Goal: Task Accomplishment & Management: Manage account settings

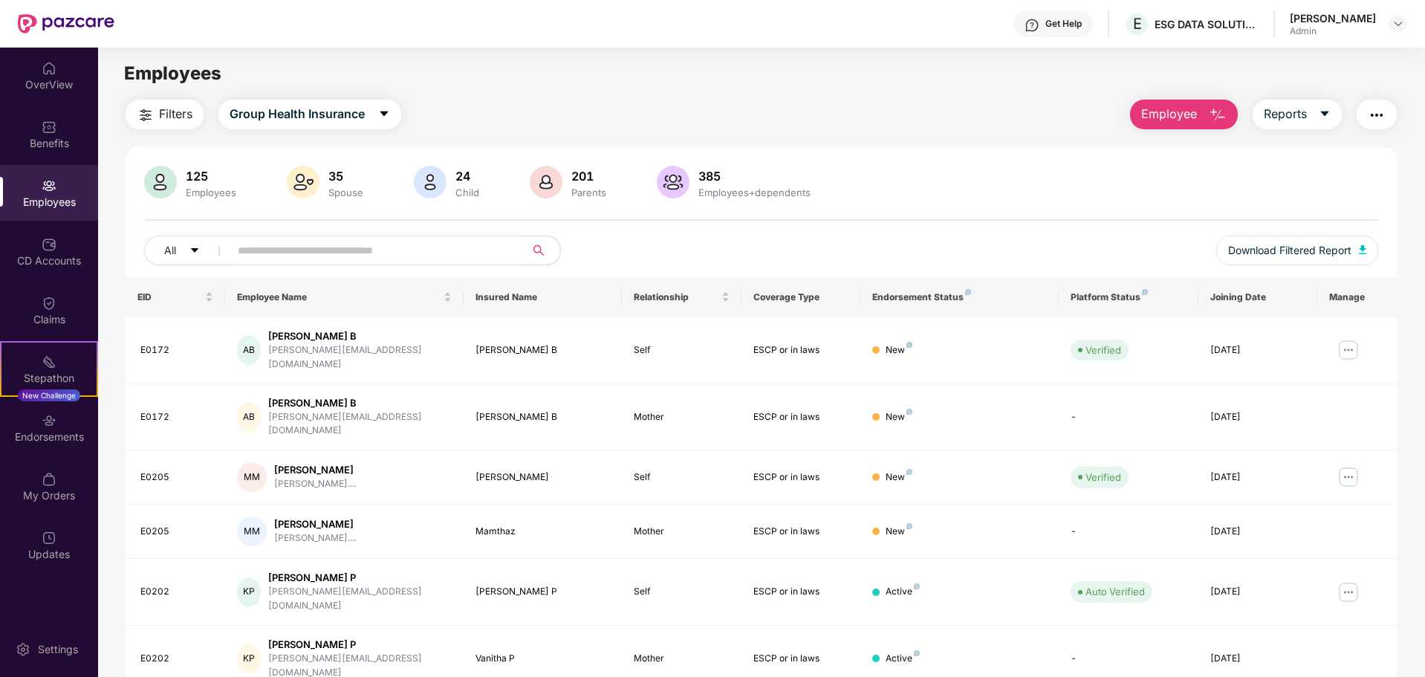
click at [285, 246] on input "text" at bounding box center [371, 250] width 267 height 22
type input "******"
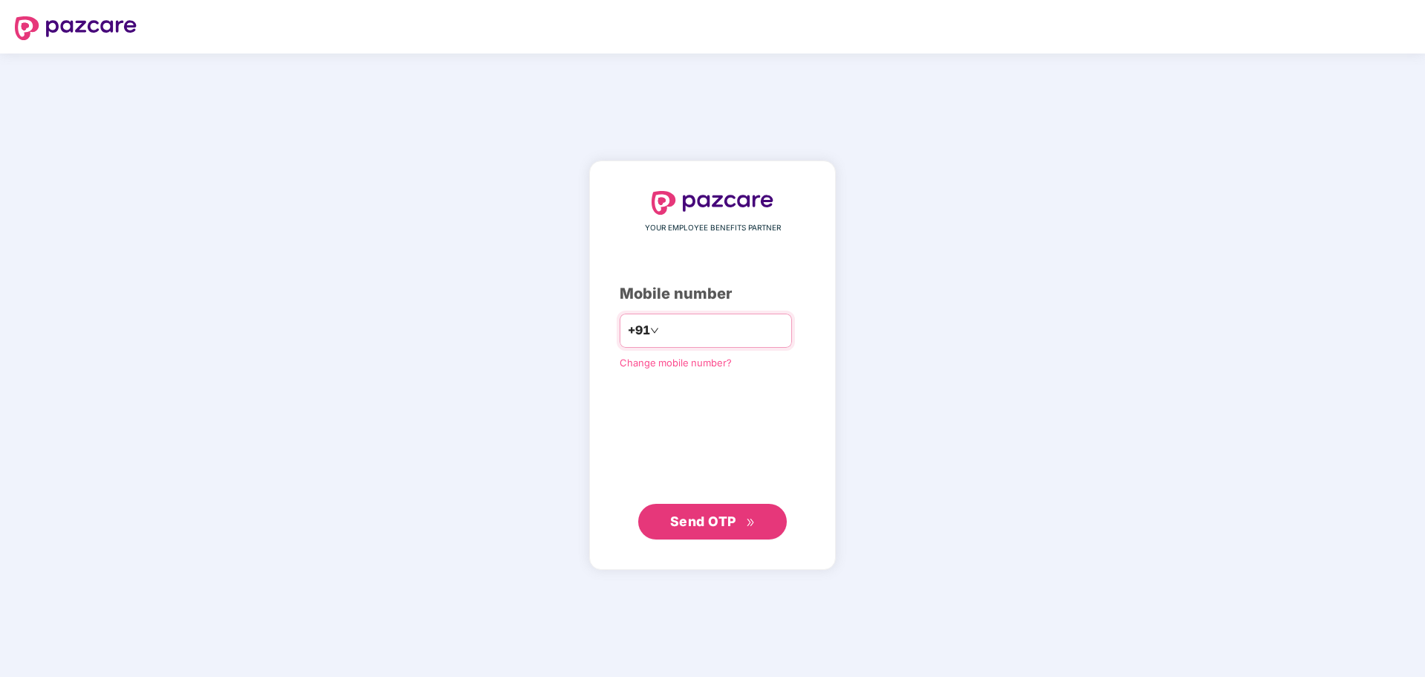
click at [671, 326] on input "number" at bounding box center [723, 331] width 122 height 24
type input "**********"
click at [707, 519] on span "Send OTP" at bounding box center [703, 522] width 66 height 16
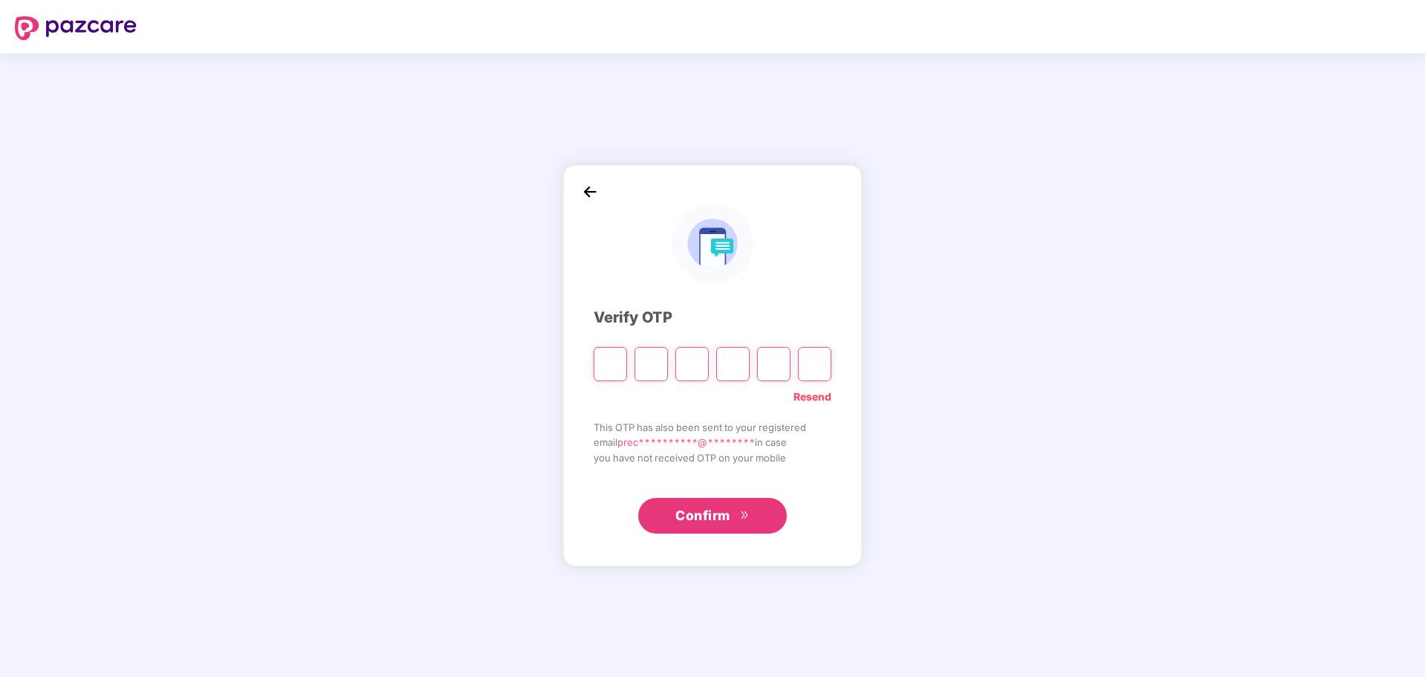
type input "*"
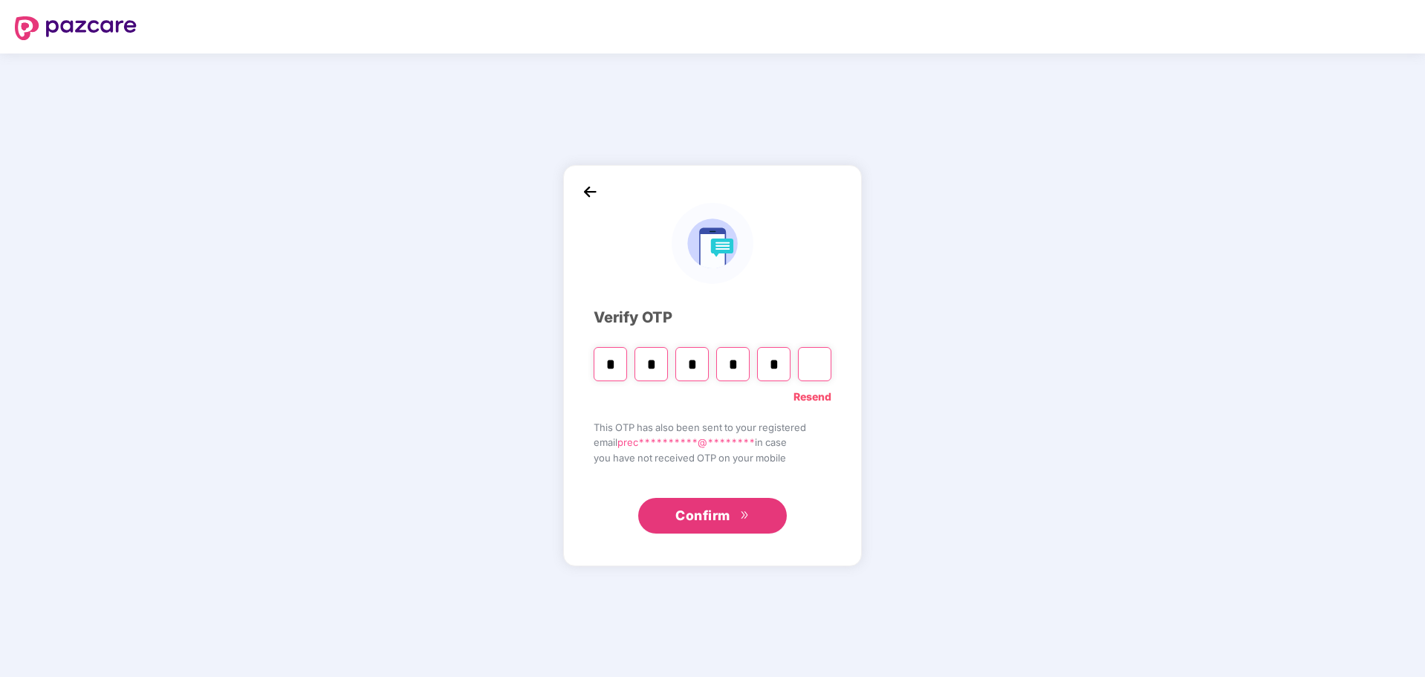
type input "*"
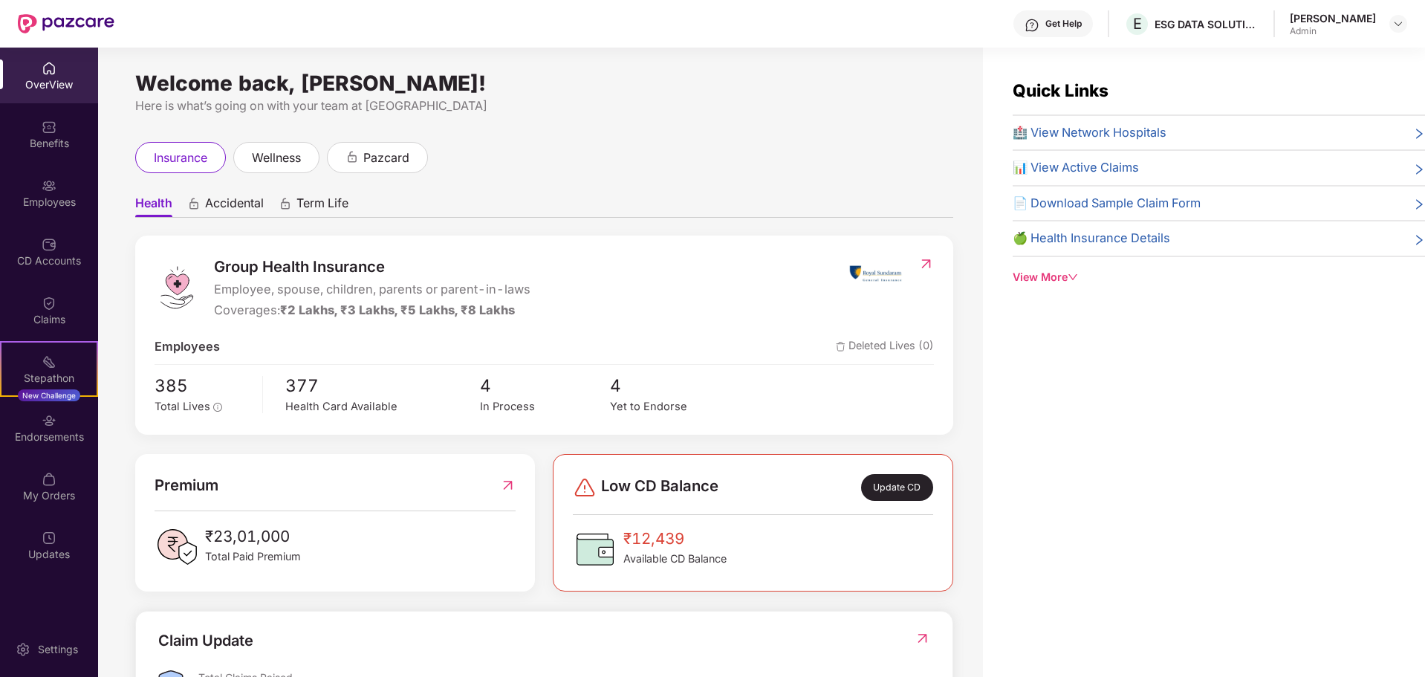
click at [48, 68] on img at bounding box center [49, 68] width 15 height 15
click at [45, 182] on img at bounding box center [49, 185] width 15 height 15
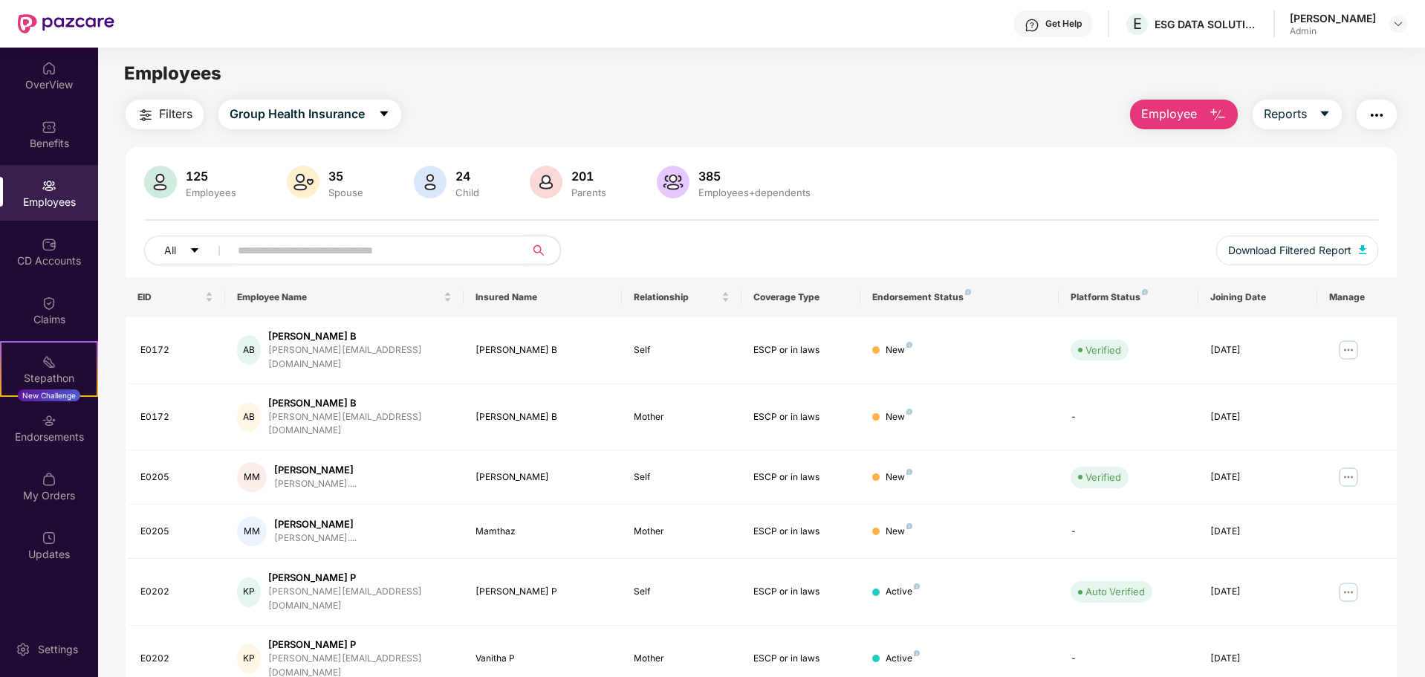
click at [259, 245] on input "text" at bounding box center [371, 250] width 267 height 22
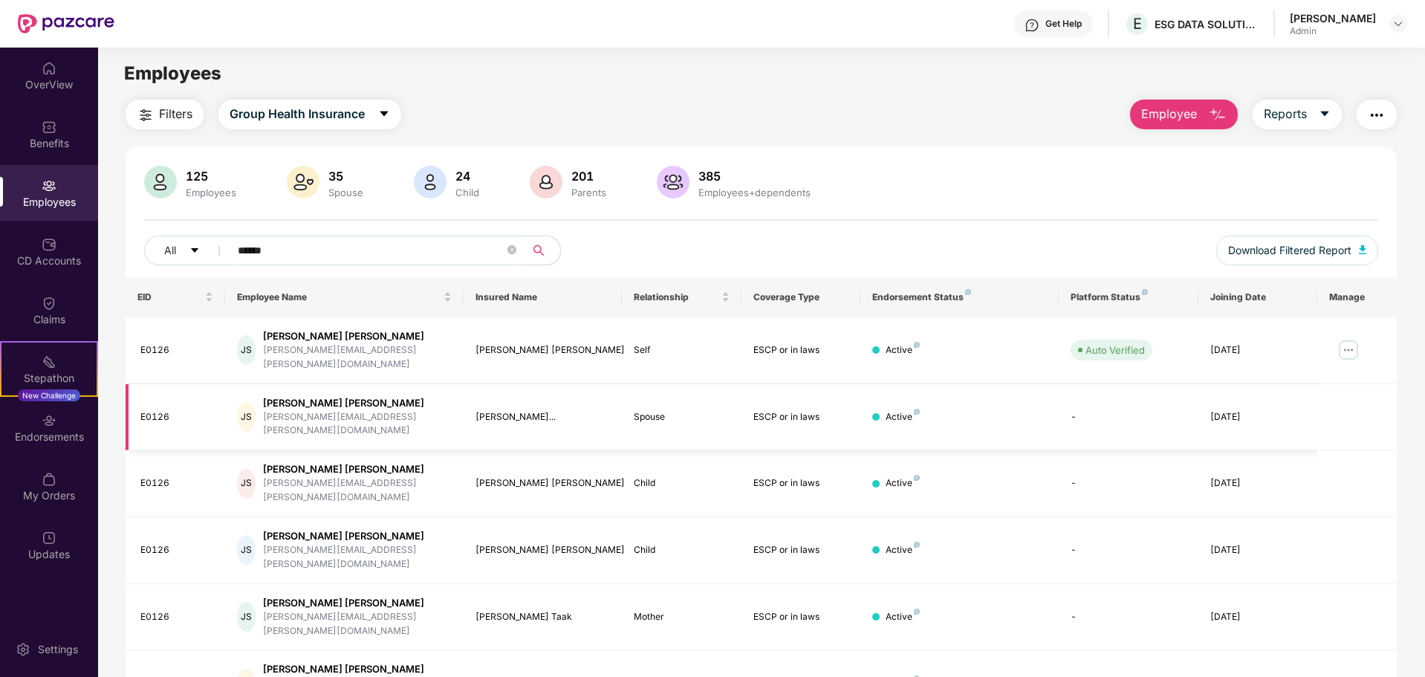
click at [188, 410] on div "E0126" at bounding box center [176, 417] width 73 height 14
click at [299, 252] on input "******" at bounding box center [371, 250] width 267 height 22
type input "*"
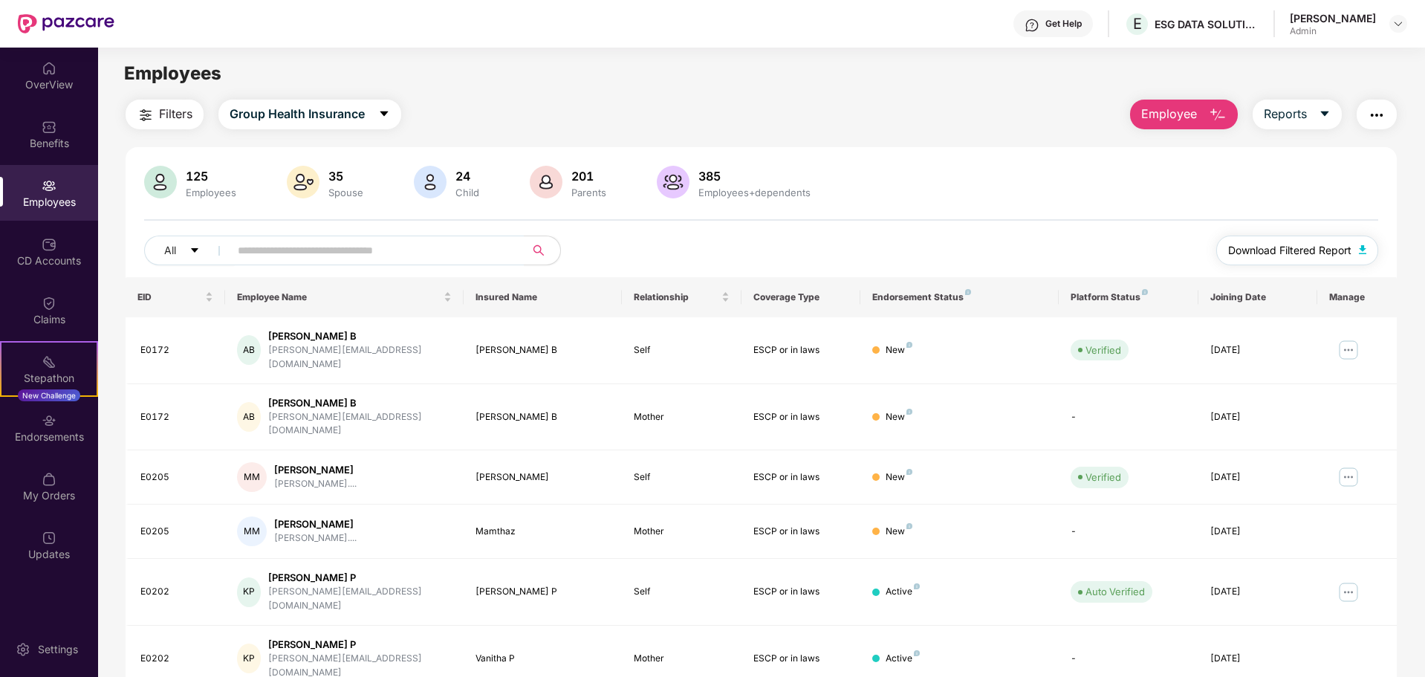
click at [1362, 249] on img "button" at bounding box center [1362, 249] width 7 height 9
click at [1379, 117] on img "button" at bounding box center [1377, 115] width 18 height 18
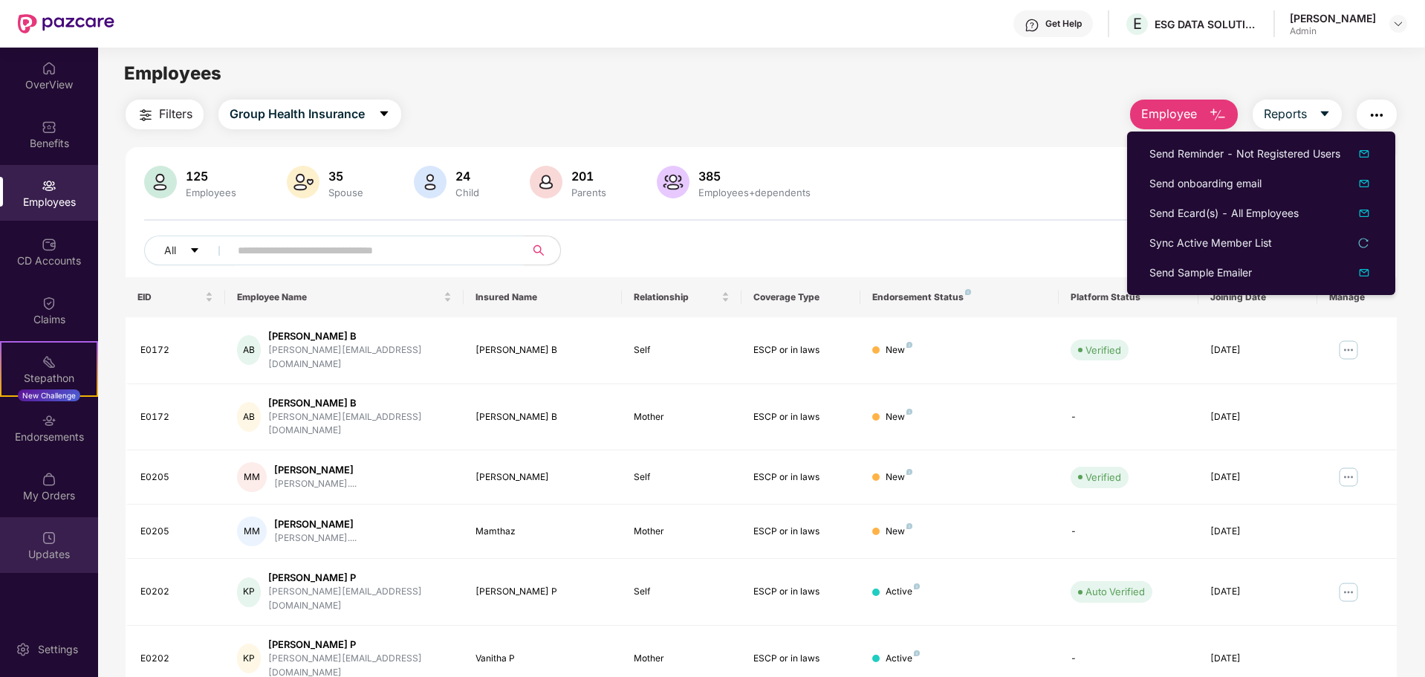
click at [55, 547] on div "Updates" at bounding box center [49, 554] width 98 height 15
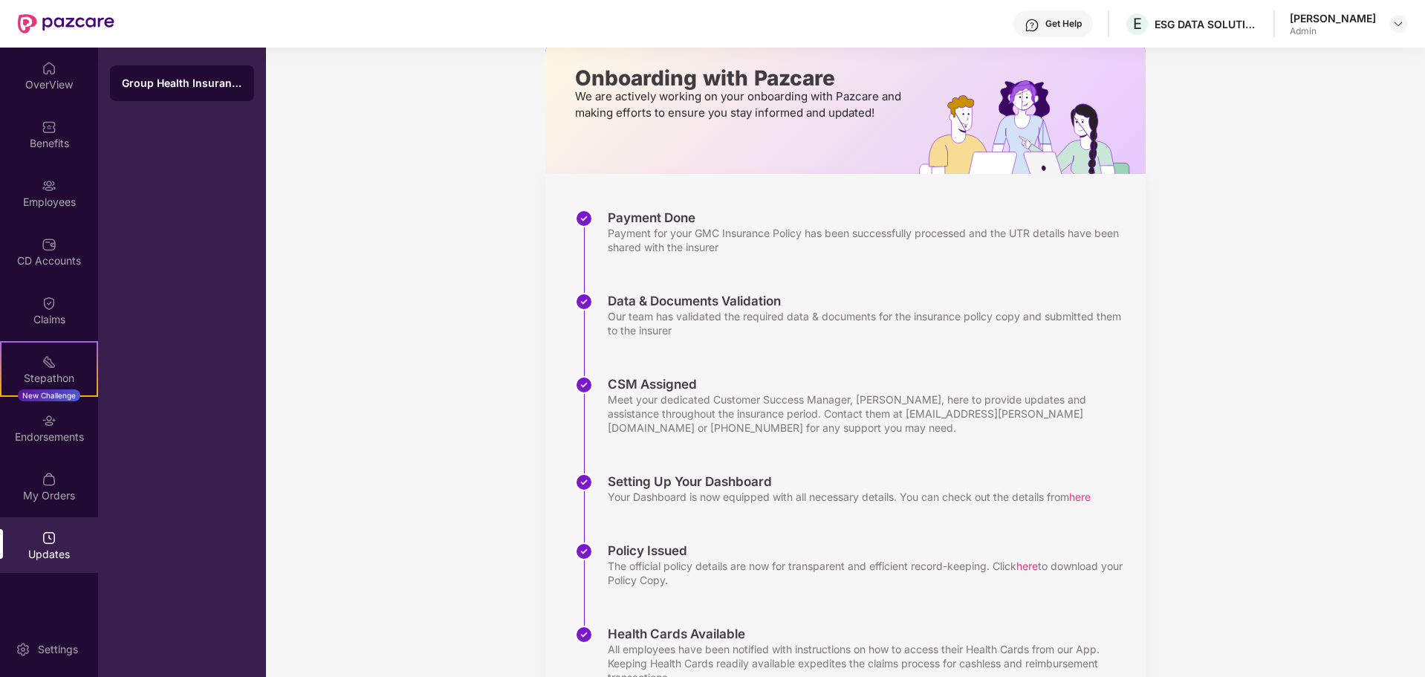
scroll to position [154, 0]
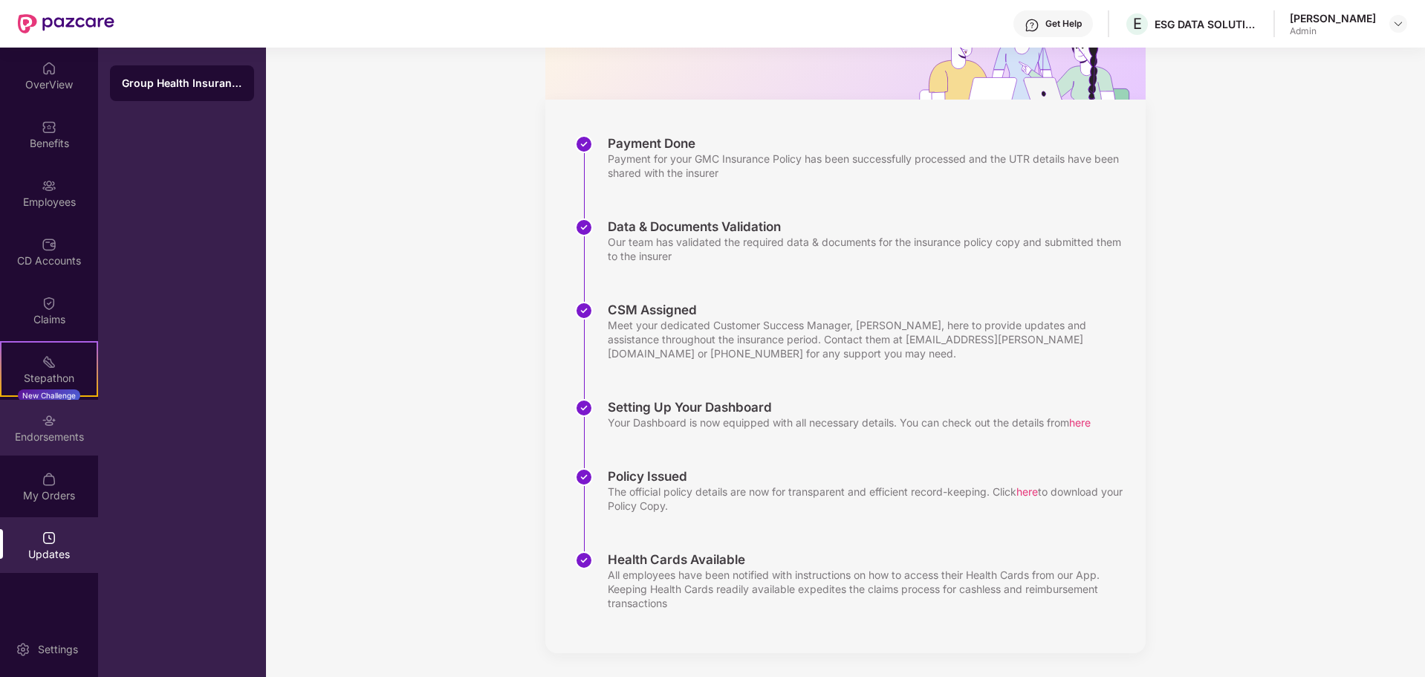
click at [63, 421] on div "Endorsements" at bounding box center [49, 428] width 98 height 56
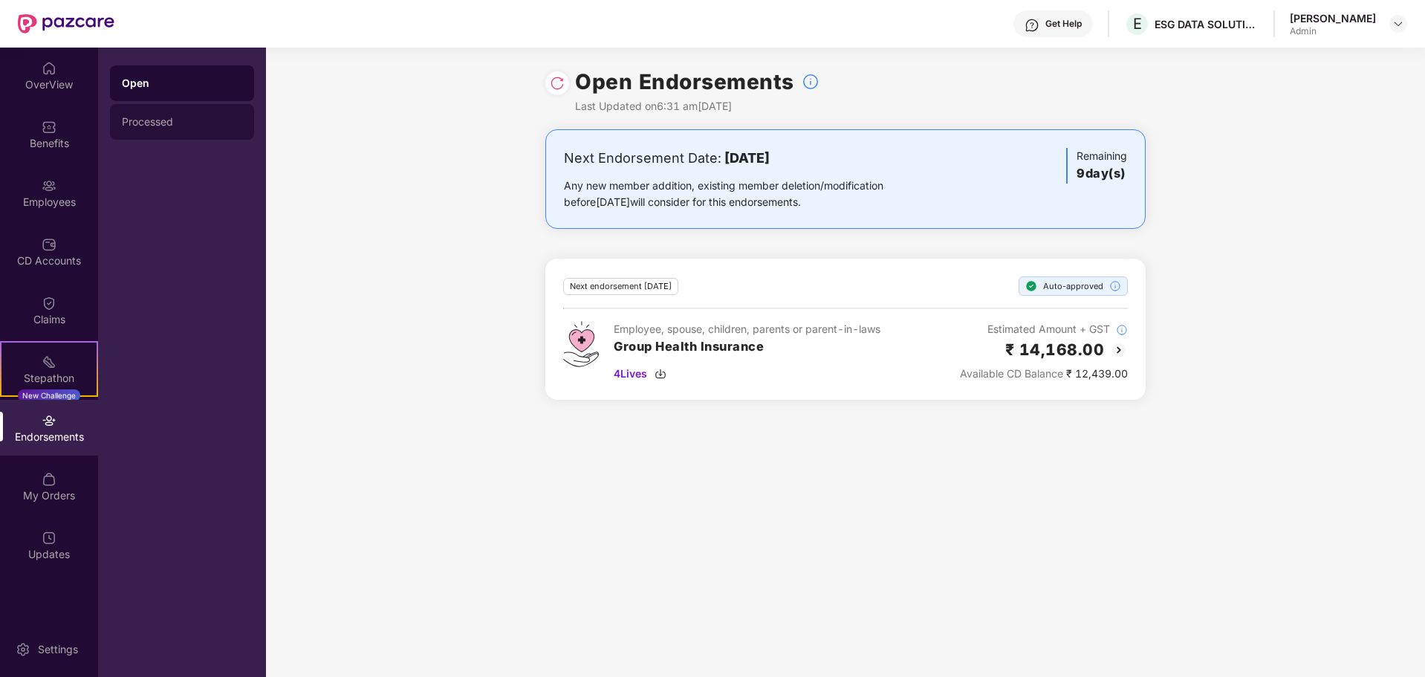
click at [136, 120] on div "Processed" at bounding box center [182, 122] width 120 height 12
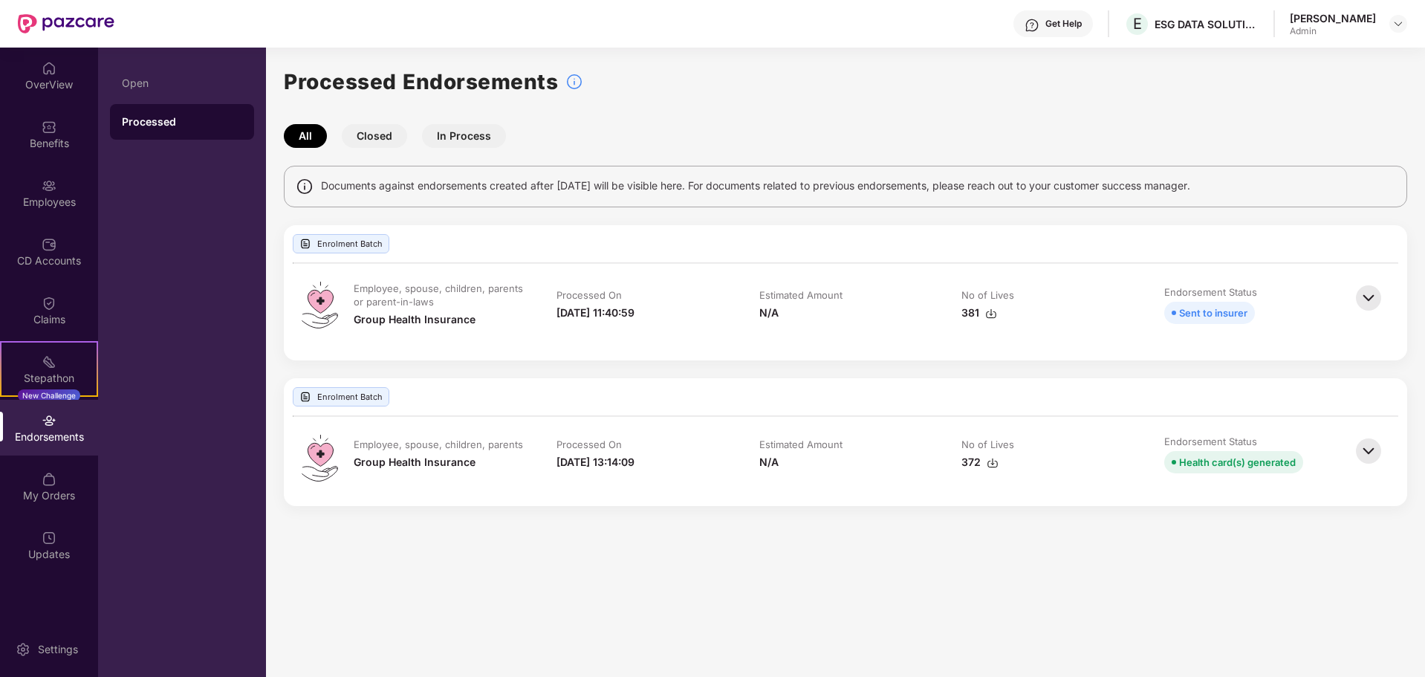
click at [1373, 298] on img at bounding box center [1369, 298] width 33 height 33
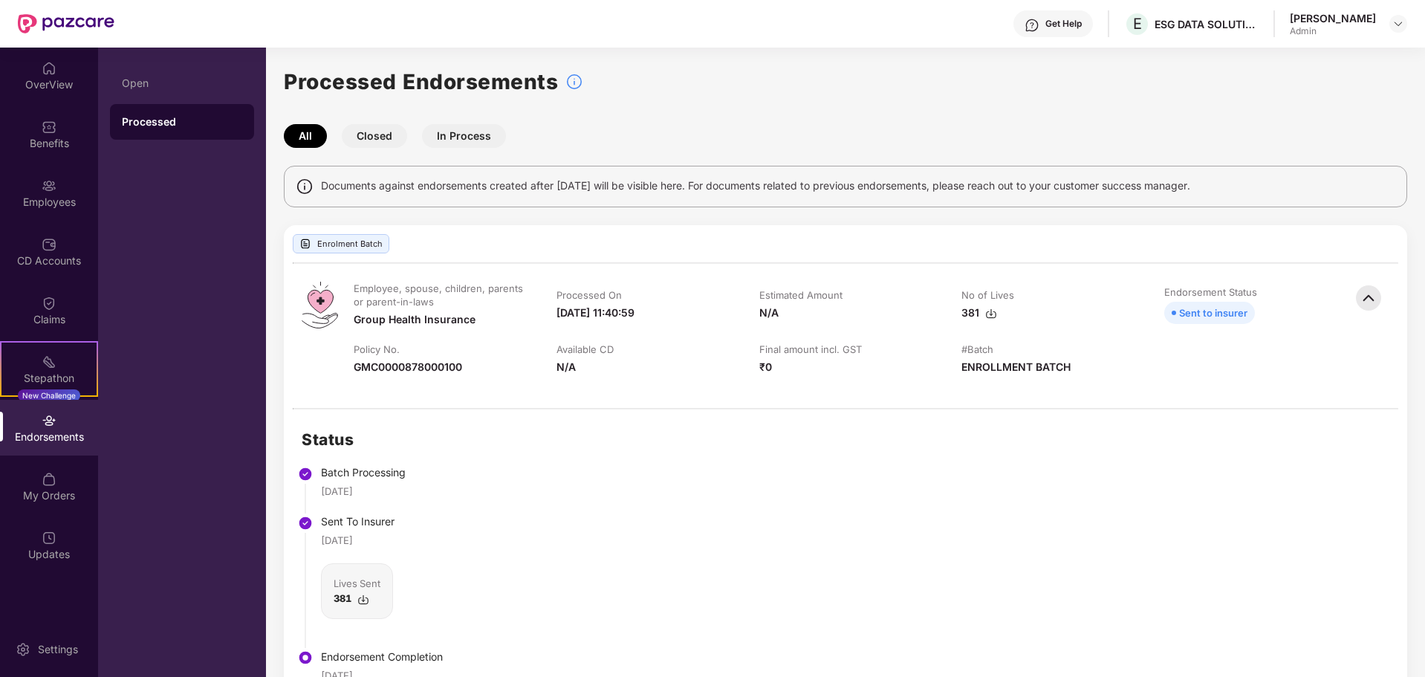
scroll to position [294, 0]
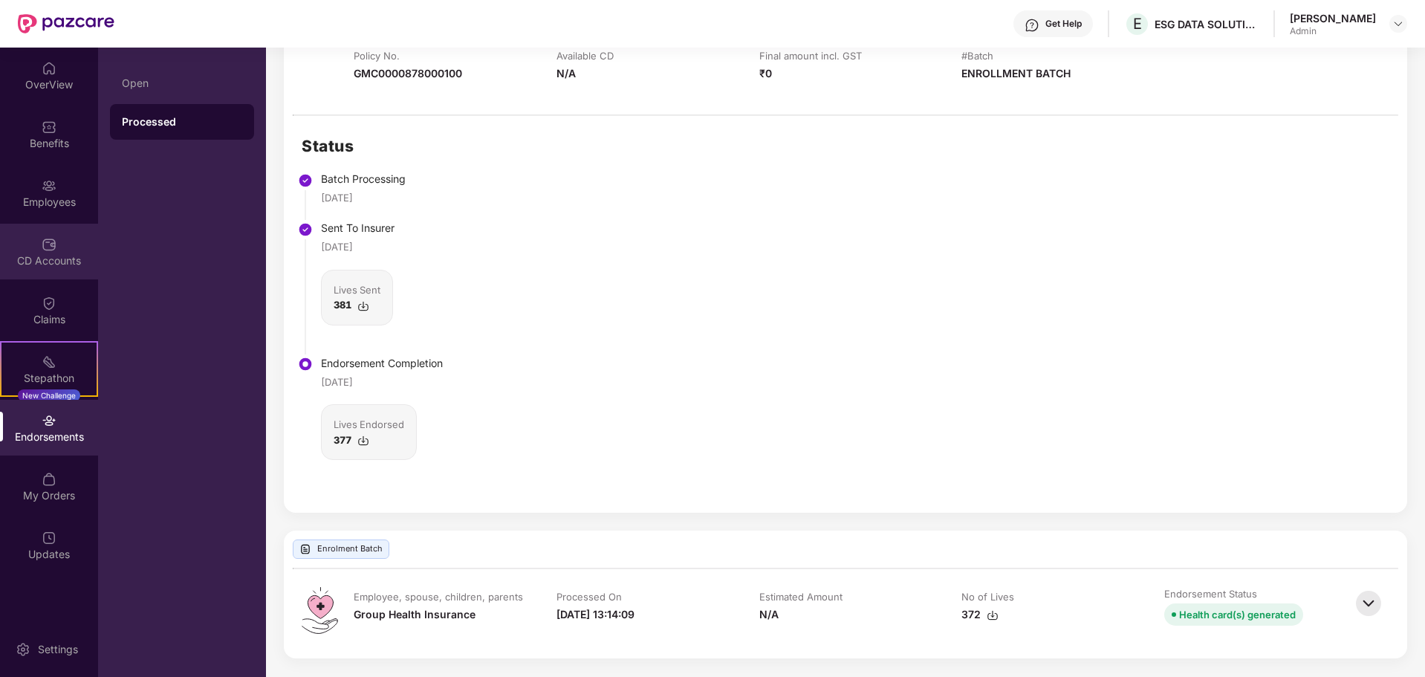
click at [34, 259] on div "CD Accounts" at bounding box center [49, 260] width 98 height 15
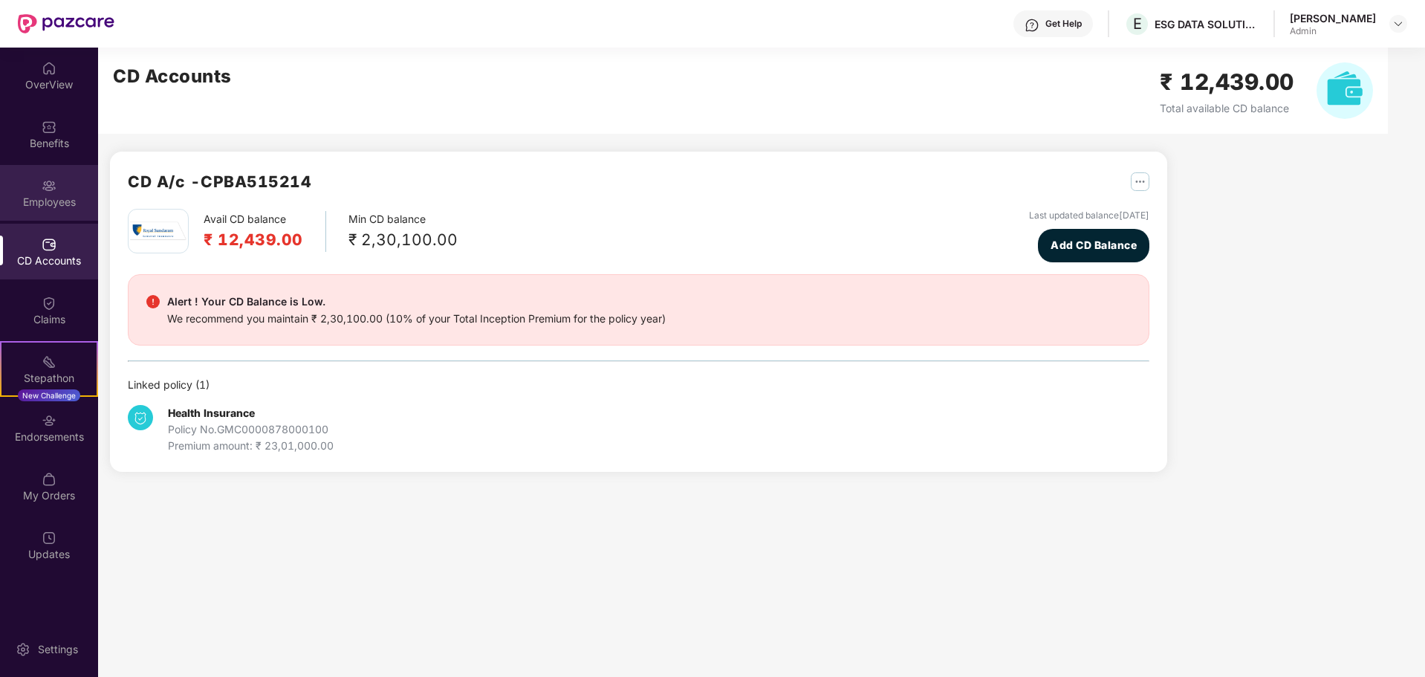
click at [58, 193] on div "Employees" at bounding box center [49, 193] width 98 height 56
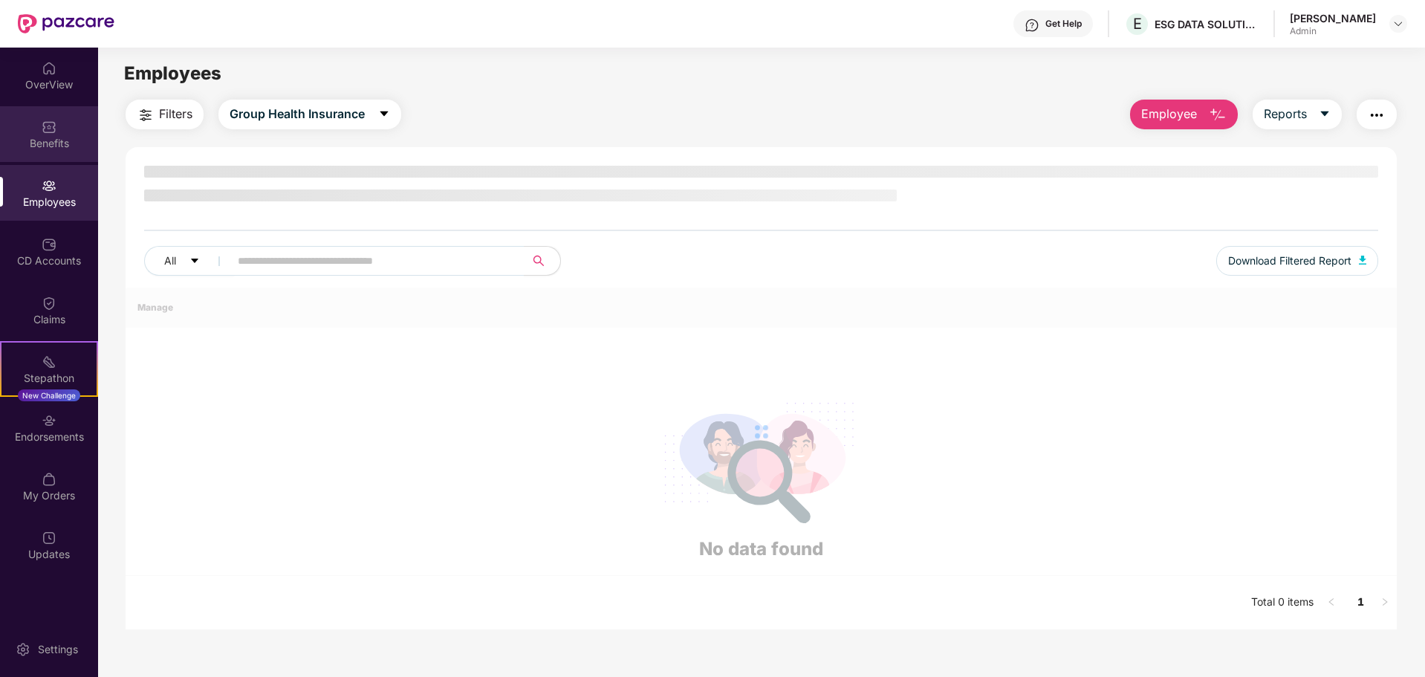
click at [59, 143] on div "Benefits" at bounding box center [49, 143] width 98 height 15
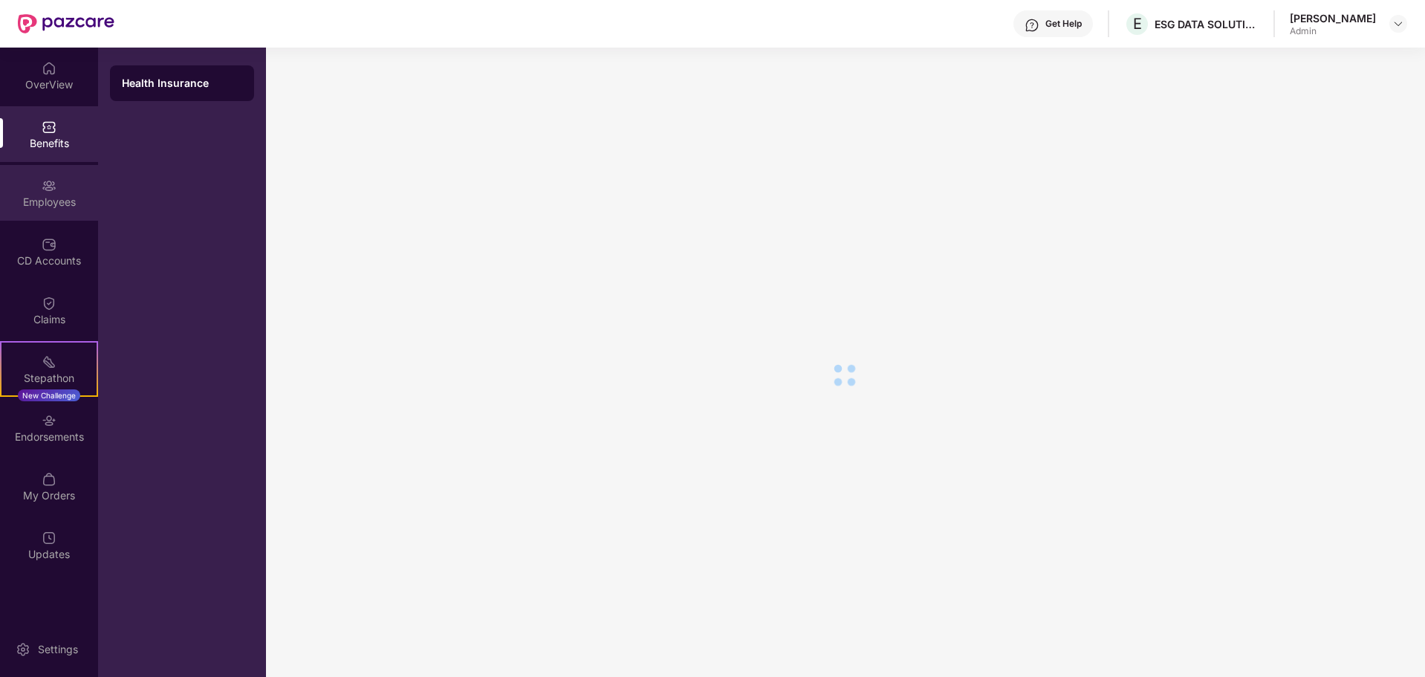
click at [50, 201] on div "Employees" at bounding box center [49, 202] width 98 height 15
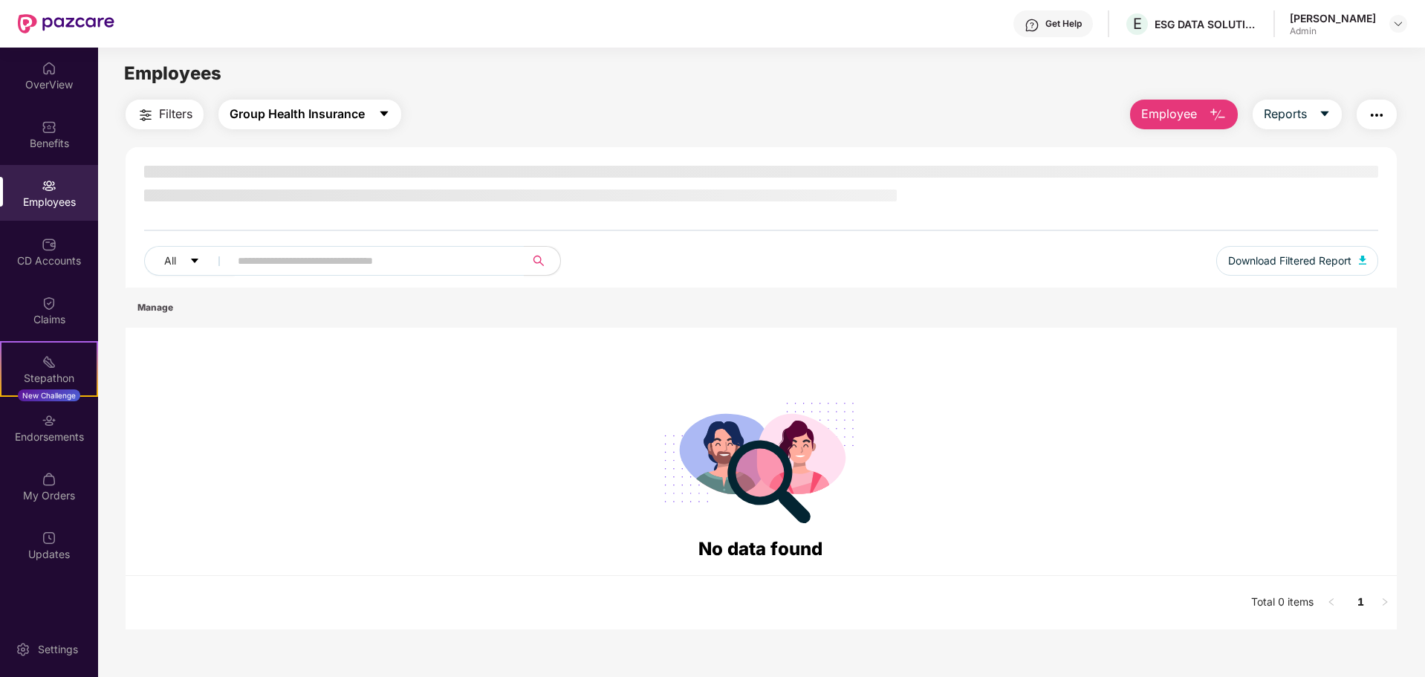
click at [273, 114] on span "Group Health Insurance" at bounding box center [297, 114] width 135 height 19
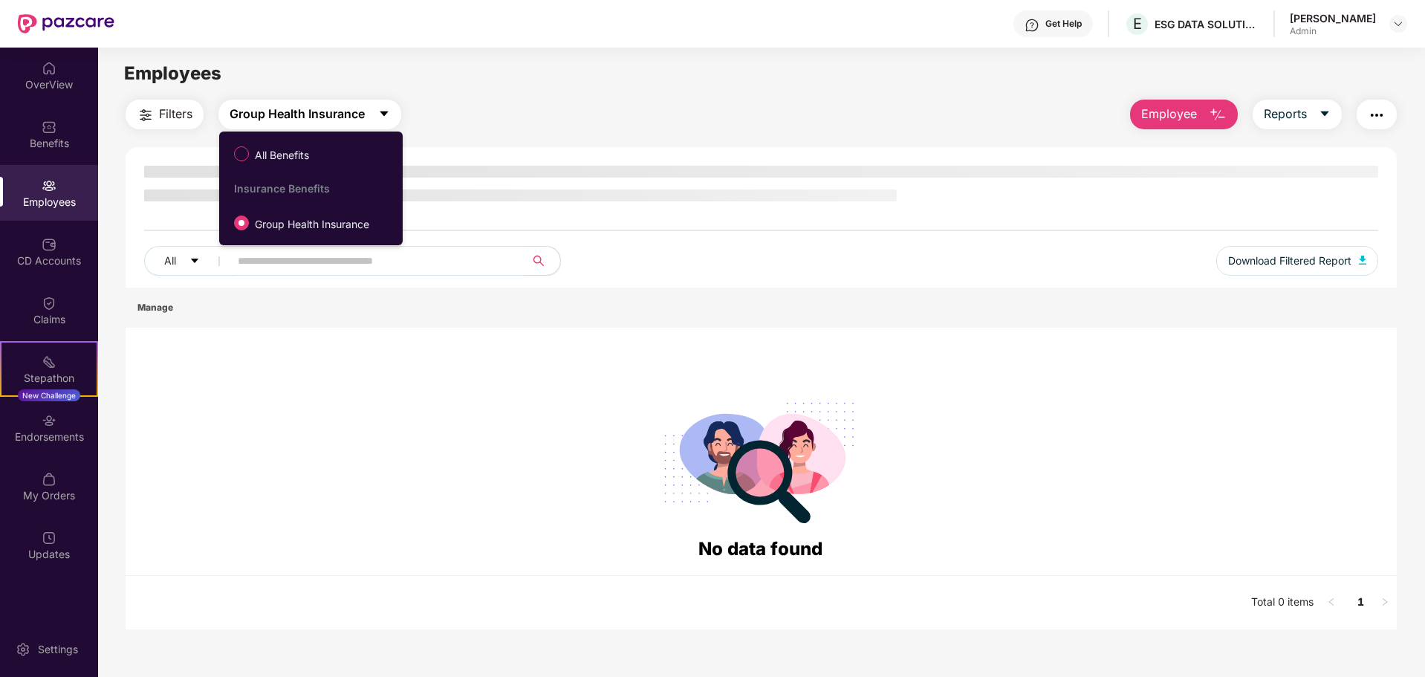
click at [273, 114] on span "Group Health Insurance" at bounding box center [297, 114] width 135 height 19
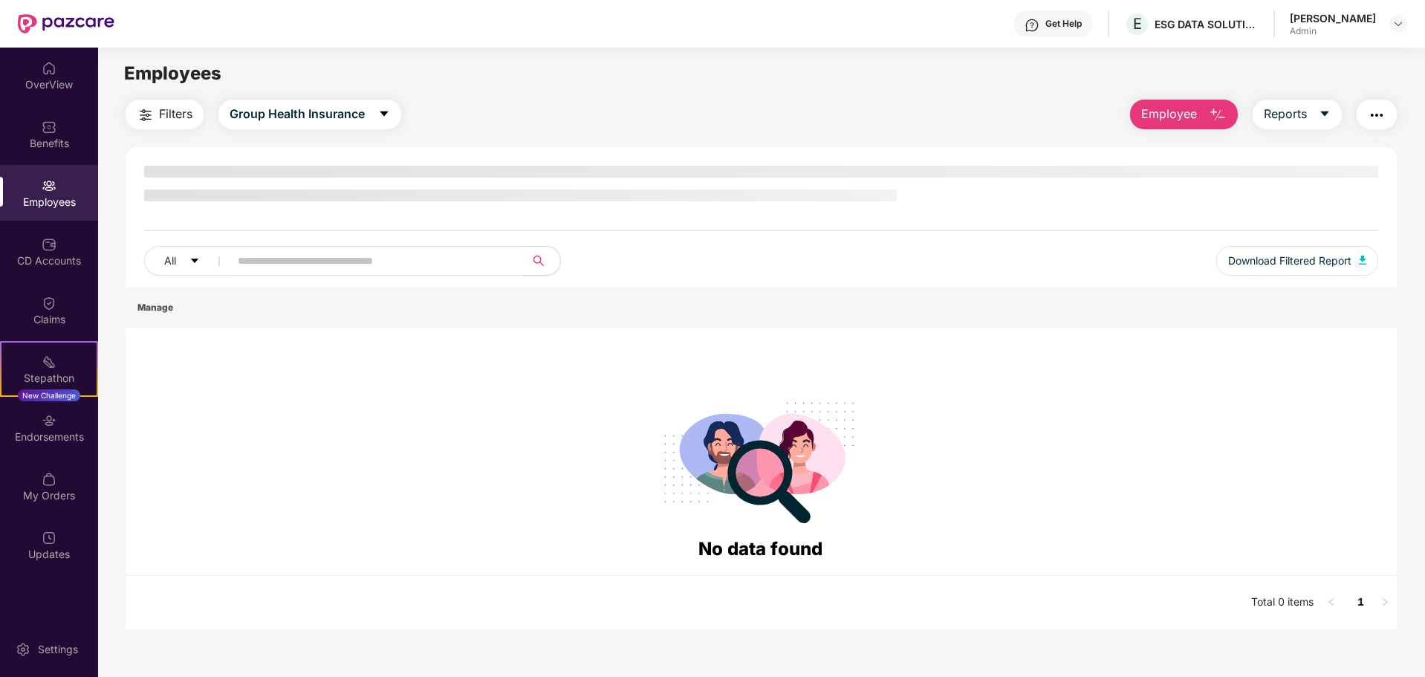
click at [166, 115] on span "Filters" at bounding box center [175, 114] width 33 height 19
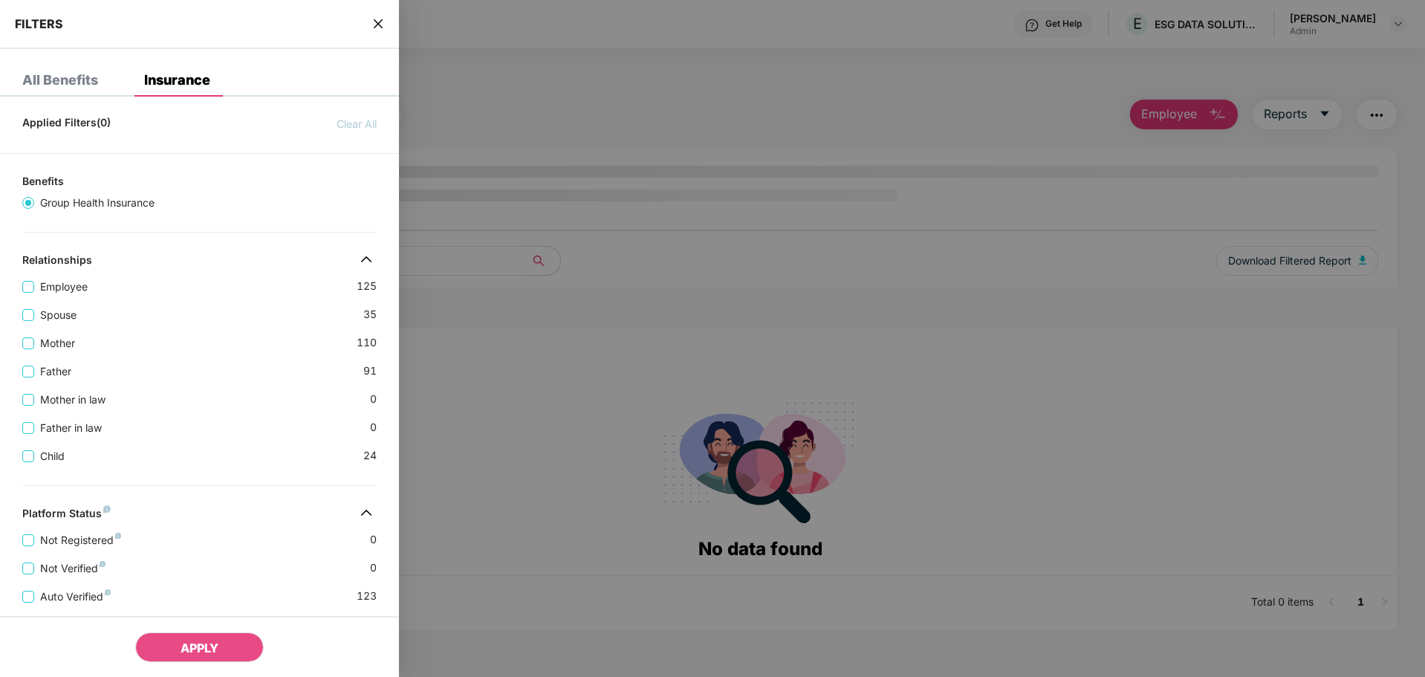
click at [378, 25] on icon "close" at bounding box center [378, 23] width 9 height 9
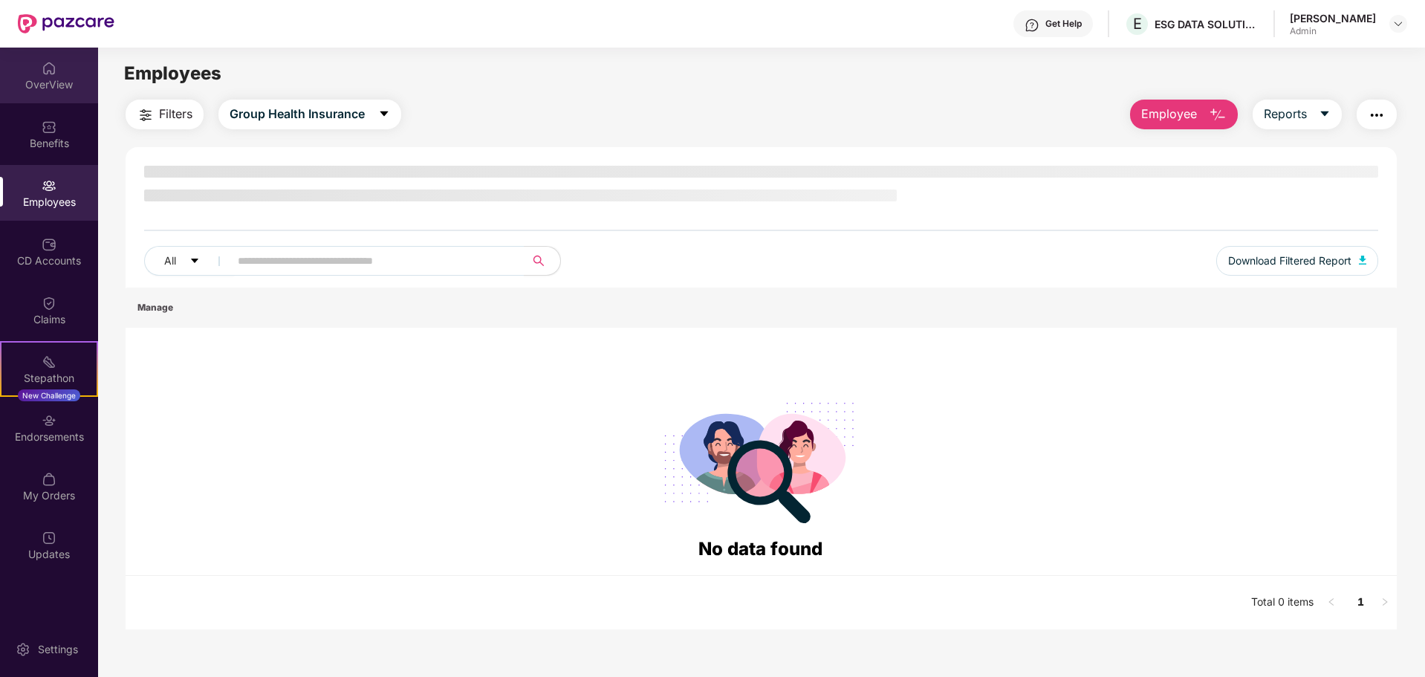
click at [46, 80] on div "OverView" at bounding box center [49, 84] width 98 height 15
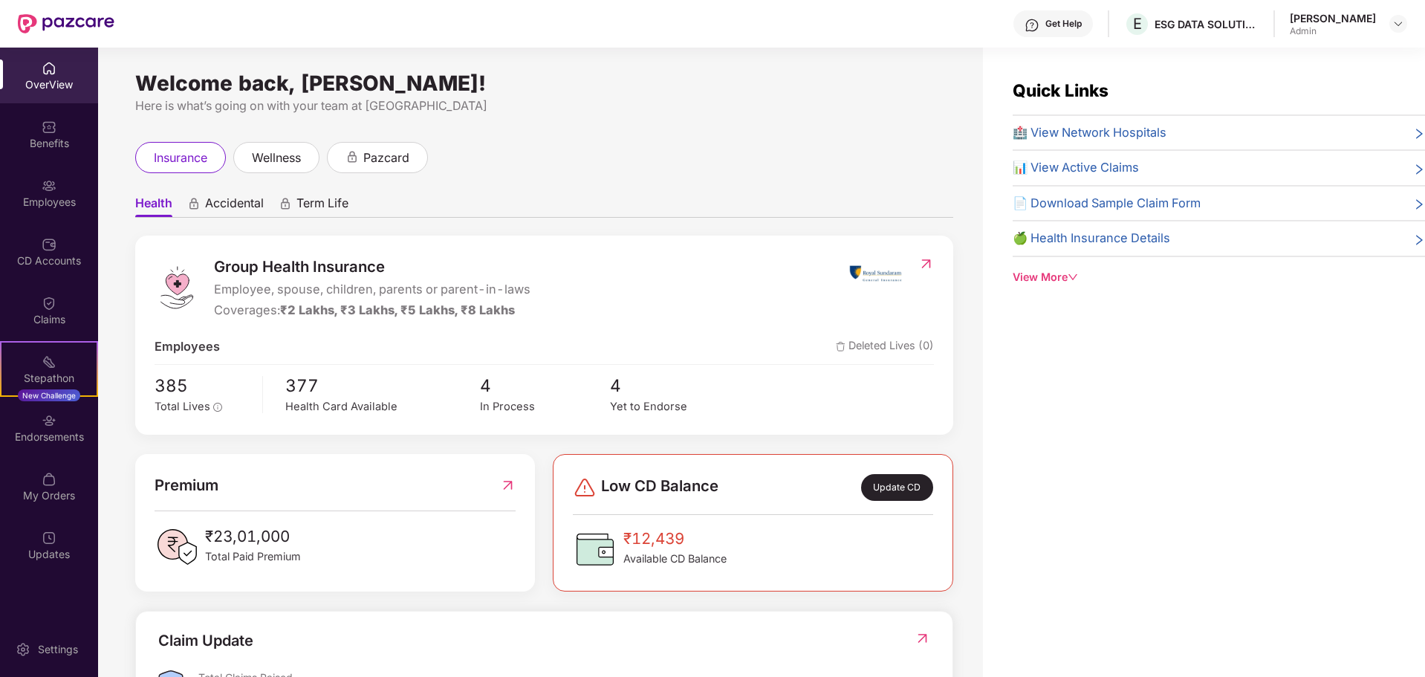
click at [1060, 282] on div "View More" at bounding box center [1219, 277] width 412 height 16
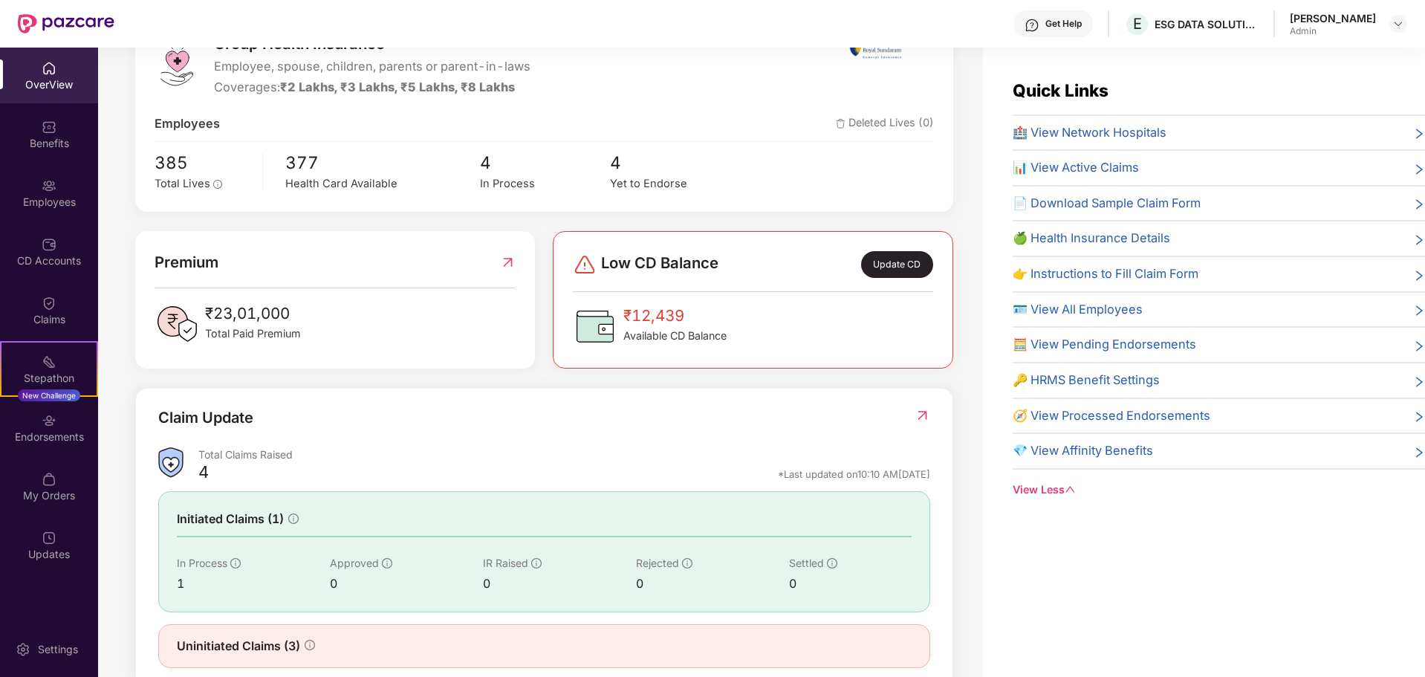
scroll to position [259, 0]
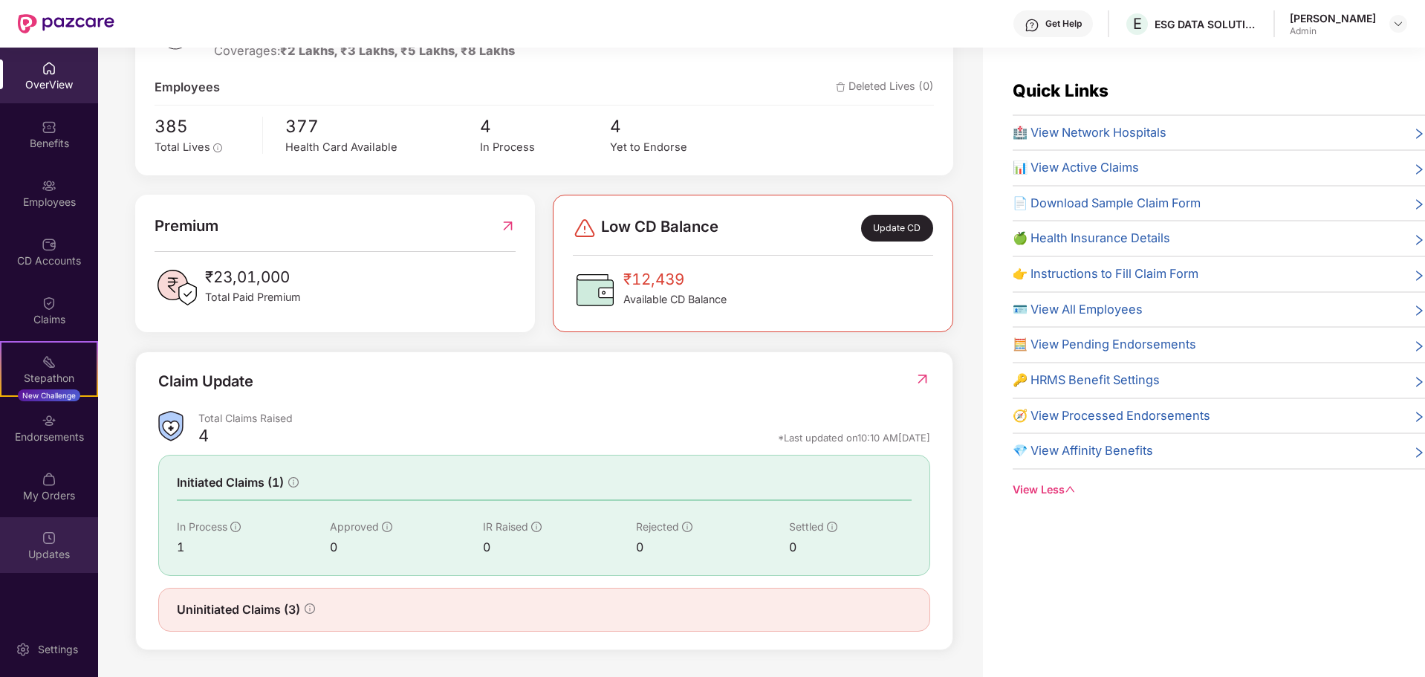
click at [55, 554] on div "Updates" at bounding box center [49, 554] width 98 height 15
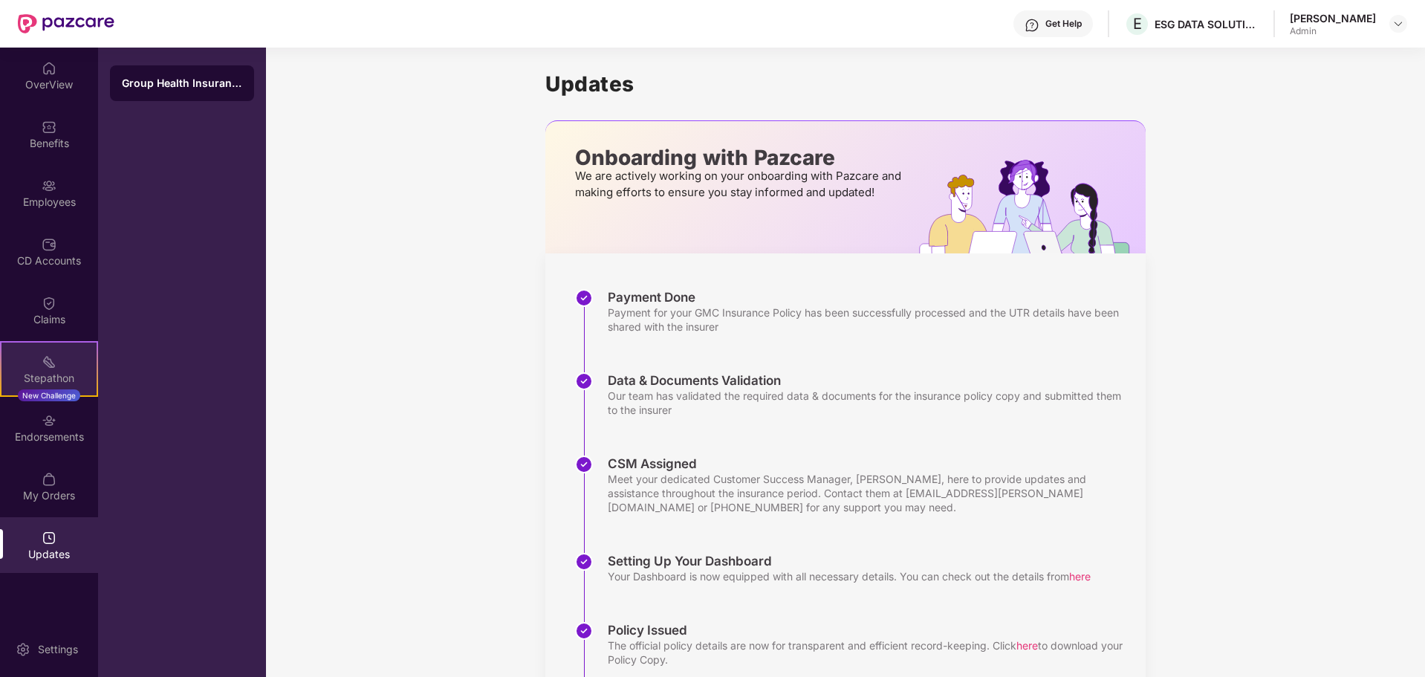
click at [49, 382] on div "Stepathon" at bounding box center [48, 378] width 95 height 15
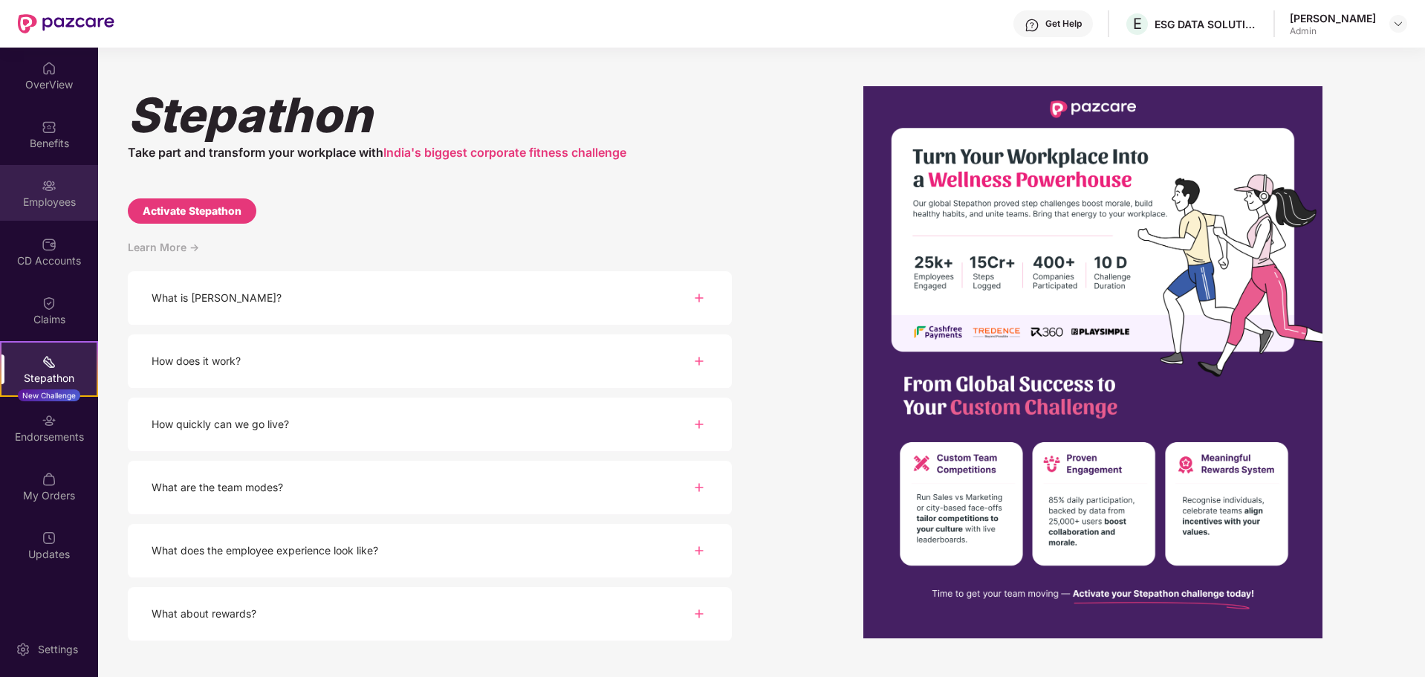
click at [52, 187] on img at bounding box center [49, 185] width 15 height 15
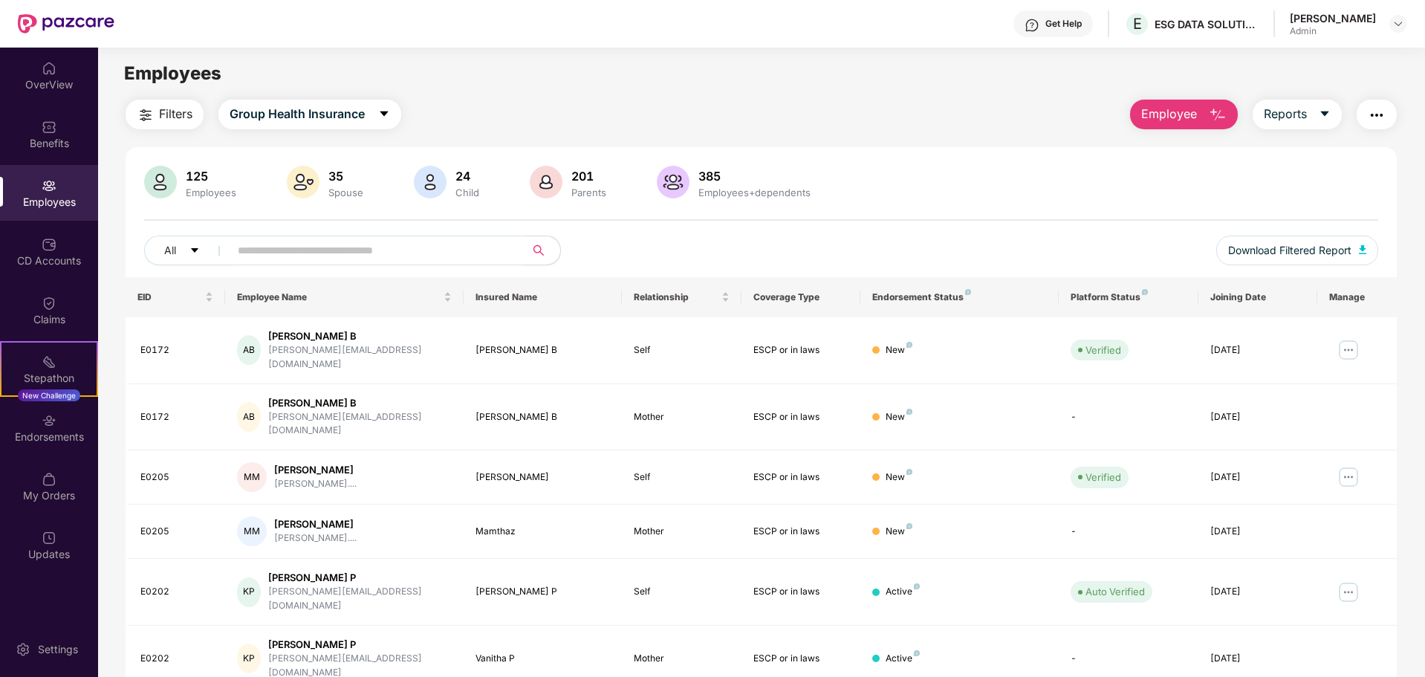
click at [146, 114] on img "button" at bounding box center [146, 115] width 18 height 18
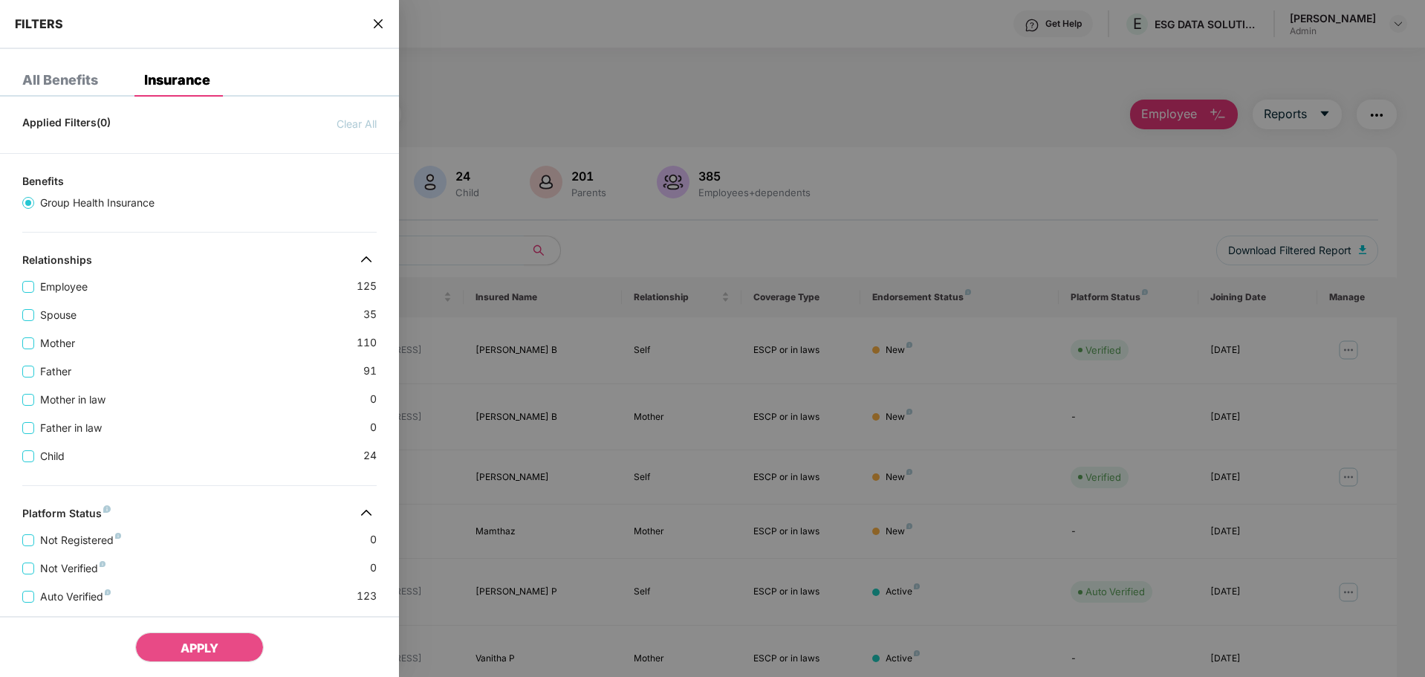
click at [376, 19] on icon "close" at bounding box center [378, 24] width 12 height 12
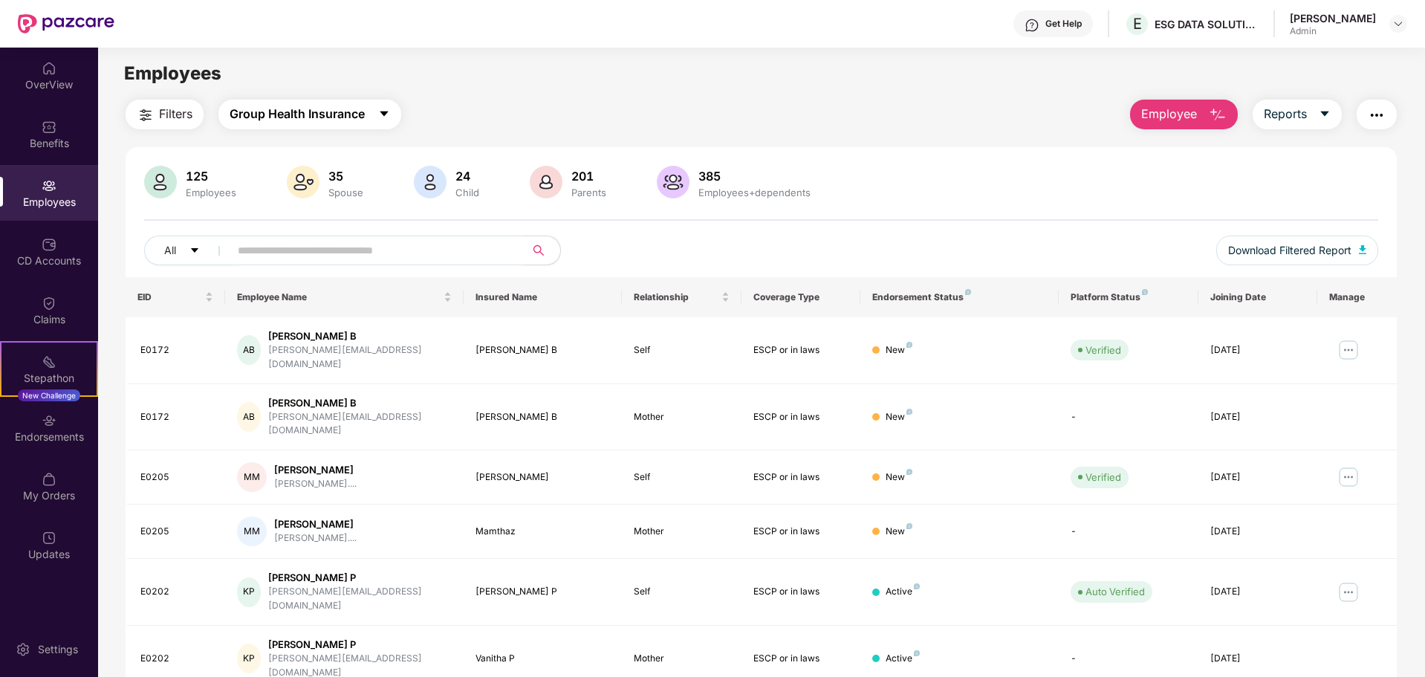
click at [304, 118] on span "Group Health Insurance" at bounding box center [297, 114] width 135 height 19
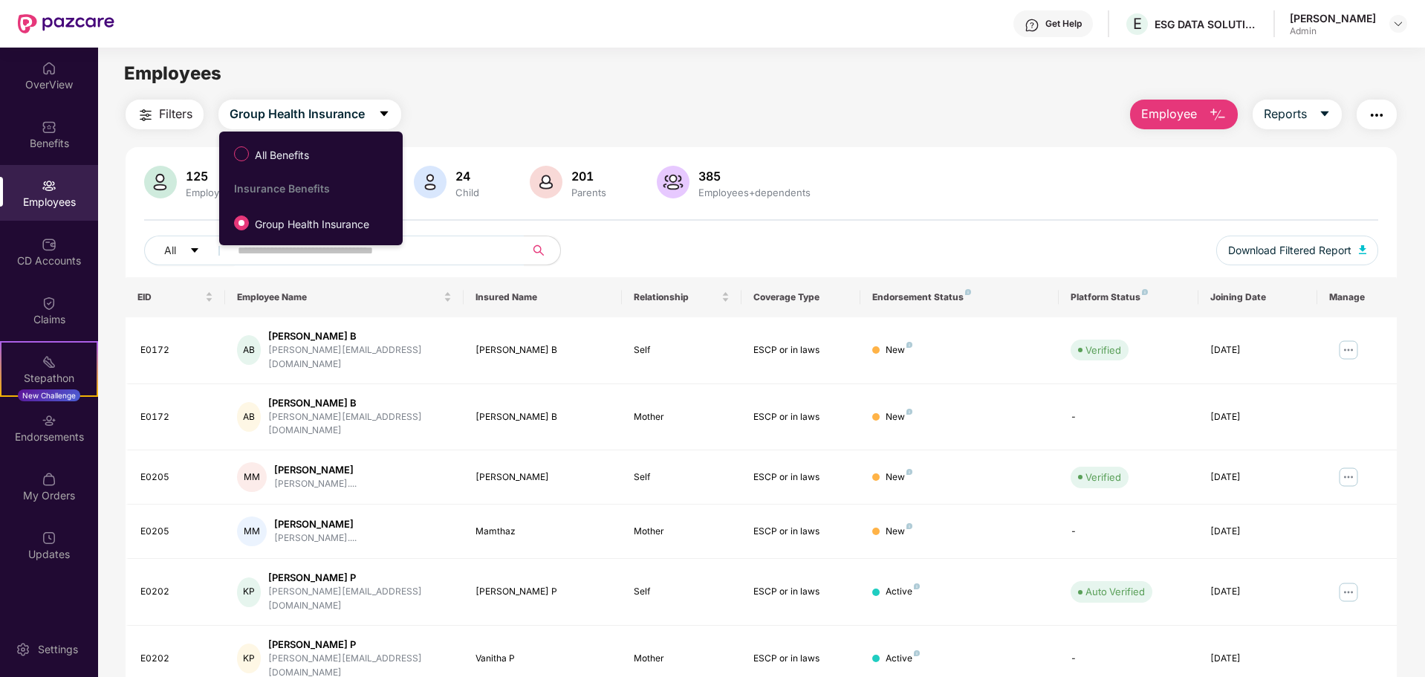
click at [586, 106] on div "Filters Group Health Insurance Employee Reports" at bounding box center [762, 115] width 1272 height 30
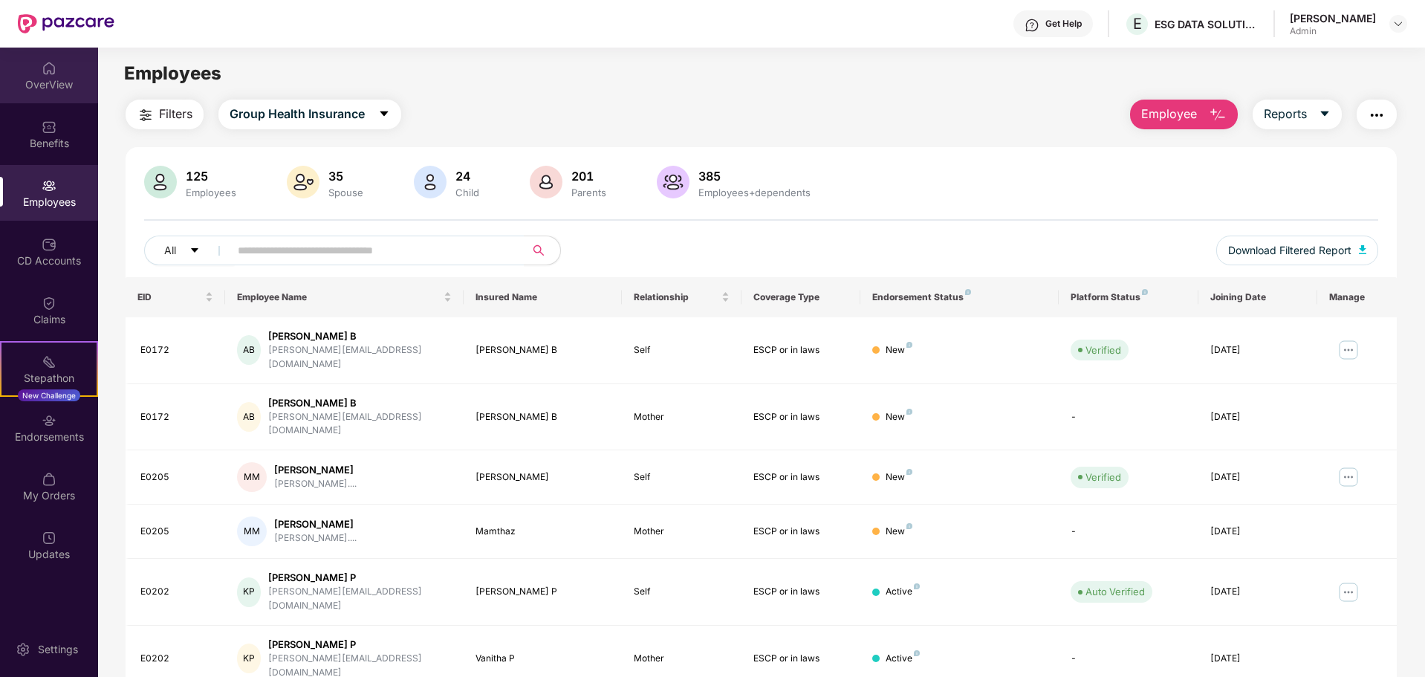
click at [58, 82] on div "OverView" at bounding box center [49, 84] width 98 height 15
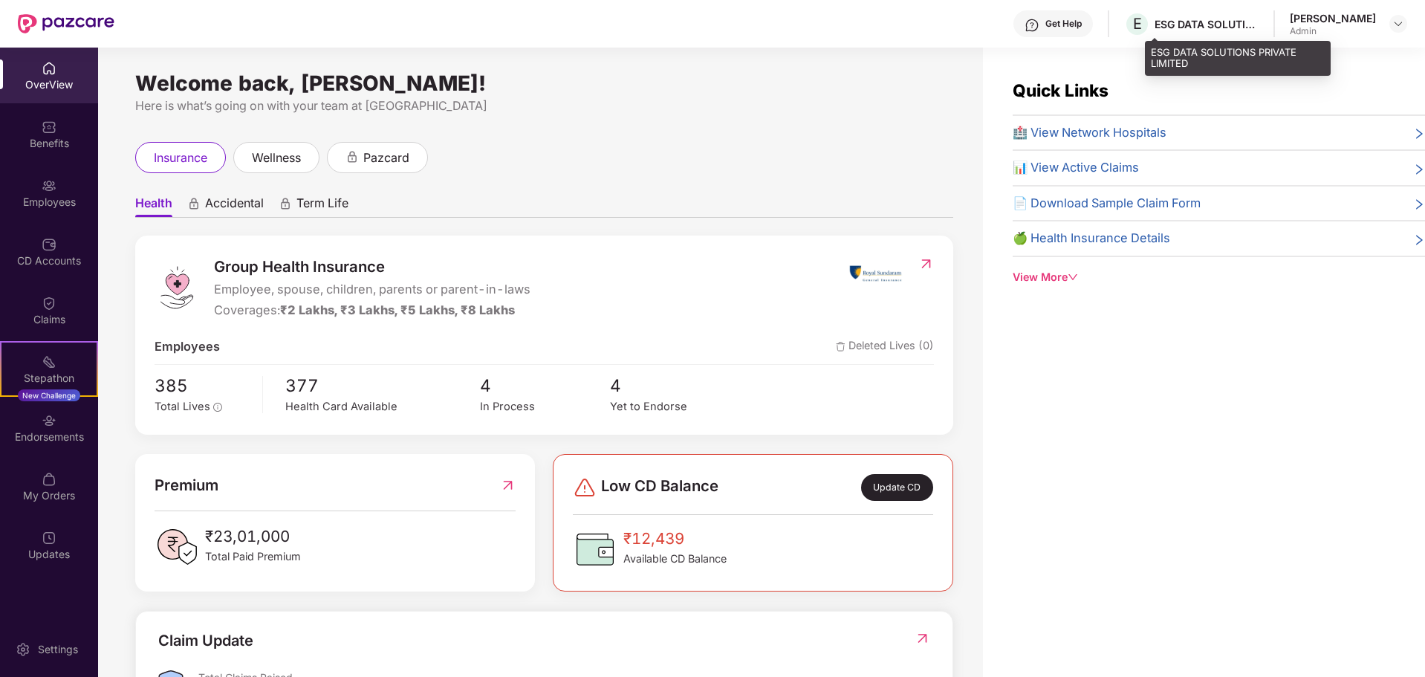
click at [1254, 25] on div "ESG DATA SOLUTIONS PRIVATE LIMITED" at bounding box center [1207, 24] width 104 height 14
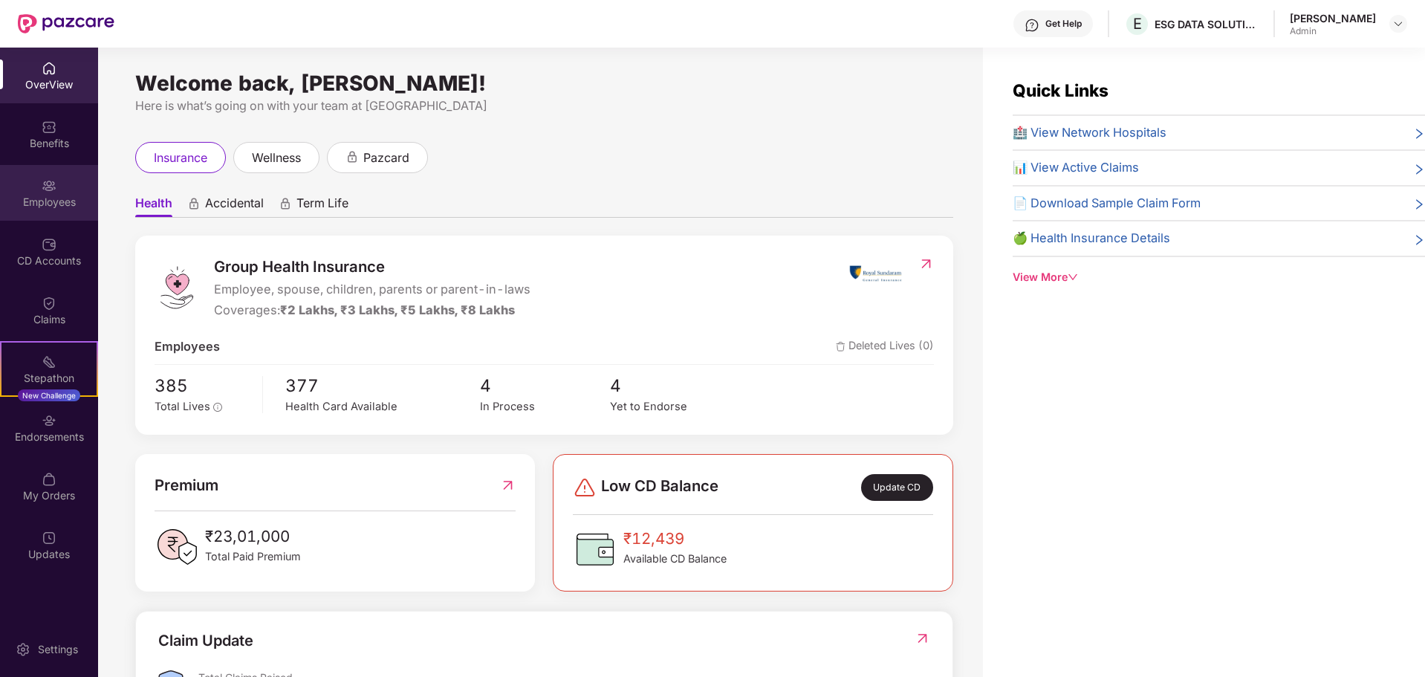
click at [53, 192] on img at bounding box center [49, 185] width 15 height 15
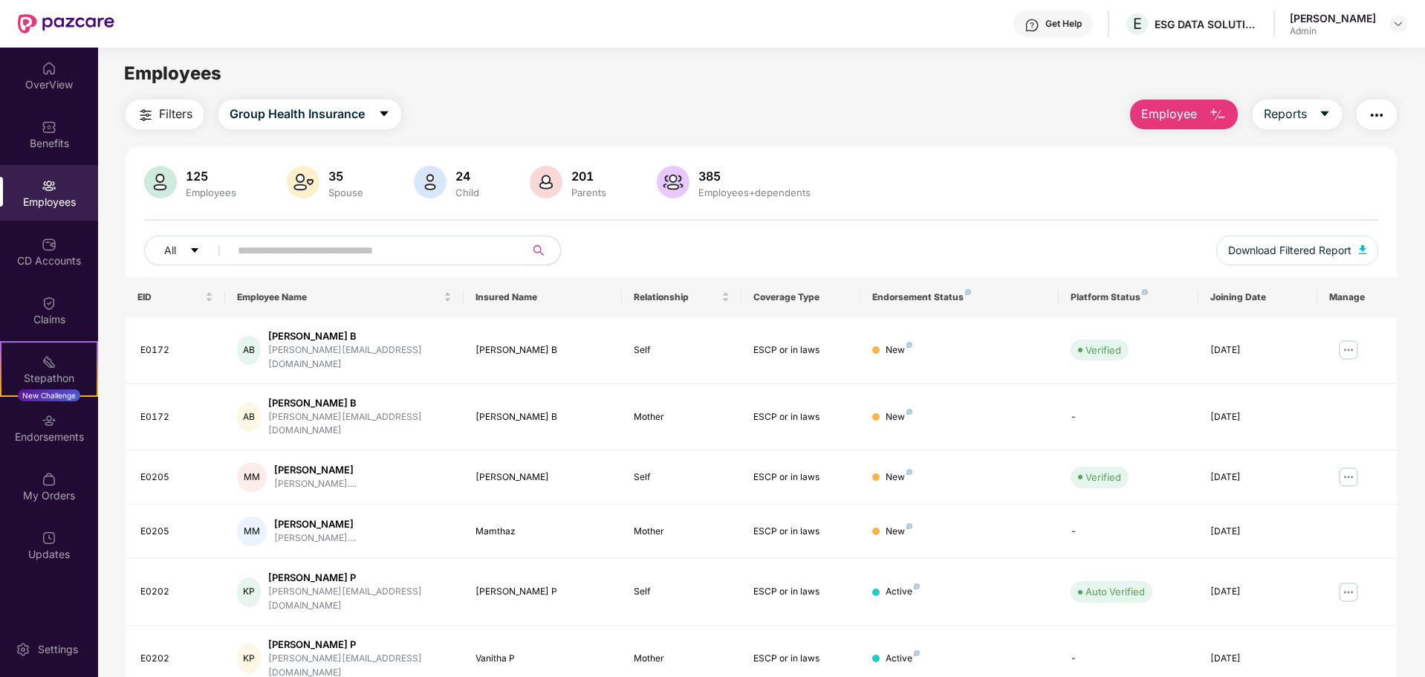
click at [331, 262] on span at bounding box center [372, 251] width 305 height 30
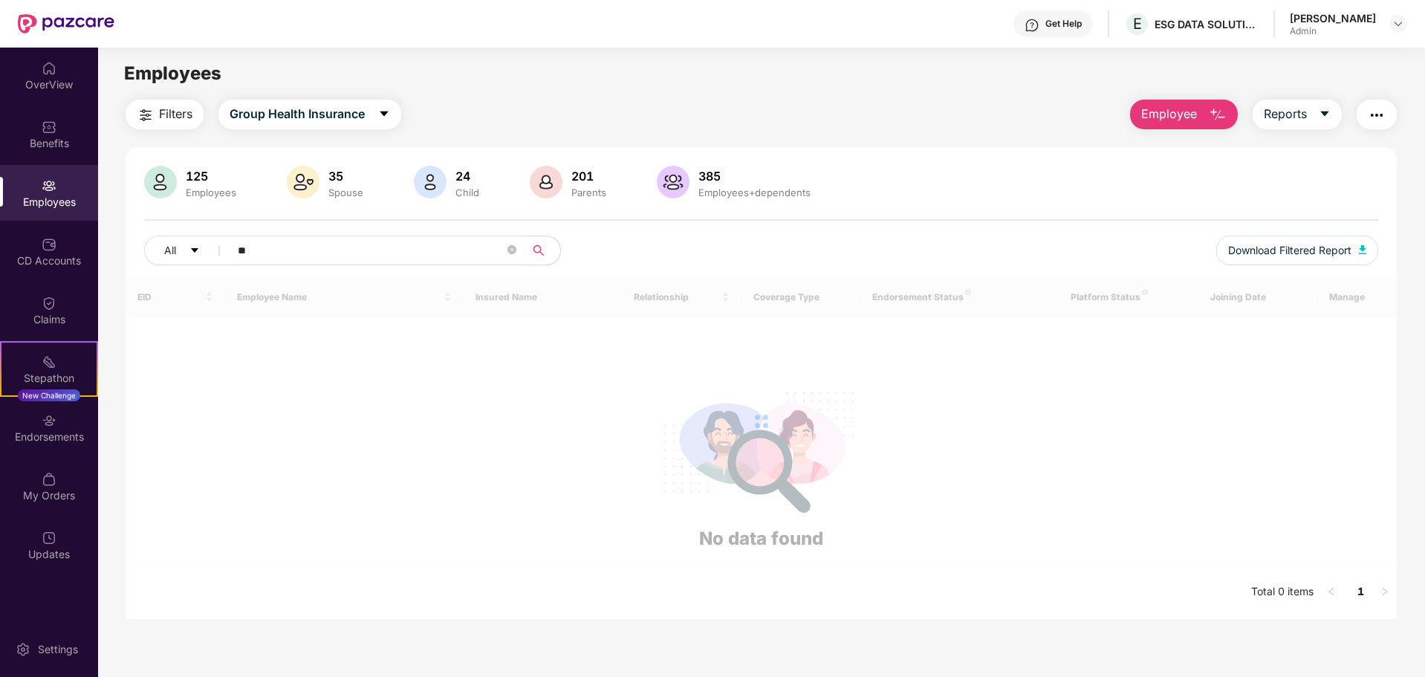
type input "*"
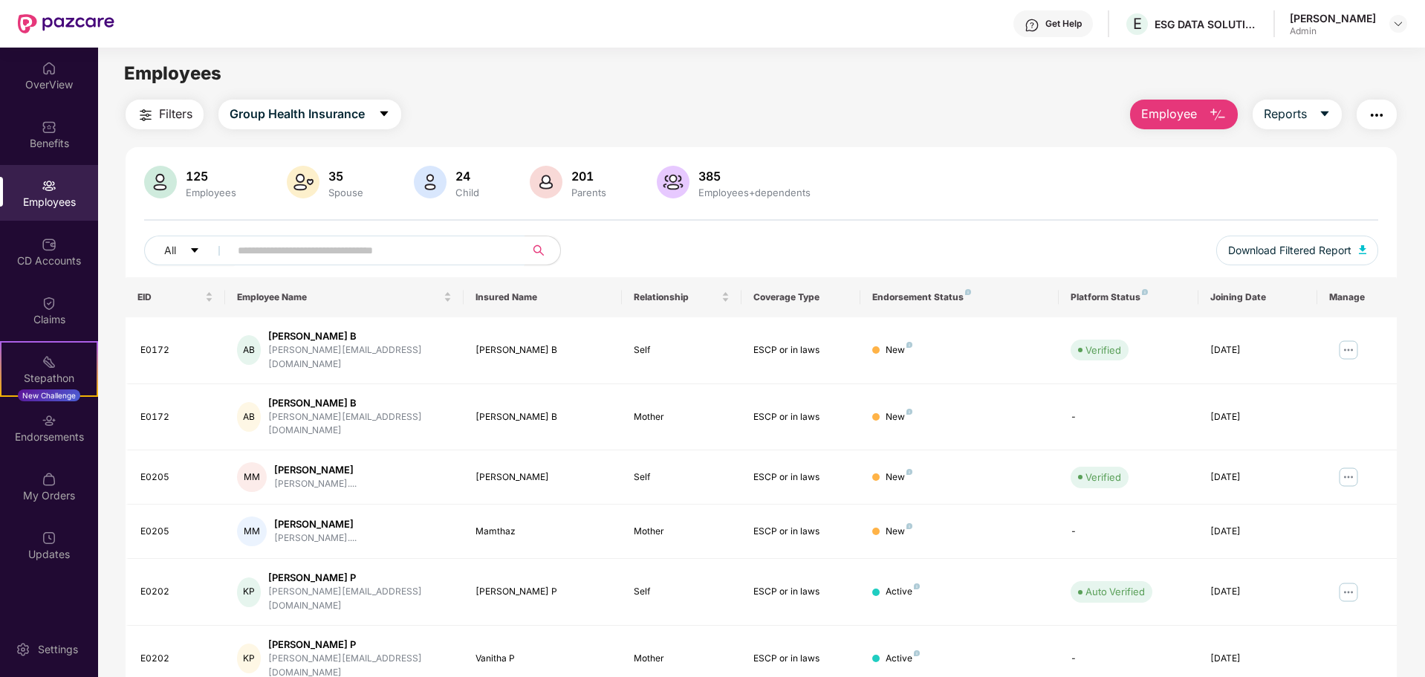
click at [250, 252] on input "text" at bounding box center [371, 250] width 267 height 22
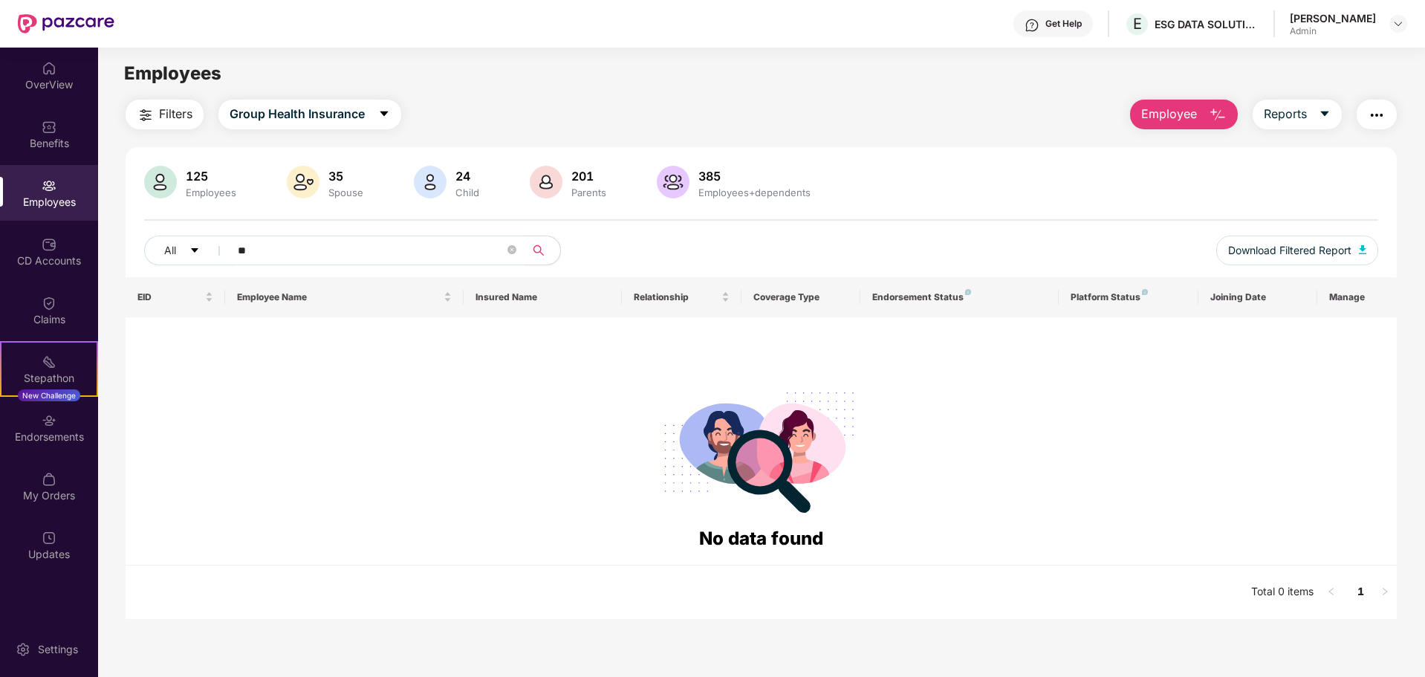
type input "*"
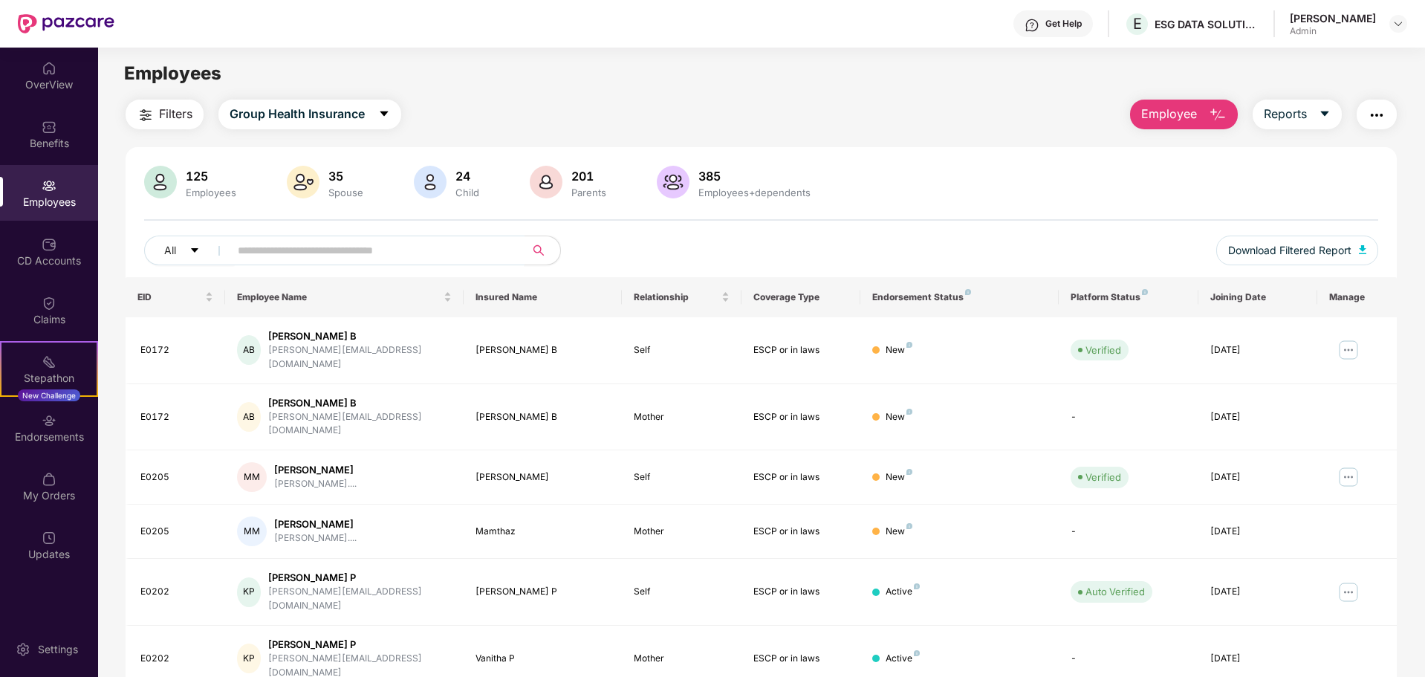
click at [246, 254] on input "text" at bounding box center [371, 250] width 267 height 22
click at [1387, 113] on button "button" at bounding box center [1377, 115] width 40 height 30
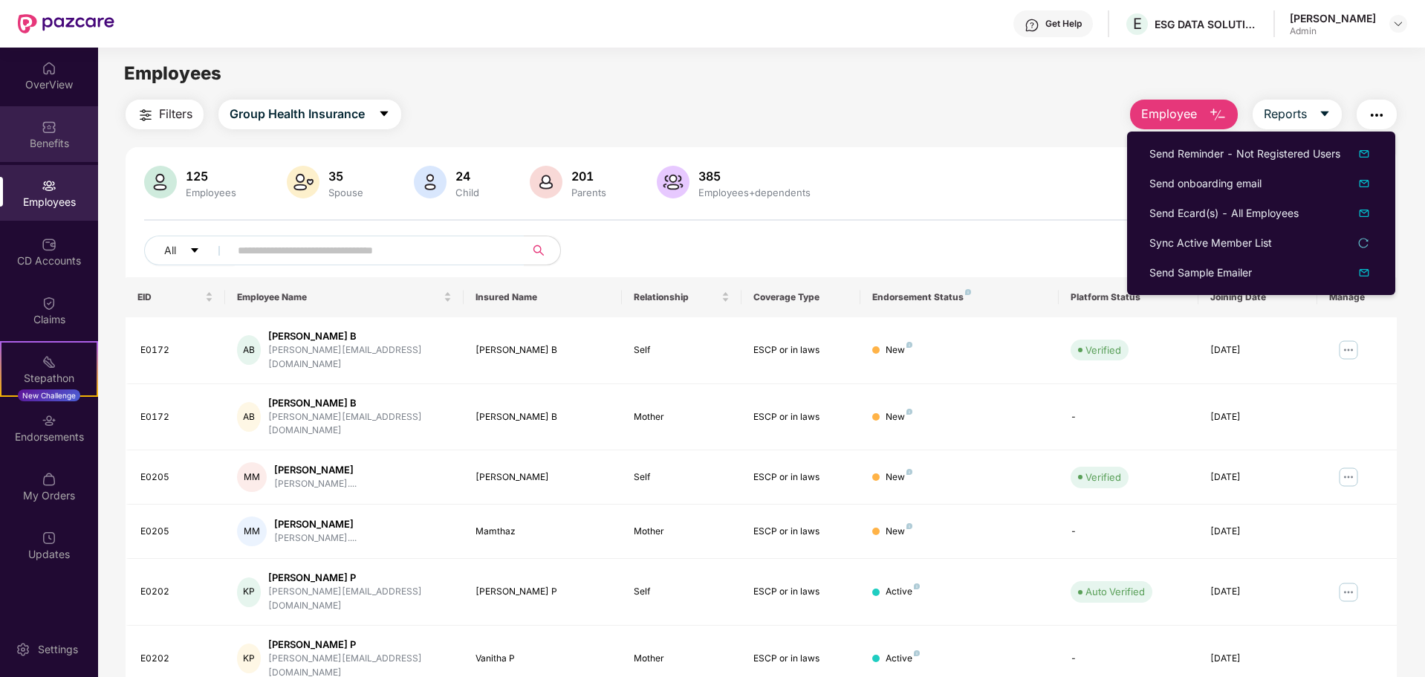
click at [59, 136] on div "Benefits" at bounding box center [49, 143] width 98 height 15
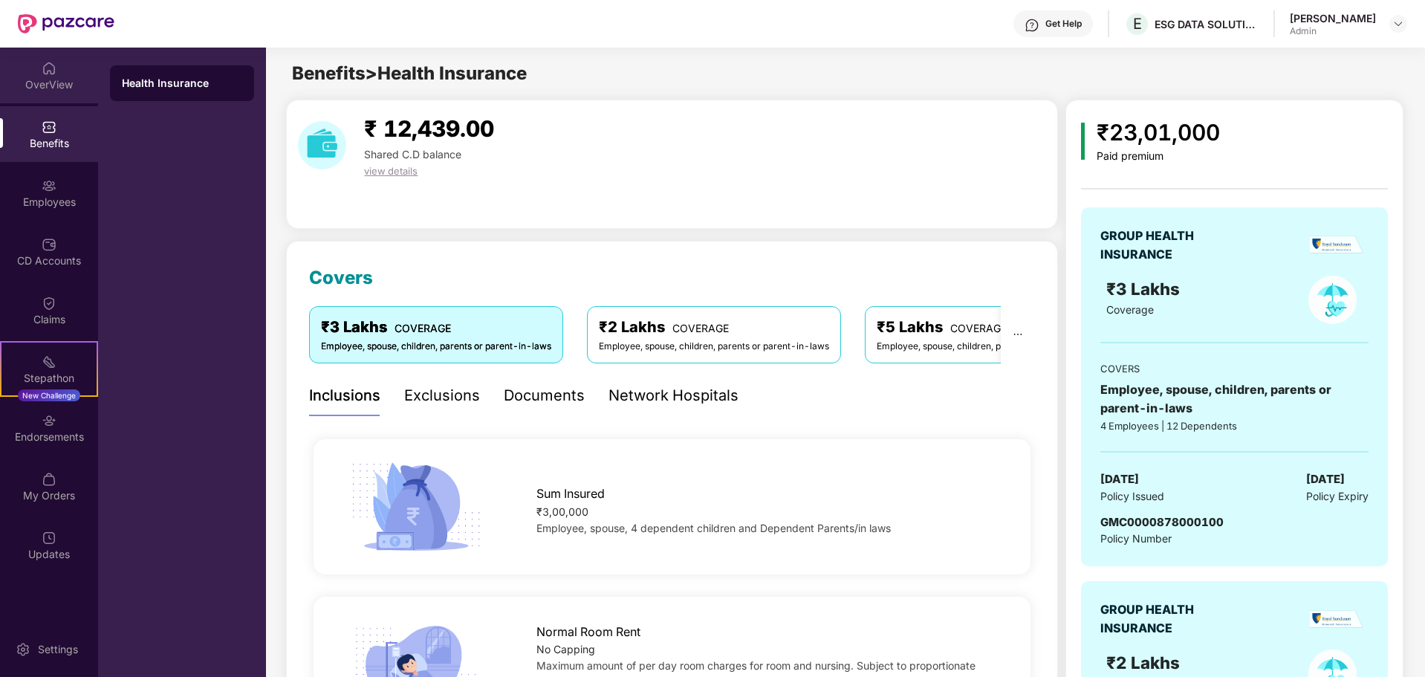
click at [68, 77] on div "OverView" at bounding box center [49, 84] width 98 height 15
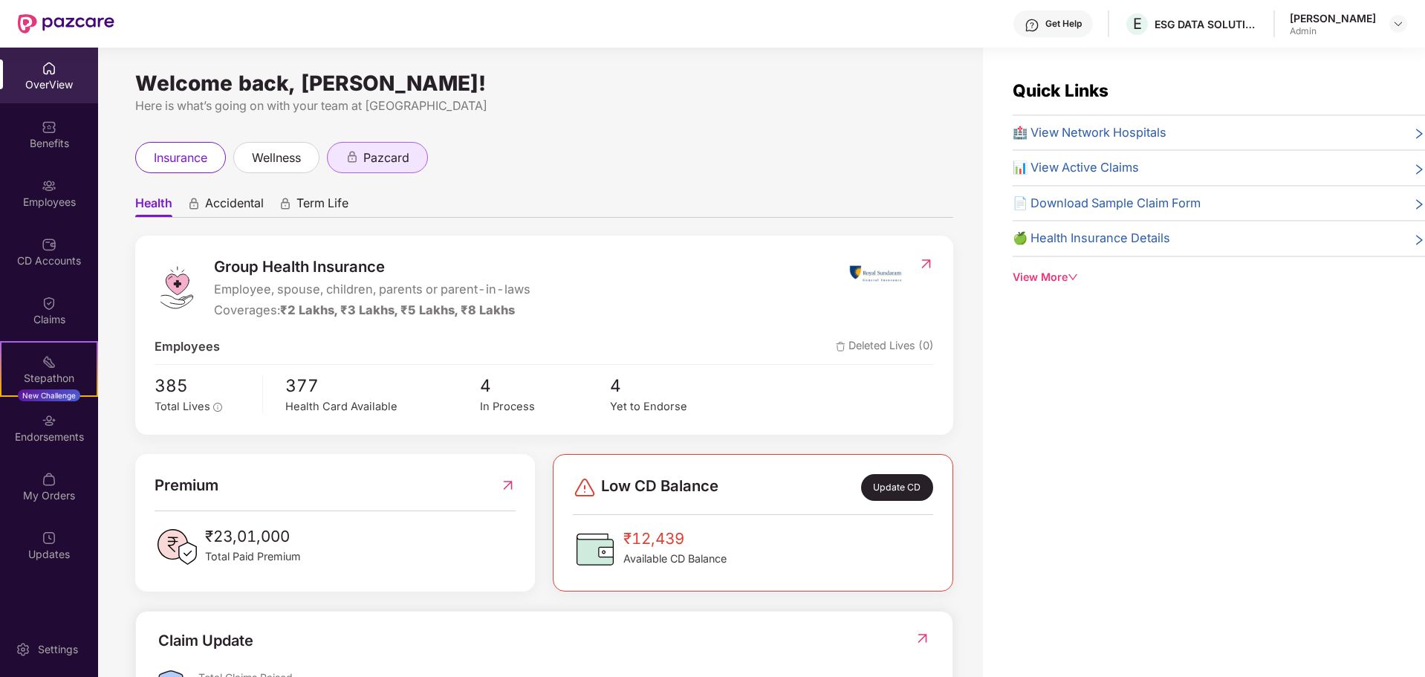
click at [392, 162] on span "pazcard" at bounding box center [386, 158] width 46 height 19
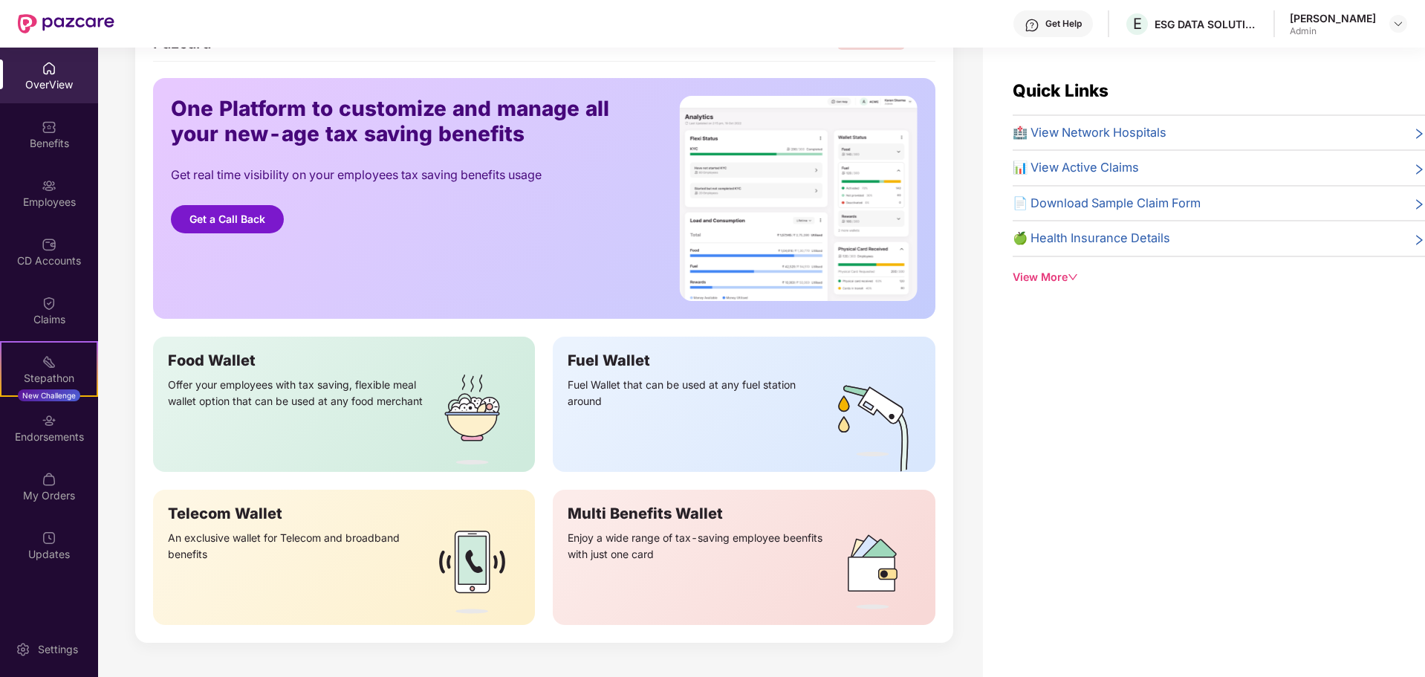
scroll to position [32, 0]
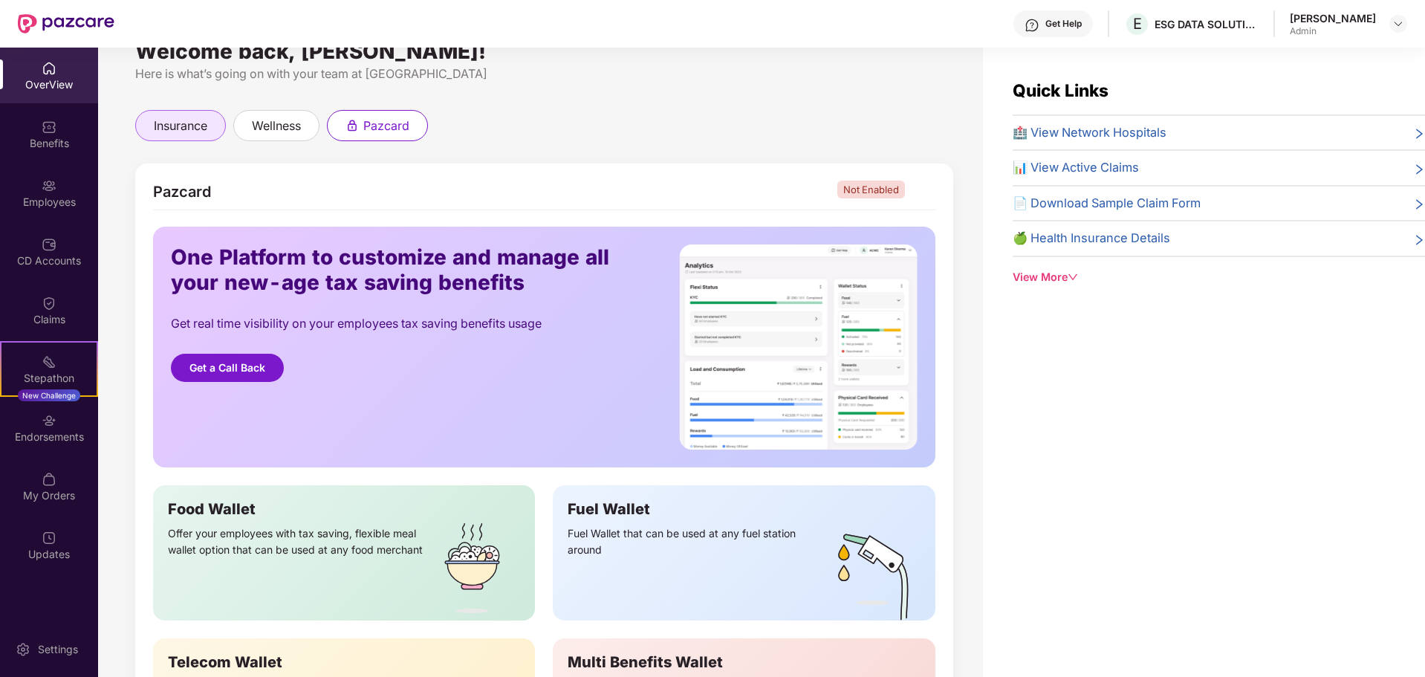
click at [175, 116] on div "insurance" at bounding box center [180, 125] width 91 height 31
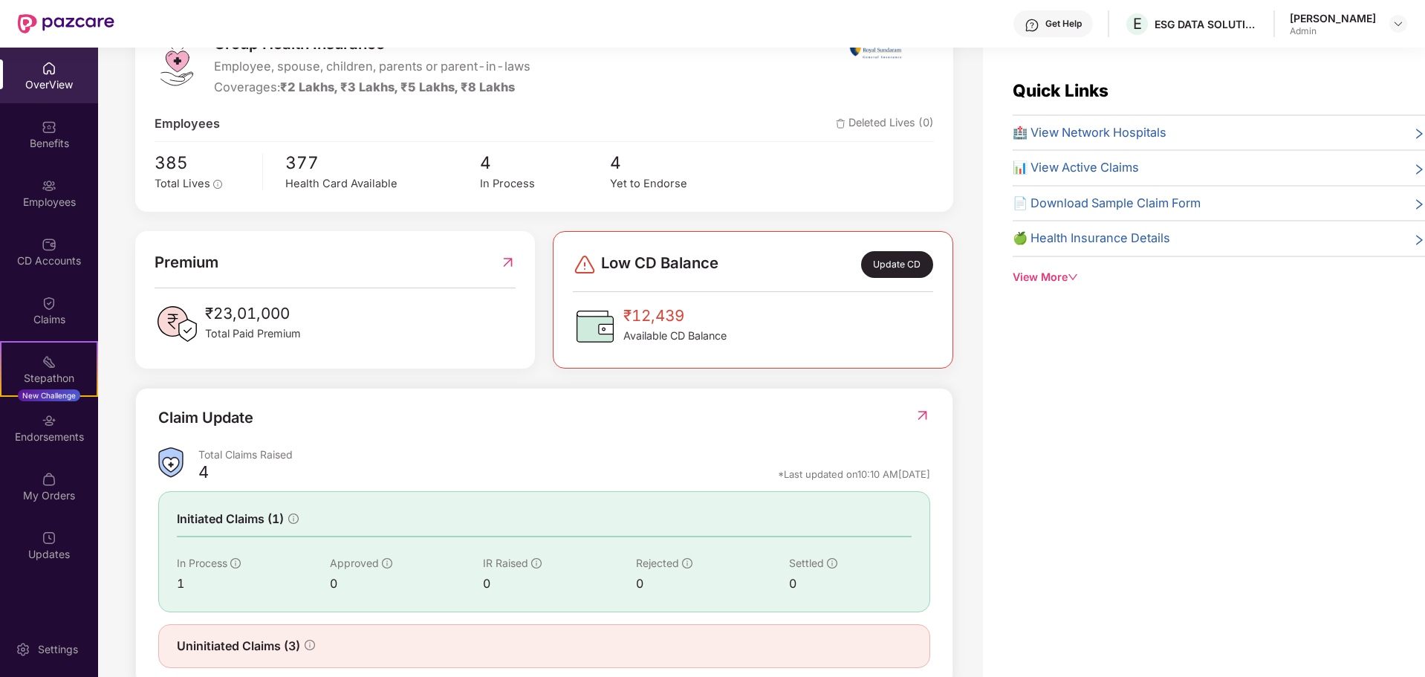
scroll to position [259, 0]
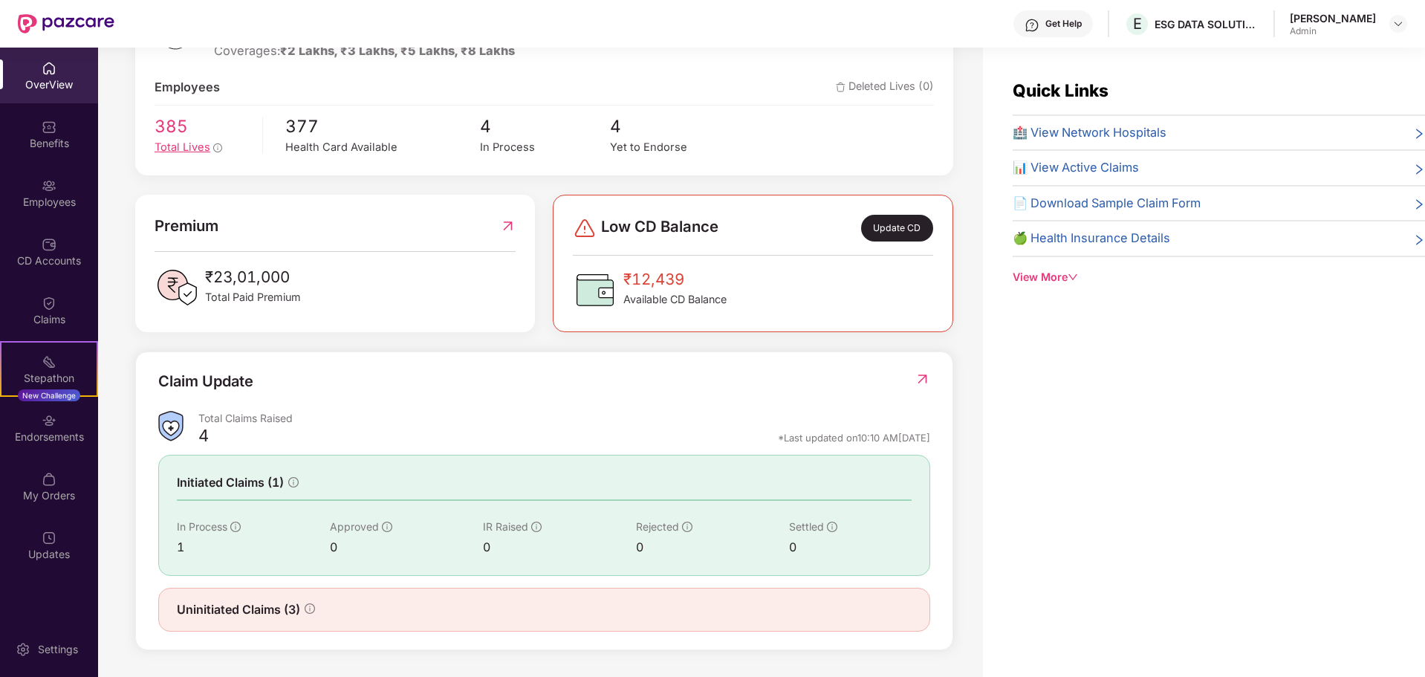
click at [200, 147] on span "Total Lives" at bounding box center [183, 146] width 56 height 13
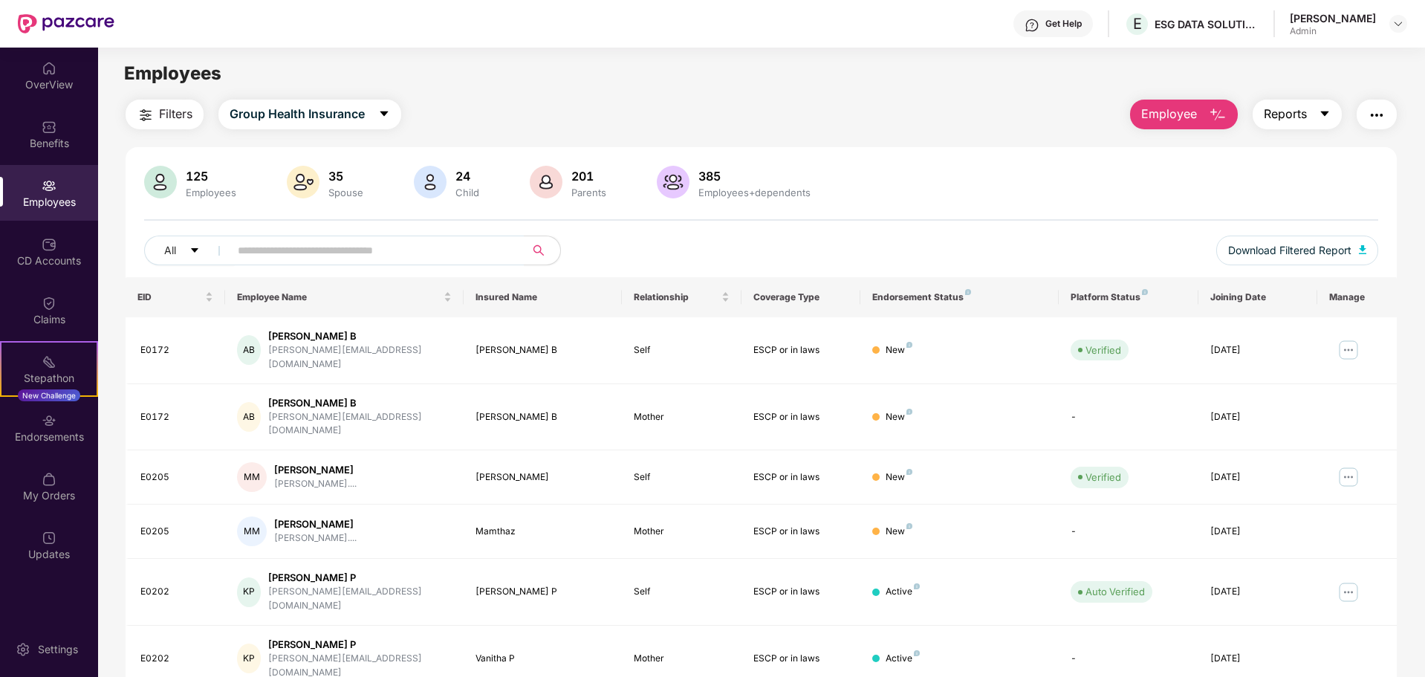
click at [1323, 114] on icon "caret-down" at bounding box center [1325, 113] width 8 height 5
click at [737, 120] on div "Filters Group Health Insurance Employee Reports" at bounding box center [762, 115] width 1272 height 30
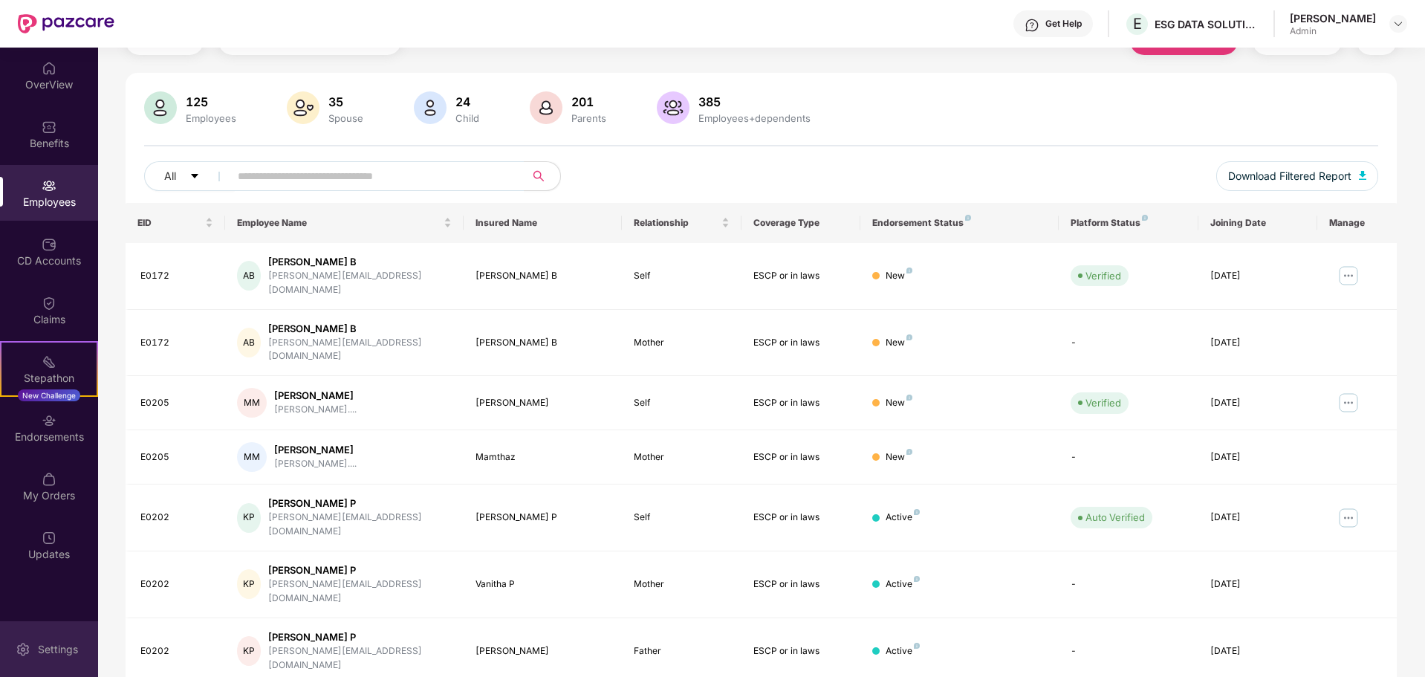
click at [30, 642] on img at bounding box center [23, 649] width 15 height 15
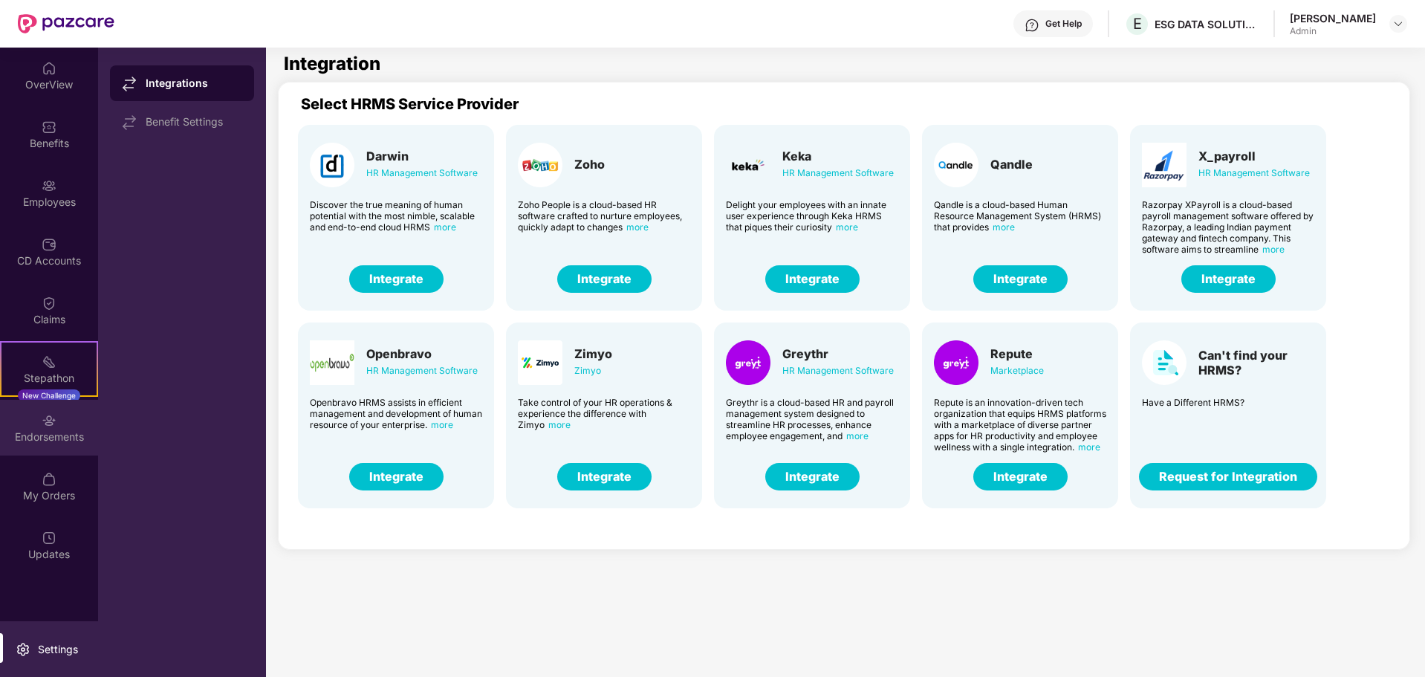
click at [56, 422] on img at bounding box center [49, 420] width 15 height 15
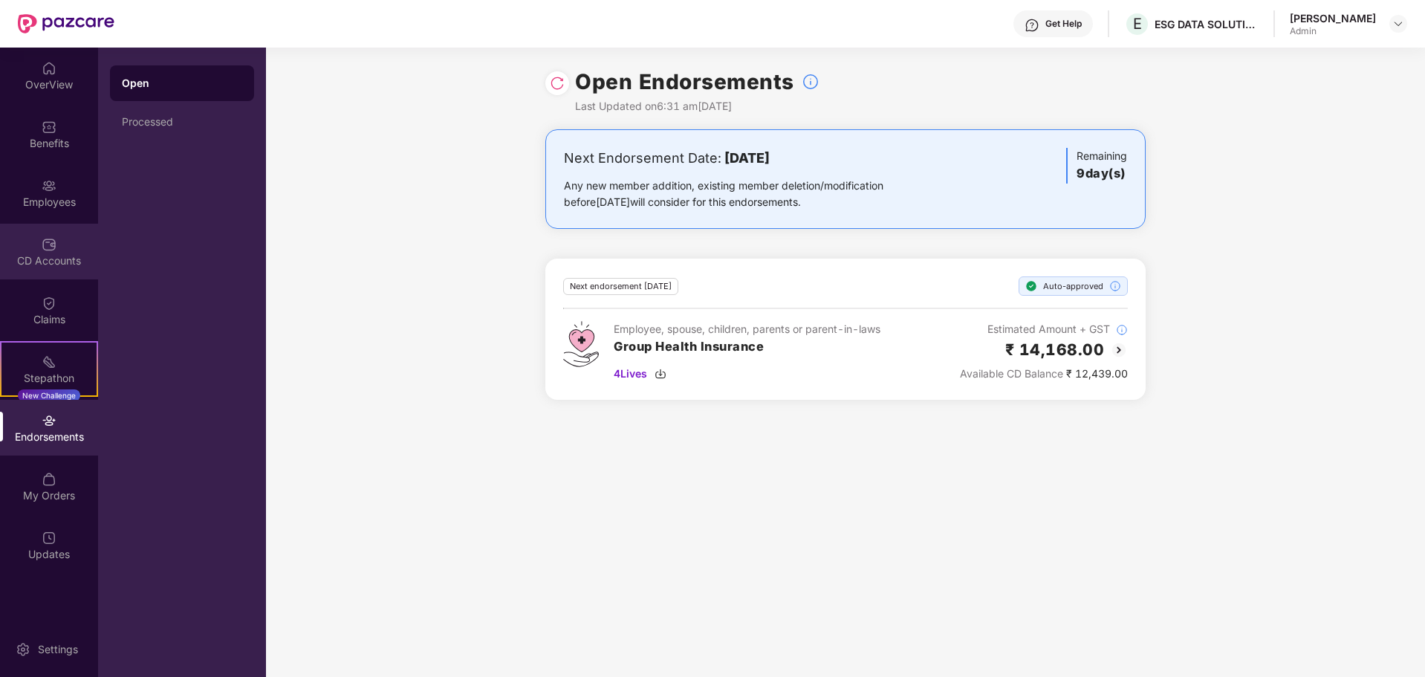
click at [63, 236] on div "CD Accounts" at bounding box center [49, 252] width 98 height 56
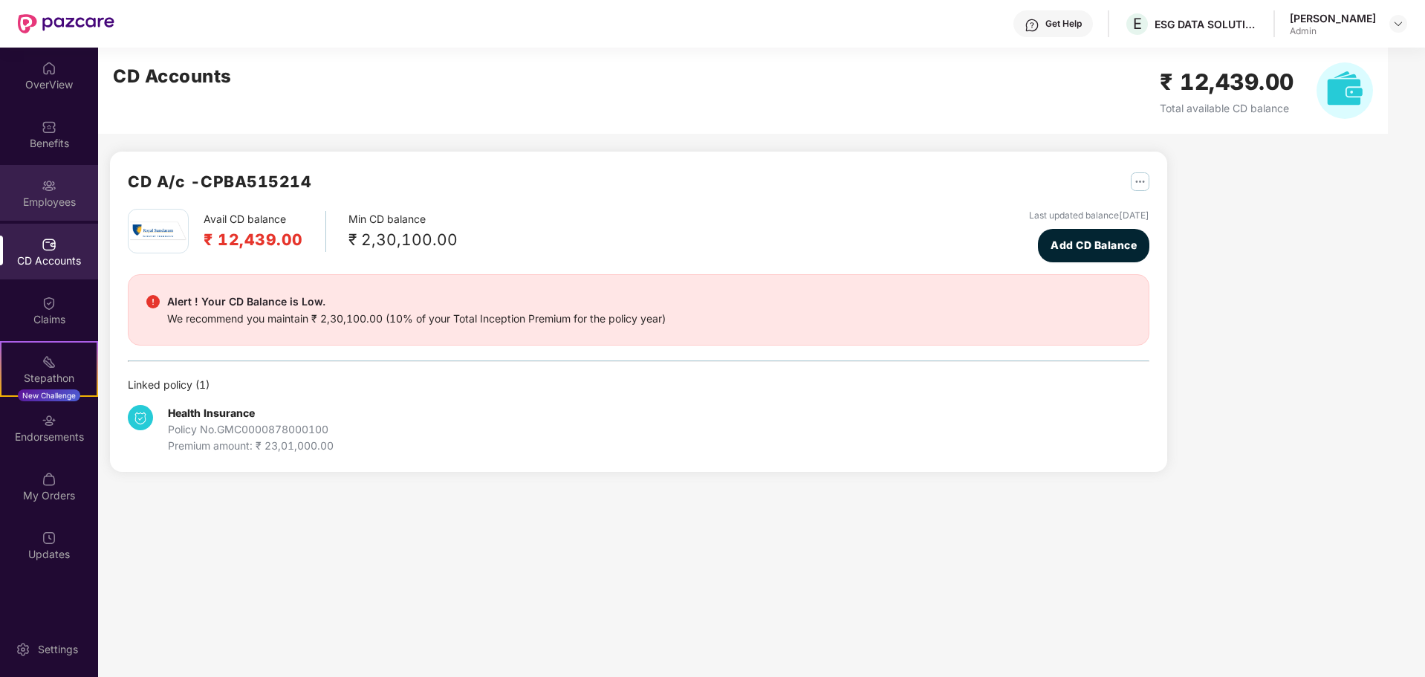
click at [60, 204] on div "Employees" at bounding box center [49, 202] width 98 height 15
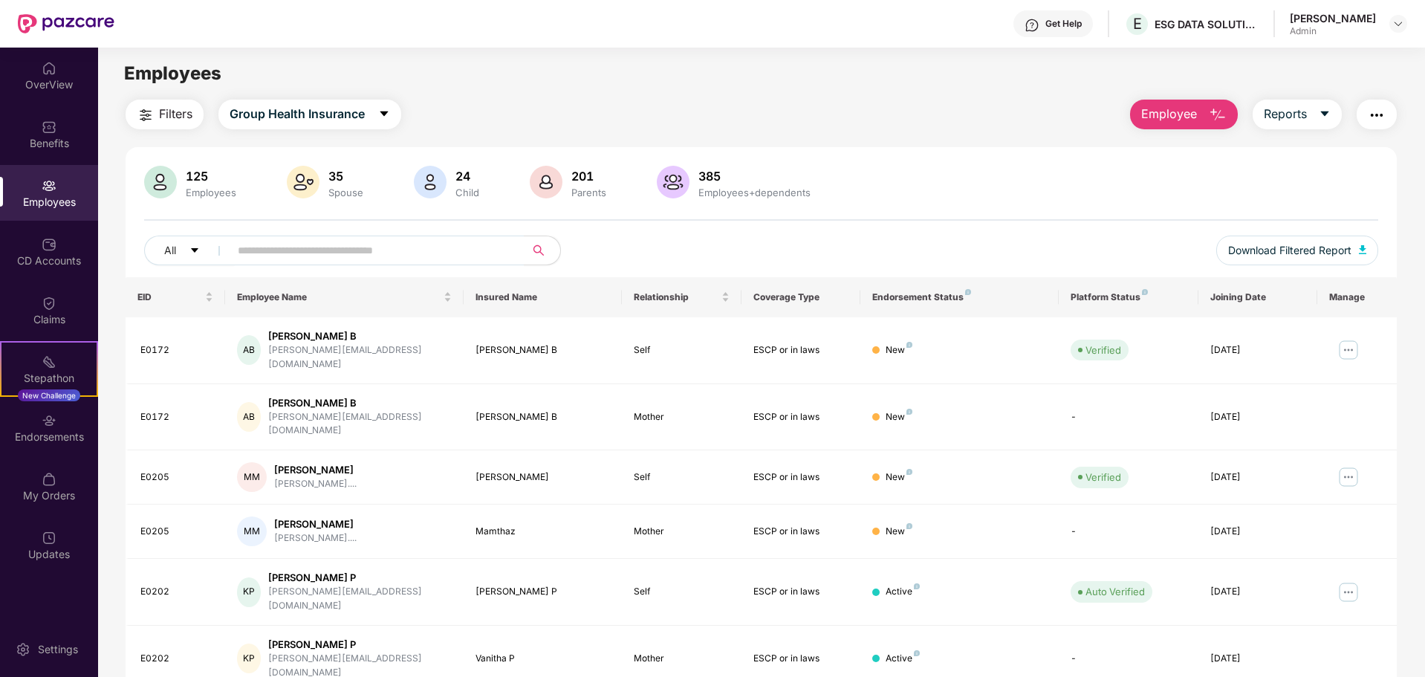
click at [1004, 166] on div "125 Employees 35 Spouse 24 Child 201 Parents 385 Employees+dependents" at bounding box center [761, 184] width 1234 height 36
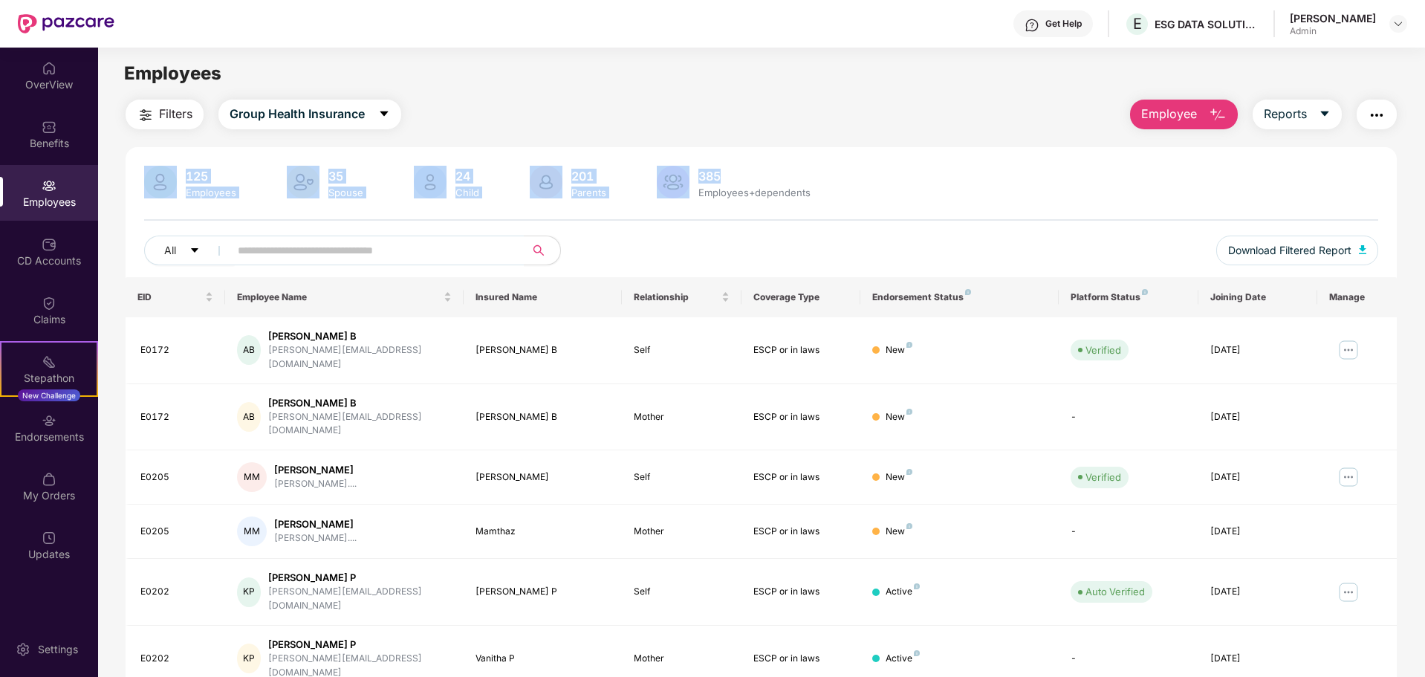
drag, startPoint x: 1210, startPoint y: 146, endPoint x: 1201, endPoint y: 142, distance: 9.7
click at [1209, 128] on div "Filters Group Health Insurance Employee Reports 125 Employees 35 Spouse 24 Chil…" at bounding box center [762, 538] width 1272 height 876
click at [886, 181] on div "125 Employees 35 Spouse 24 Child 201 Parents 385 Employees+dependents" at bounding box center [761, 184] width 1234 height 36
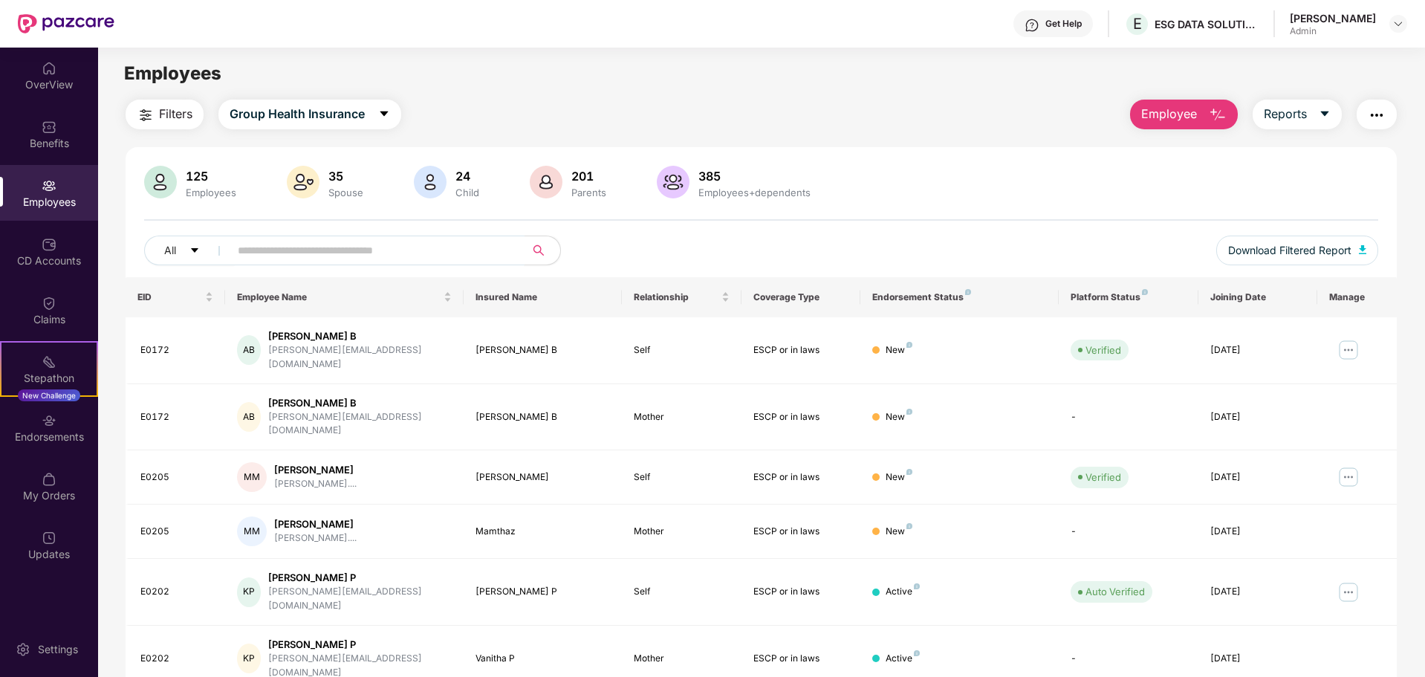
click at [433, 246] on input "text" at bounding box center [371, 250] width 267 height 22
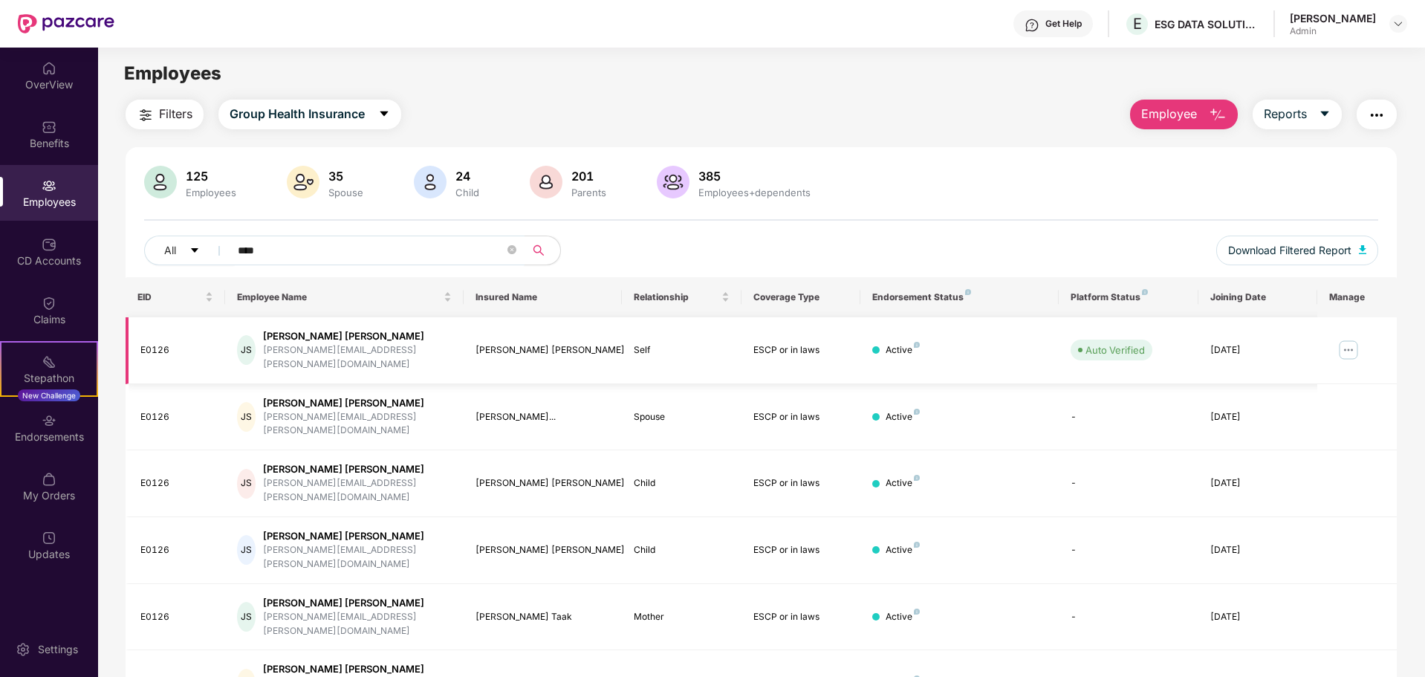
type input "****"
click at [1350, 343] on img at bounding box center [1349, 350] width 24 height 24
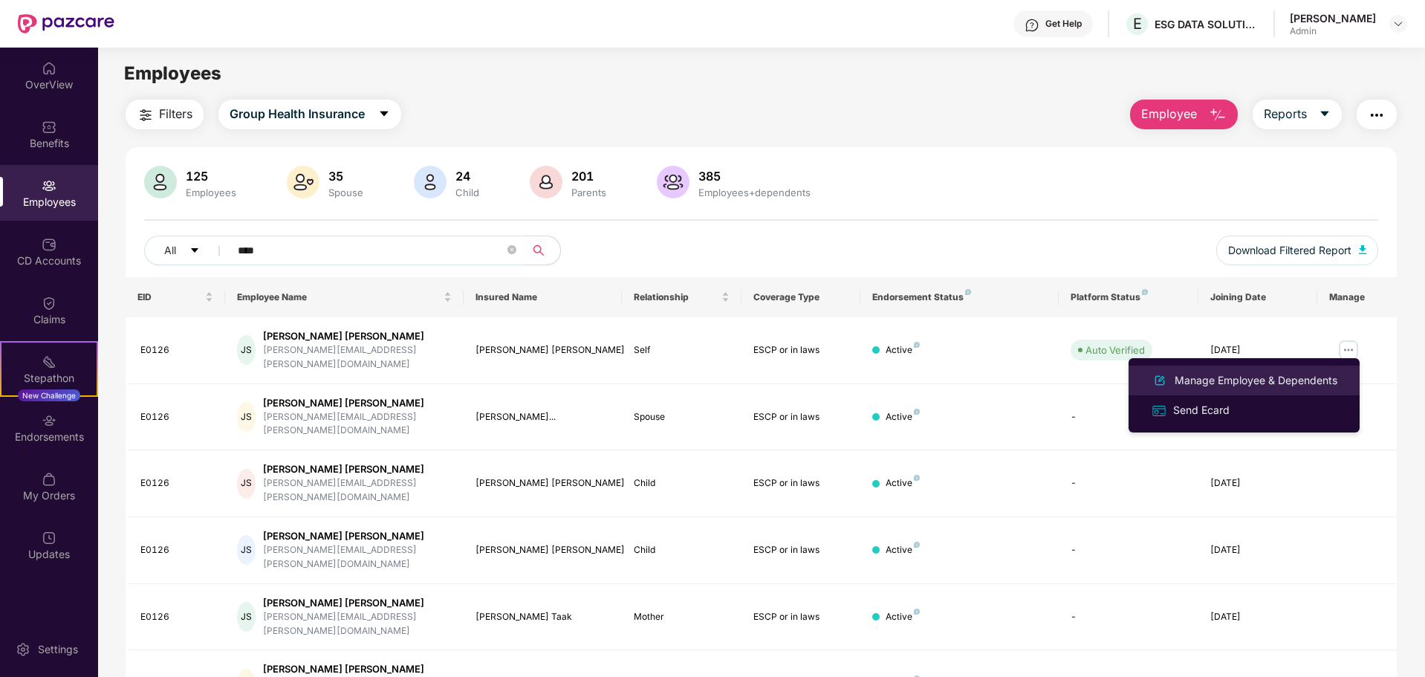
click at [1304, 379] on div "Manage Employee & Dependents" at bounding box center [1256, 380] width 169 height 16
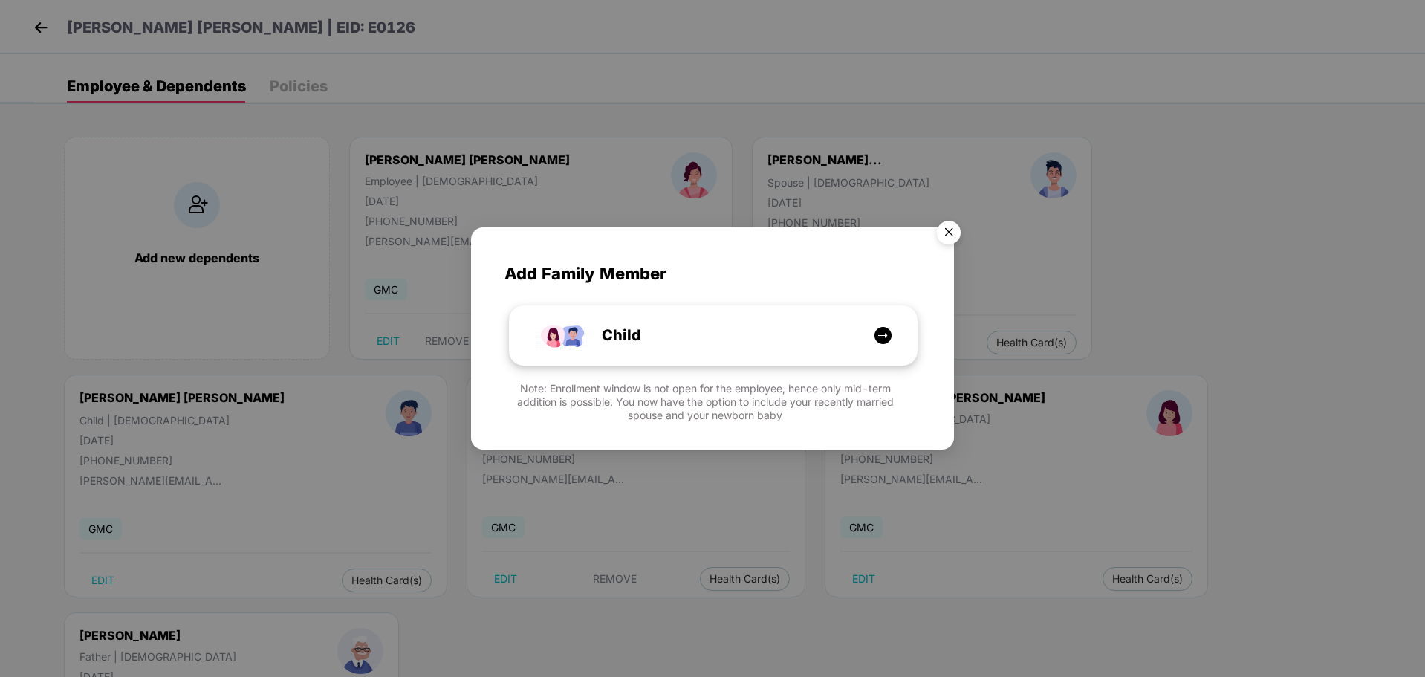
click at [882, 335] on img at bounding box center [883, 335] width 19 height 19
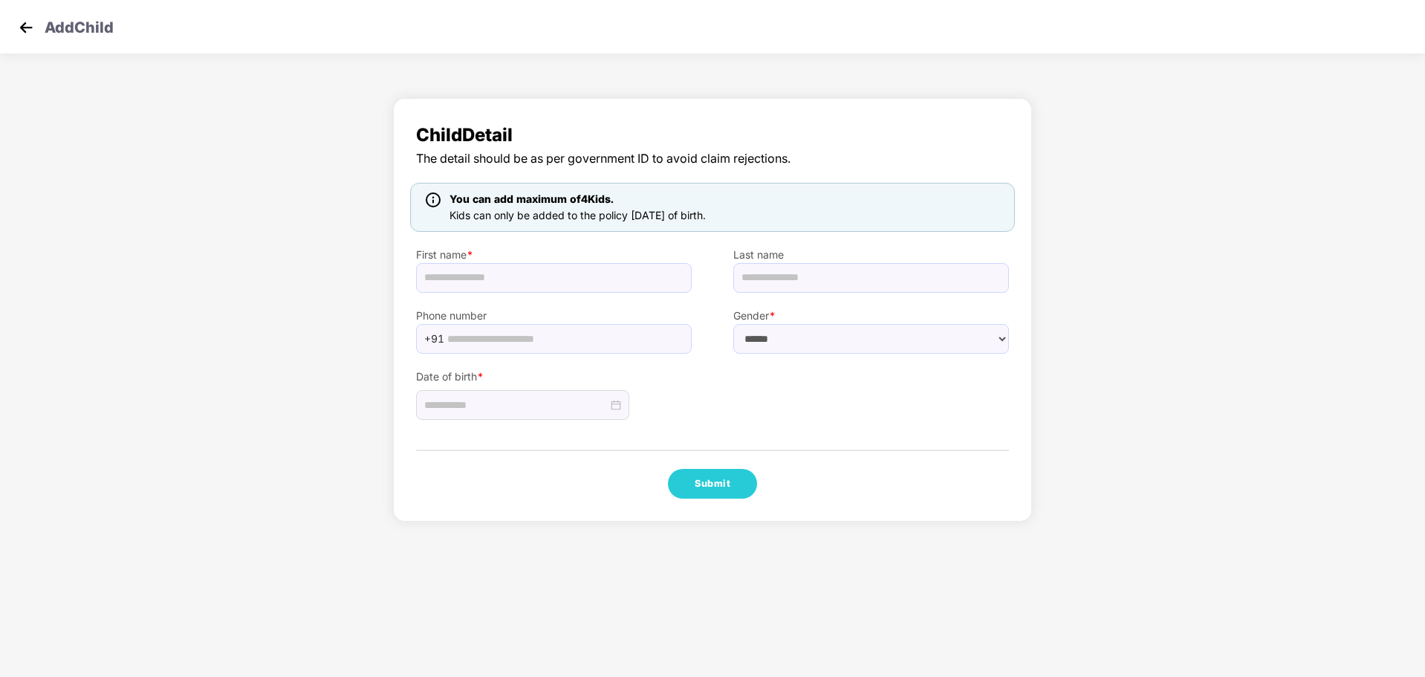
click at [22, 25] on img at bounding box center [26, 27] width 22 height 22
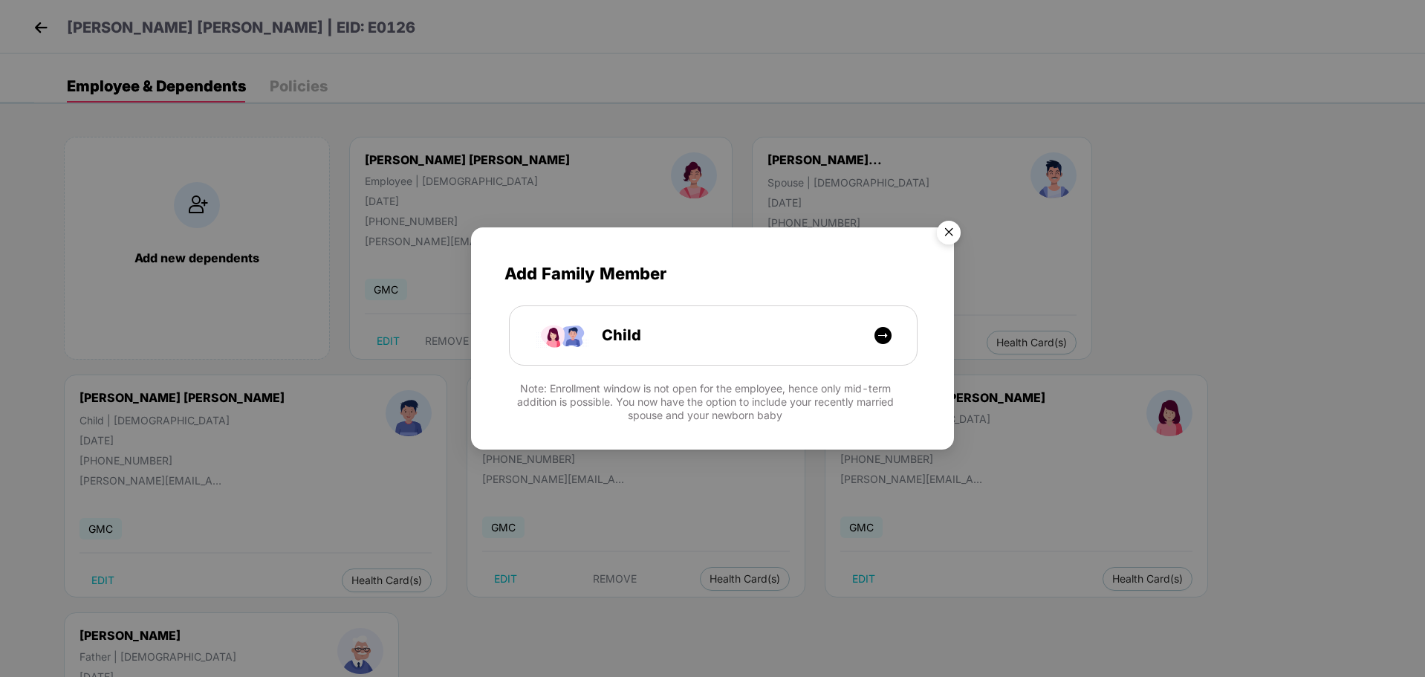
click at [953, 232] on img "Close" at bounding box center [949, 235] width 42 height 42
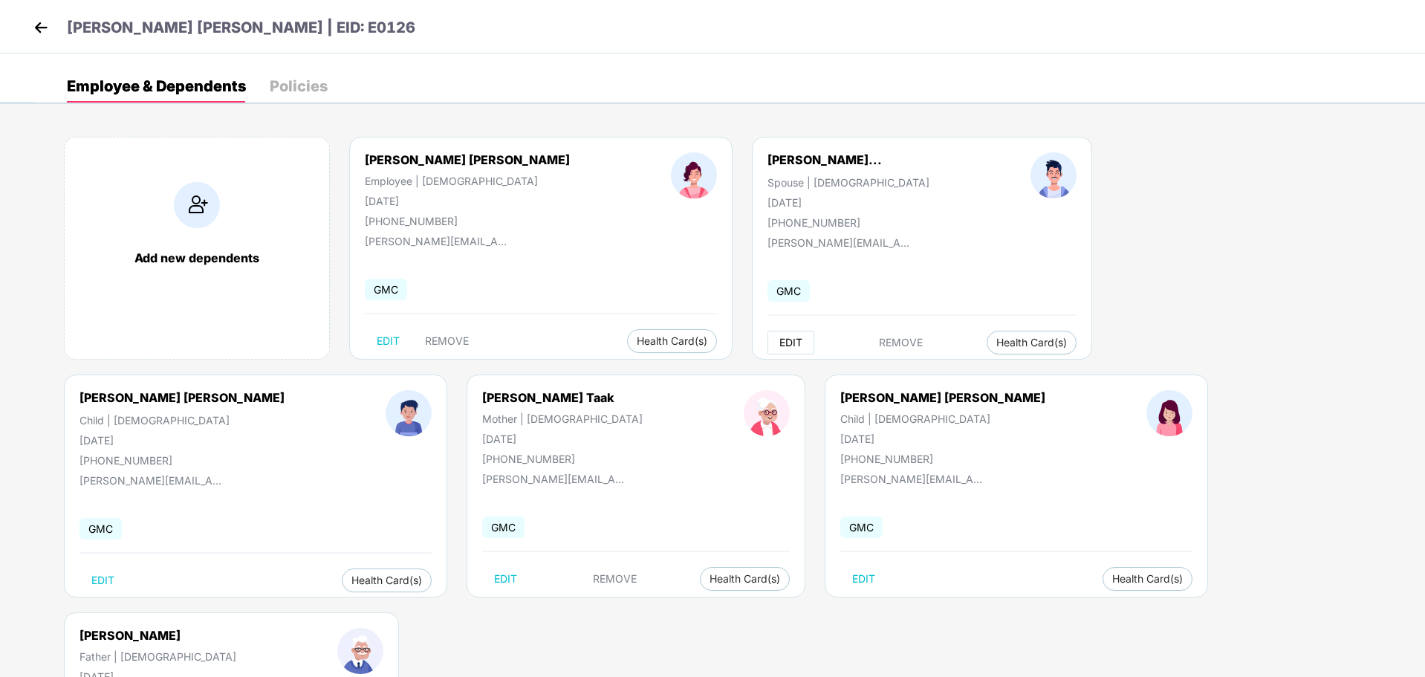
click at [780, 337] on span "EDIT" at bounding box center [791, 343] width 23 height 12
select select "****"
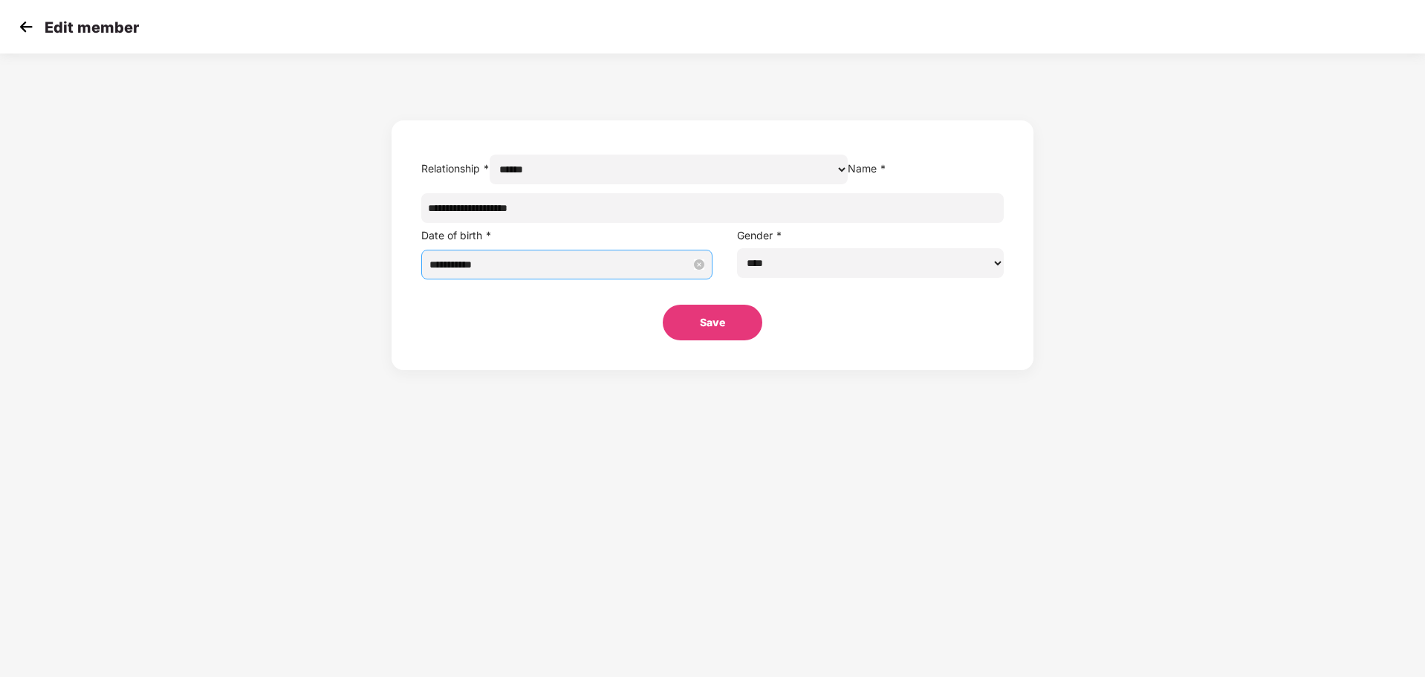
click at [580, 273] on input "**********" at bounding box center [561, 264] width 262 height 16
click at [707, 329] on span "button" at bounding box center [709, 330] width 7 height 7
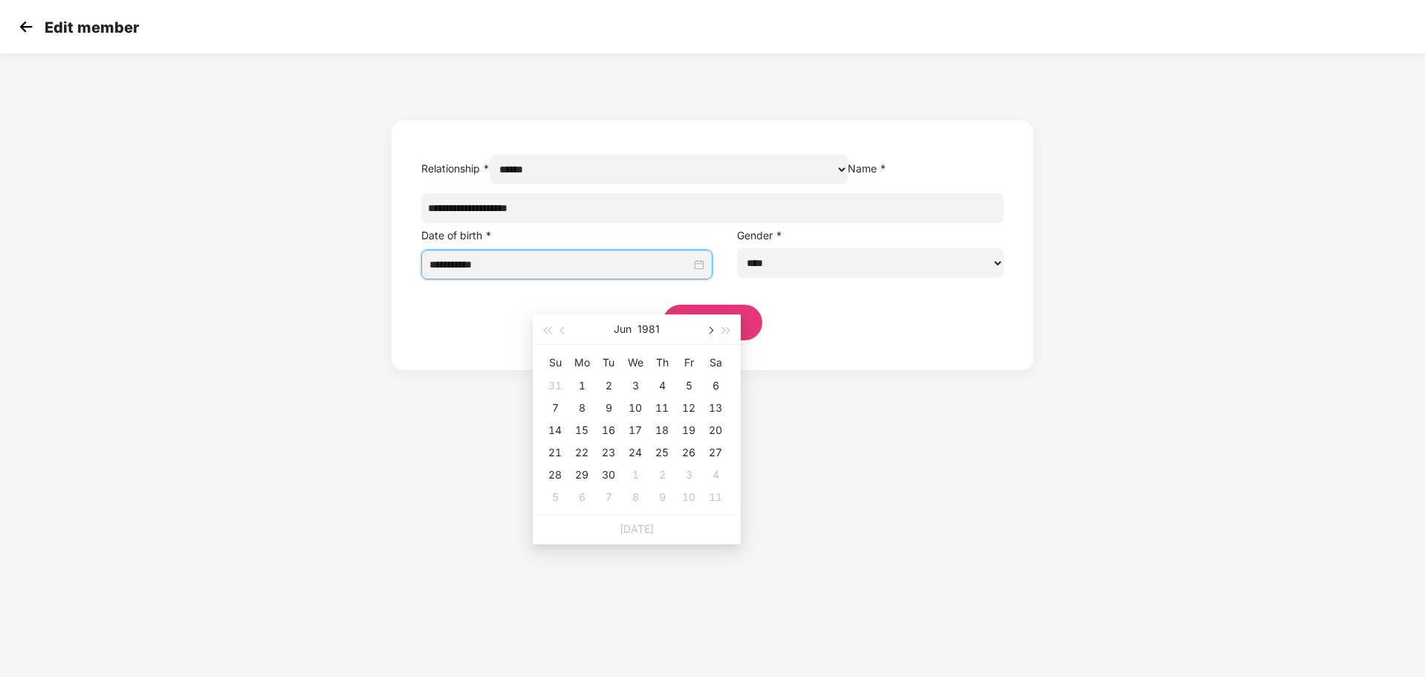
click at [707, 329] on span "button" at bounding box center [709, 330] width 7 height 7
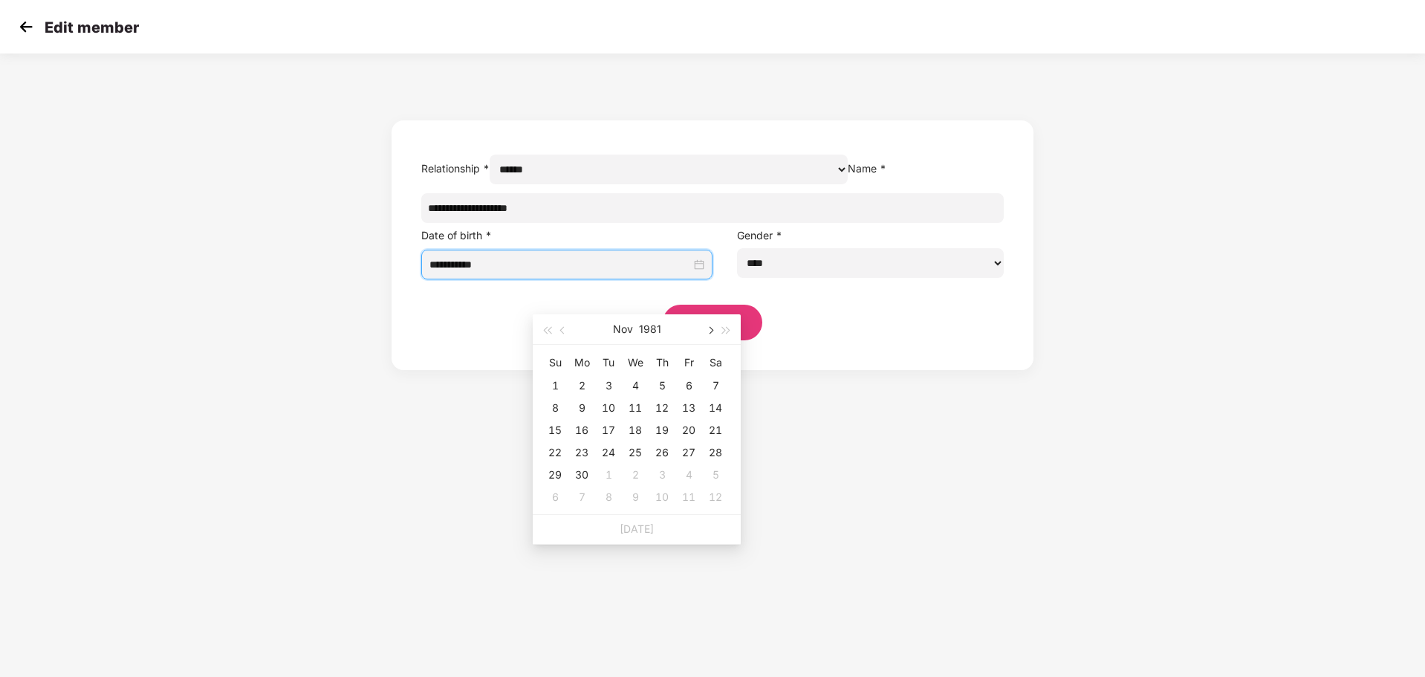
click at [707, 329] on span "button" at bounding box center [709, 330] width 7 height 7
type input "**********"
click at [634, 383] on div "2" at bounding box center [635, 386] width 18 height 18
click at [725, 340] on button "Save" at bounding box center [713, 323] width 100 height 36
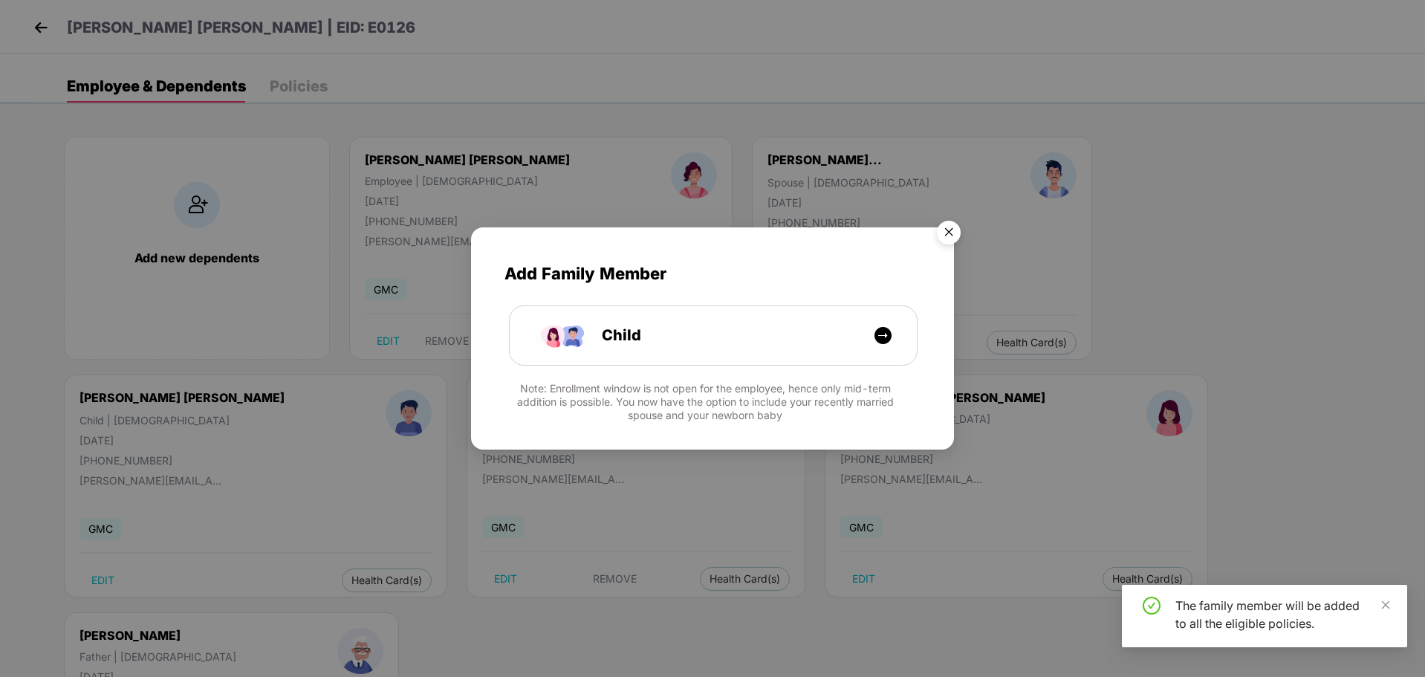
click at [955, 233] on img "Close" at bounding box center [949, 235] width 42 height 42
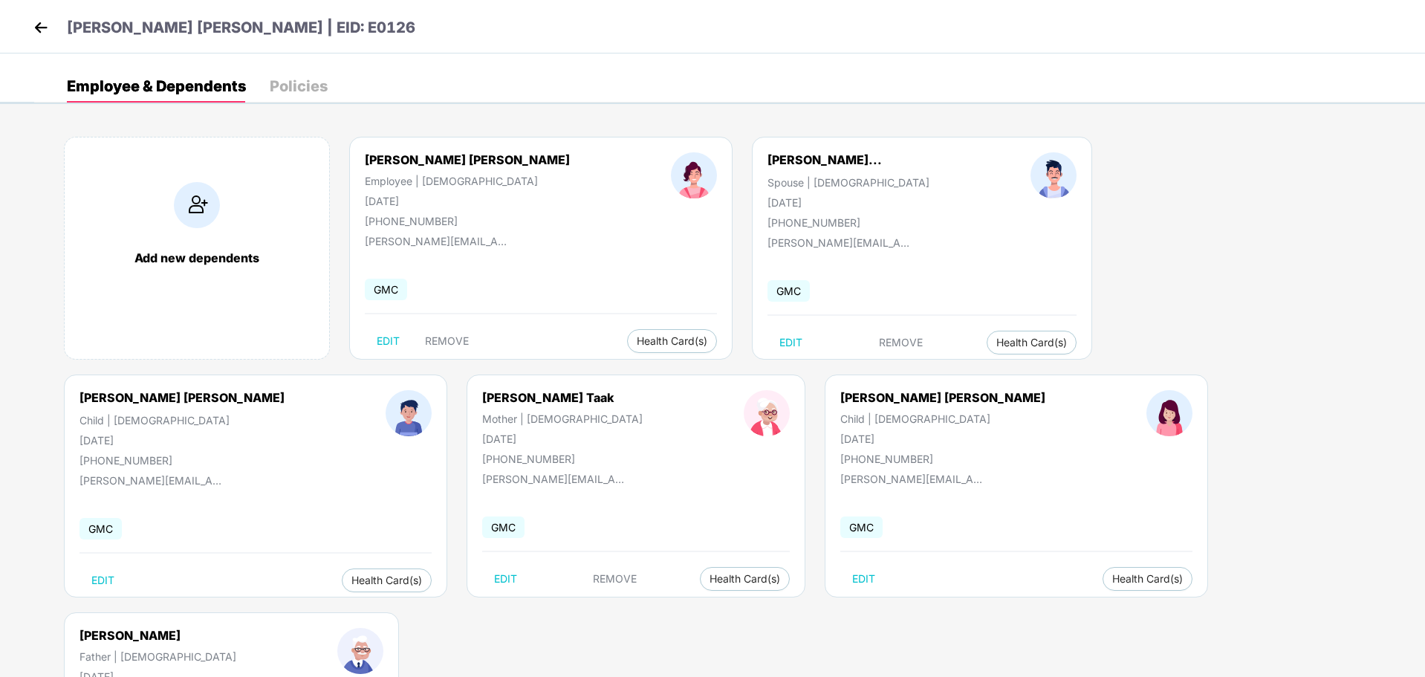
click at [40, 27] on img at bounding box center [41, 27] width 22 height 22
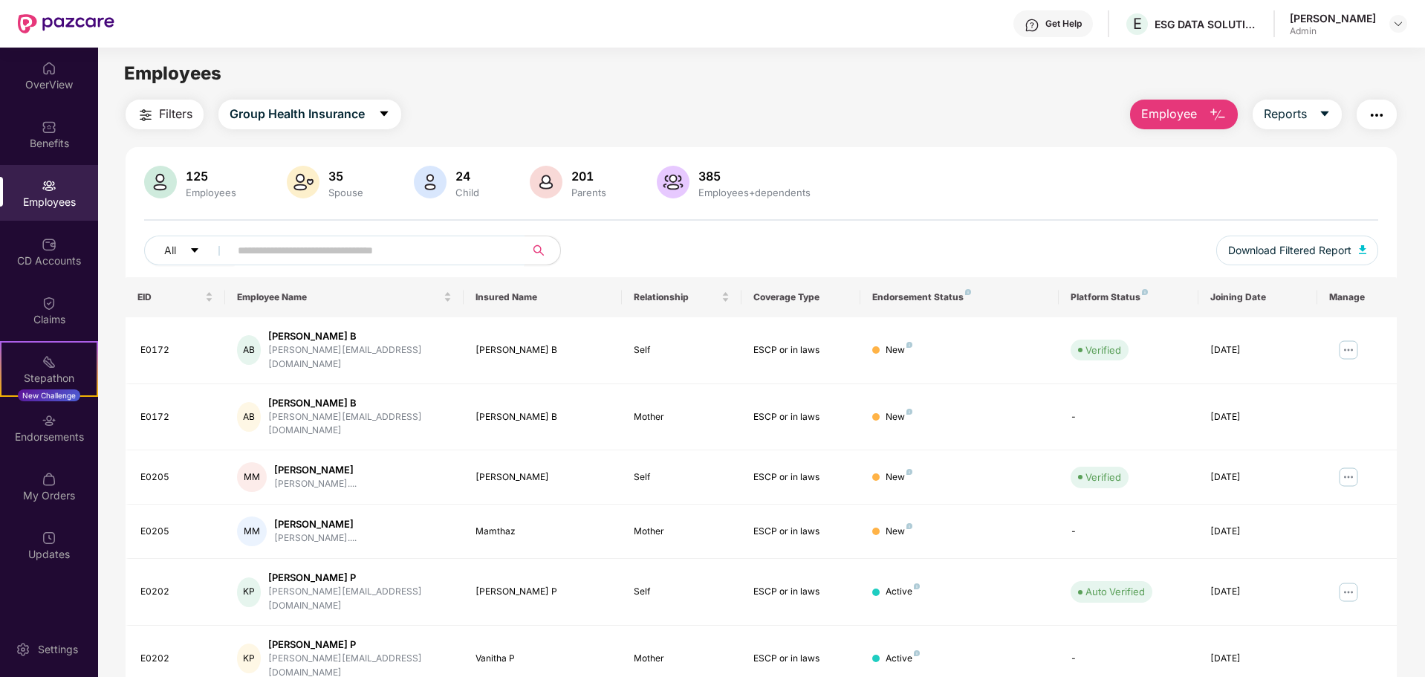
click at [247, 256] on input "text" at bounding box center [371, 250] width 267 height 22
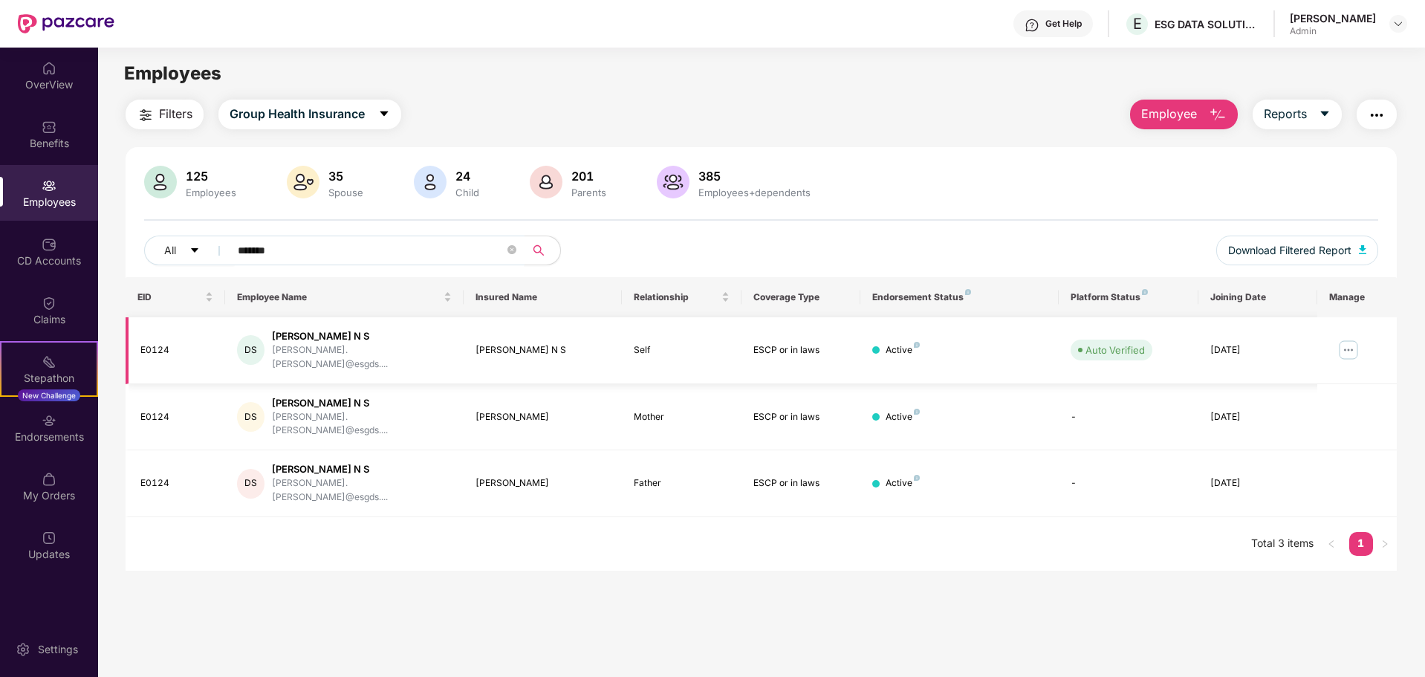
type input "*******"
click at [1348, 343] on img at bounding box center [1349, 350] width 24 height 24
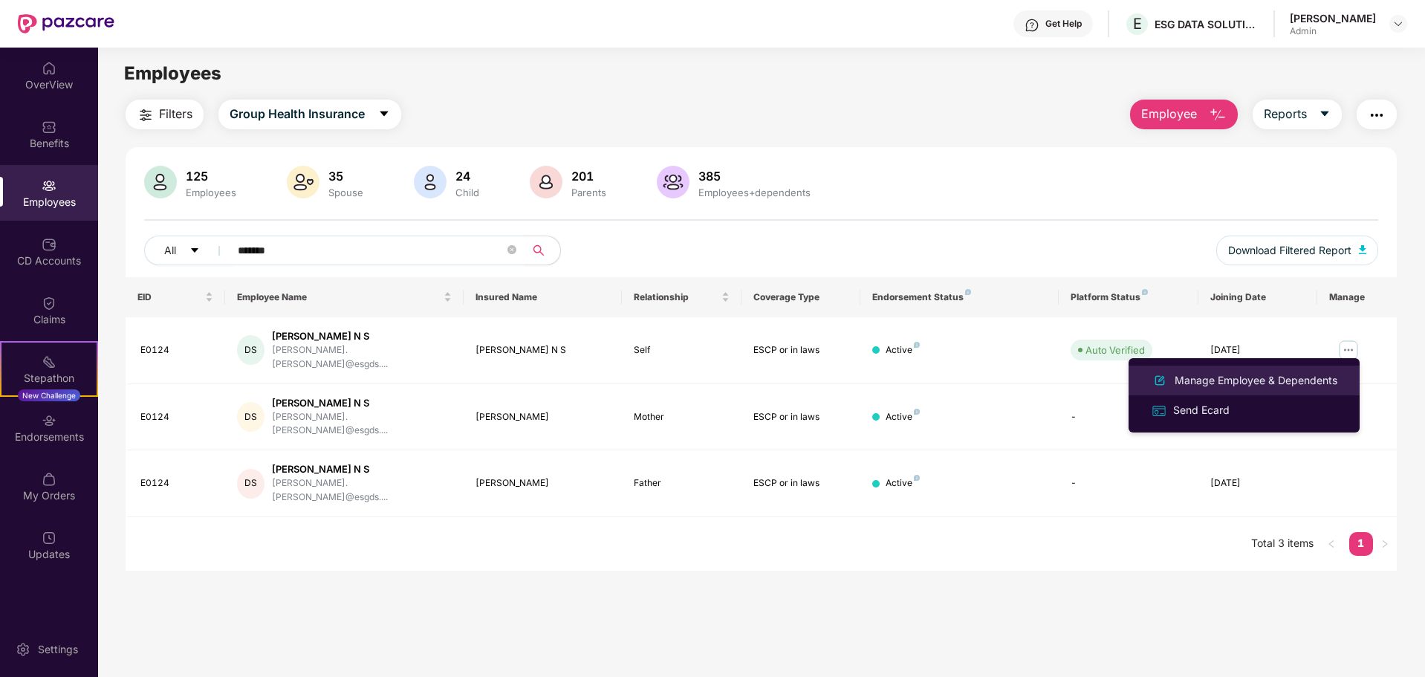
click at [1231, 381] on div "Manage Employee & Dependents" at bounding box center [1256, 380] width 169 height 16
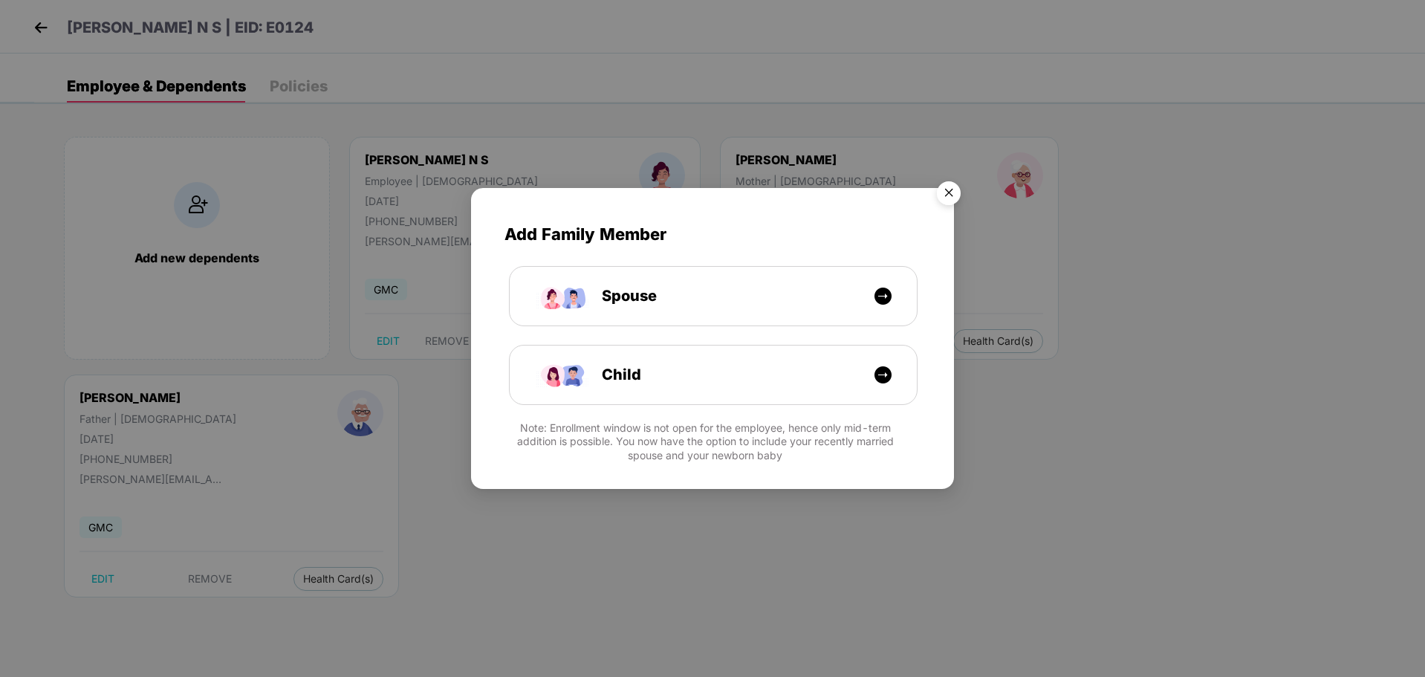
click at [953, 196] on img "Close" at bounding box center [949, 196] width 42 height 42
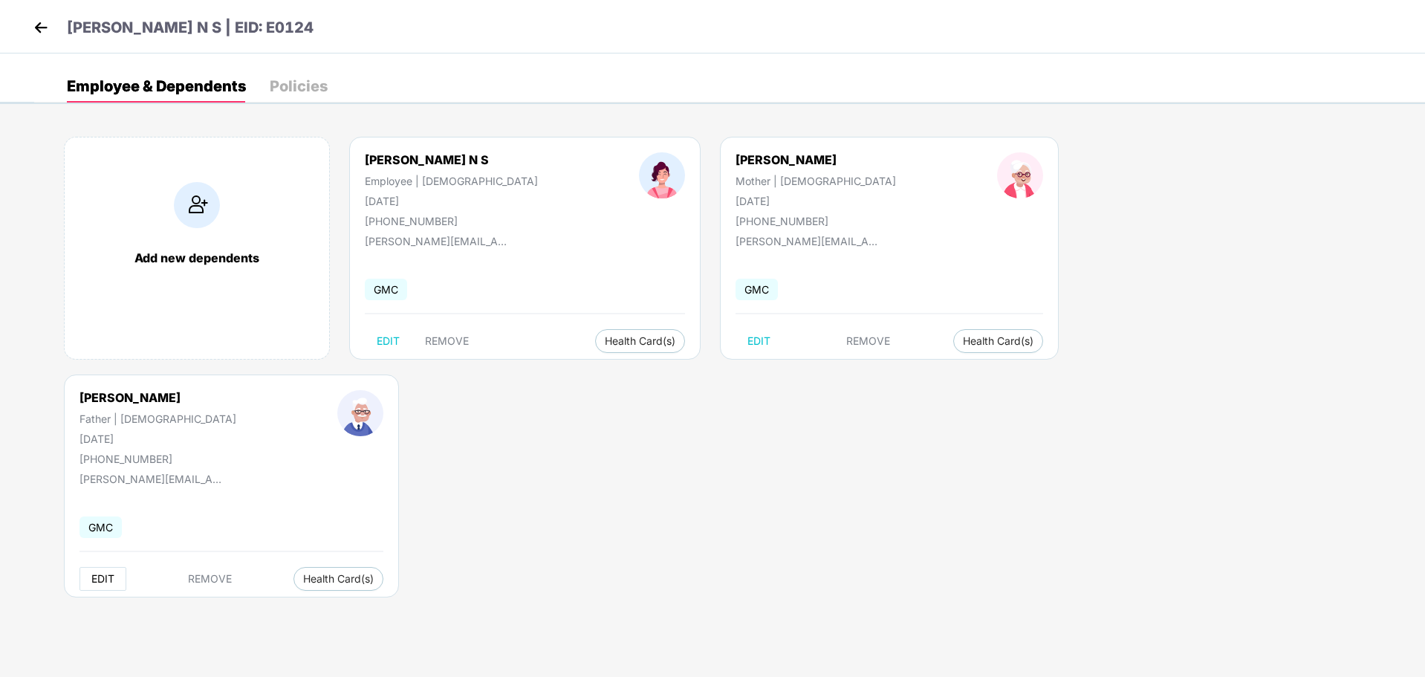
click at [114, 573] on span "EDIT" at bounding box center [102, 579] width 23 height 12
select select "******"
select select "****"
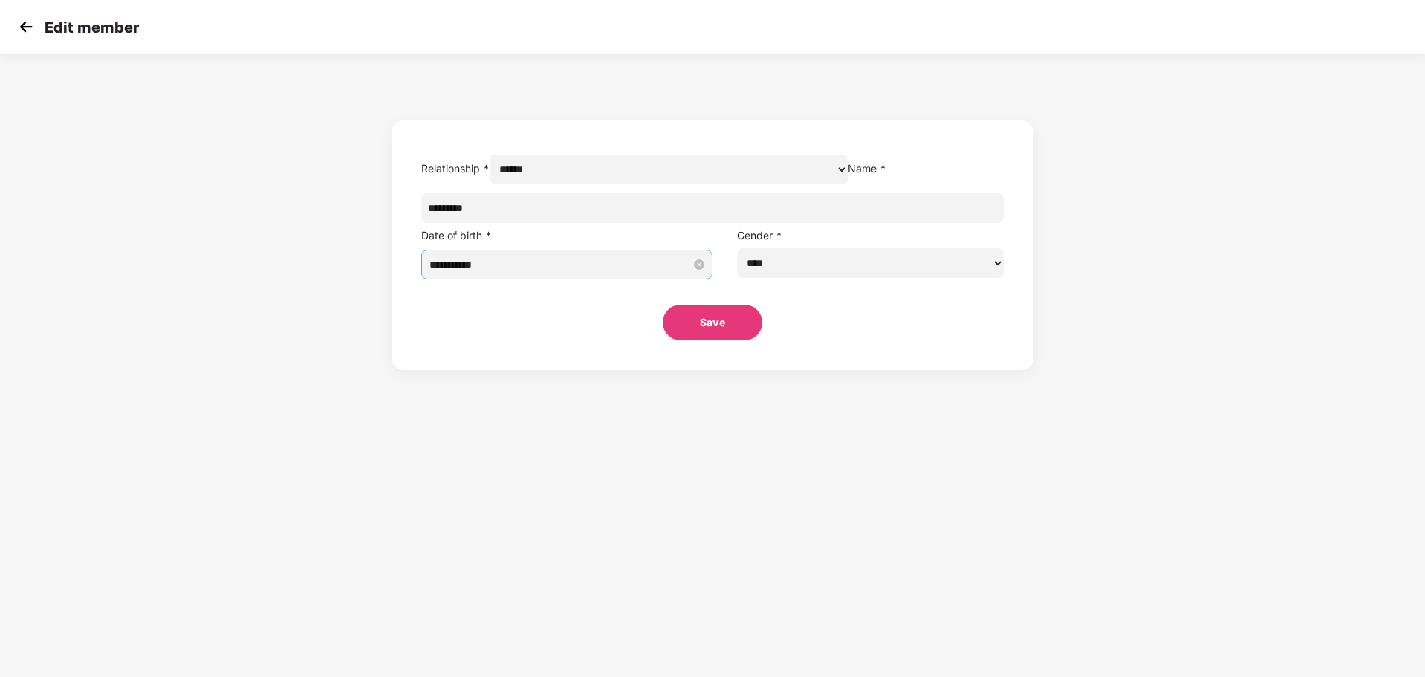
click at [588, 277] on div "**********" at bounding box center [567, 264] width 275 height 25
click at [709, 334] on button "button" at bounding box center [710, 329] width 16 height 30
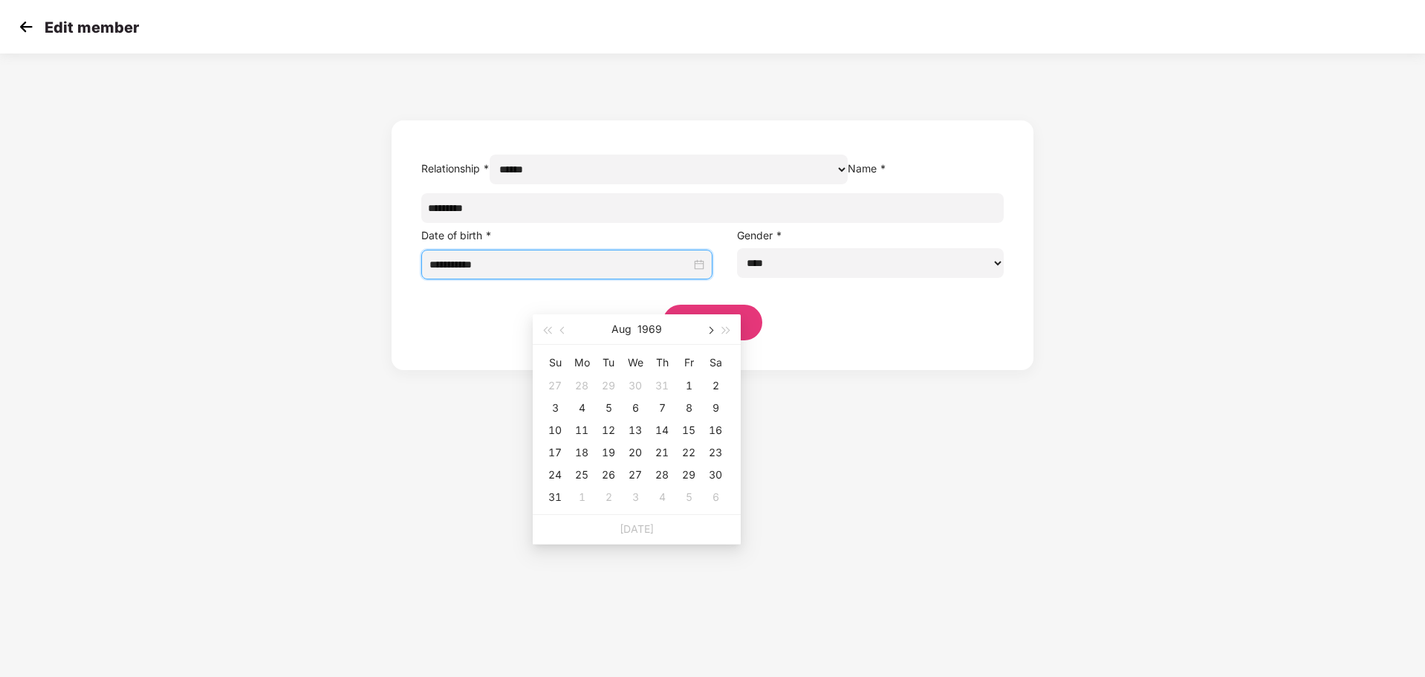
click at [709, 334] on button "button" at bounding box center [710, 329] width 16 height 30
type input "**********"
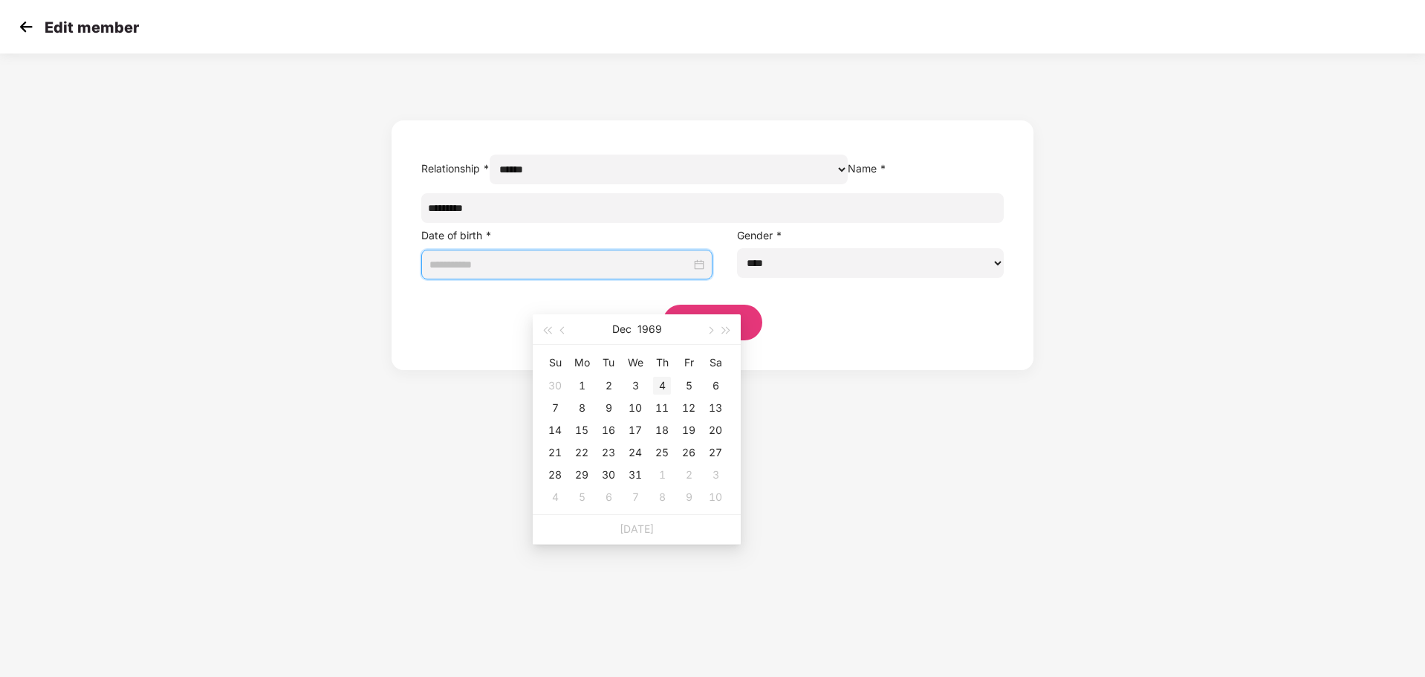
click at [661, 382] on div "4" at bounding box center [662, 386] width 18 height 18
click at [718, 340] on button "Save" at bounding box center [713, 323] width 100 height 36
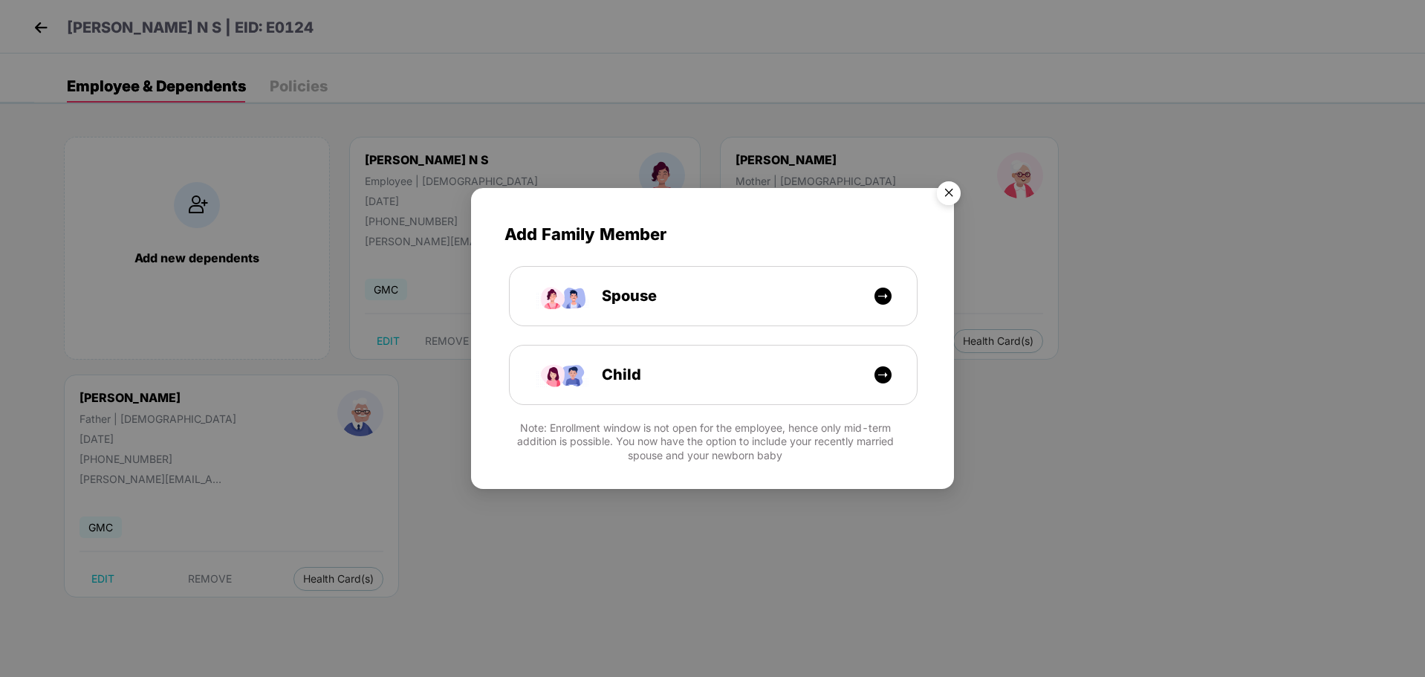
click at [950, 197] on img "Close" at bounding box center [949, 196] width 42 height 42
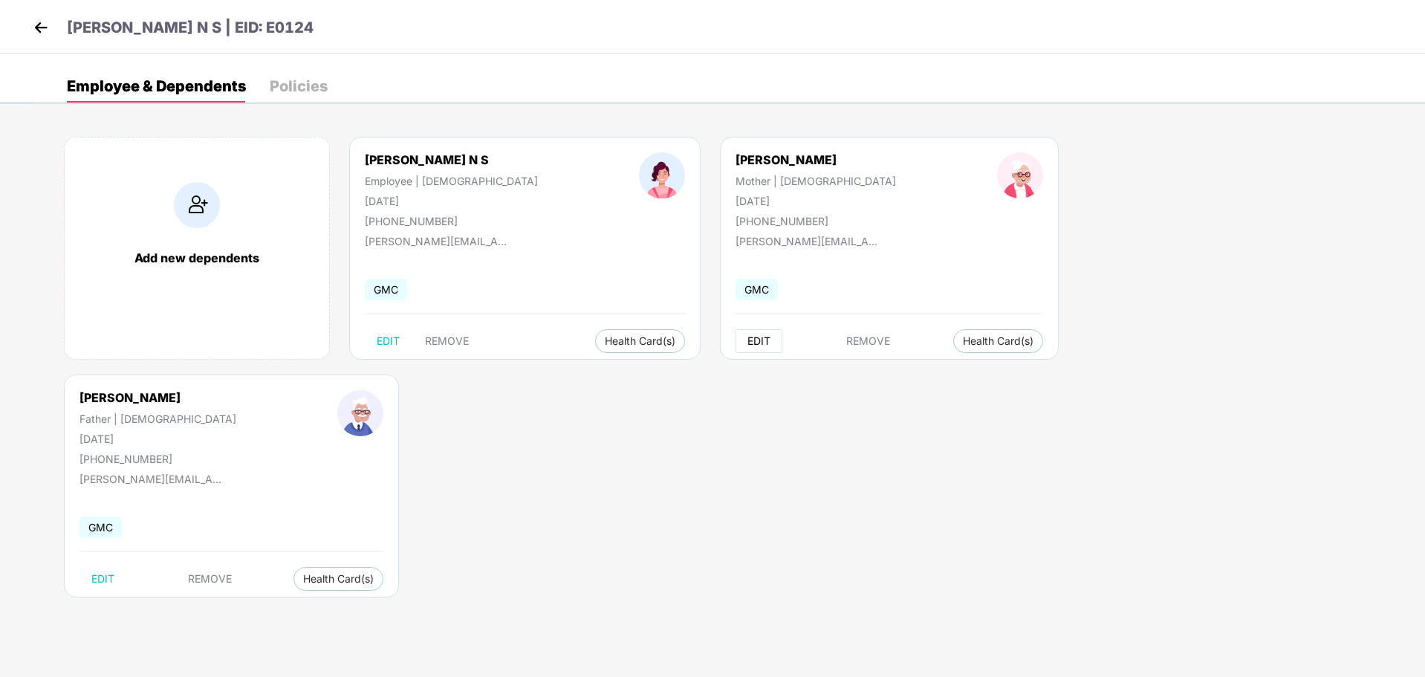
click at [748, 342] on span "EDIT" at bounding box center [759, 341] width 23 height 12
select select "******"
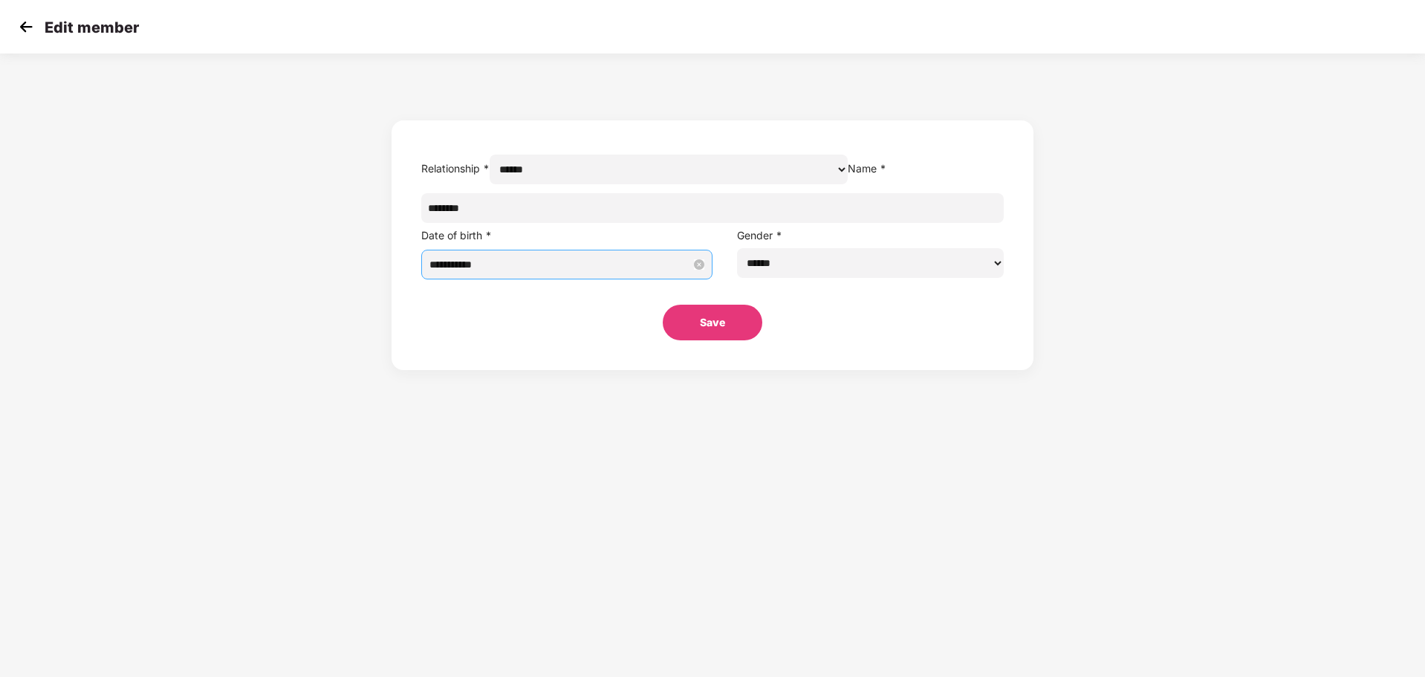
click at [597, 273] on input "**********" at bounding box center [561, 264] width 262 height 16
click at [702, 330] on button "button" at bounding box center [710, 329] width 16 height 30
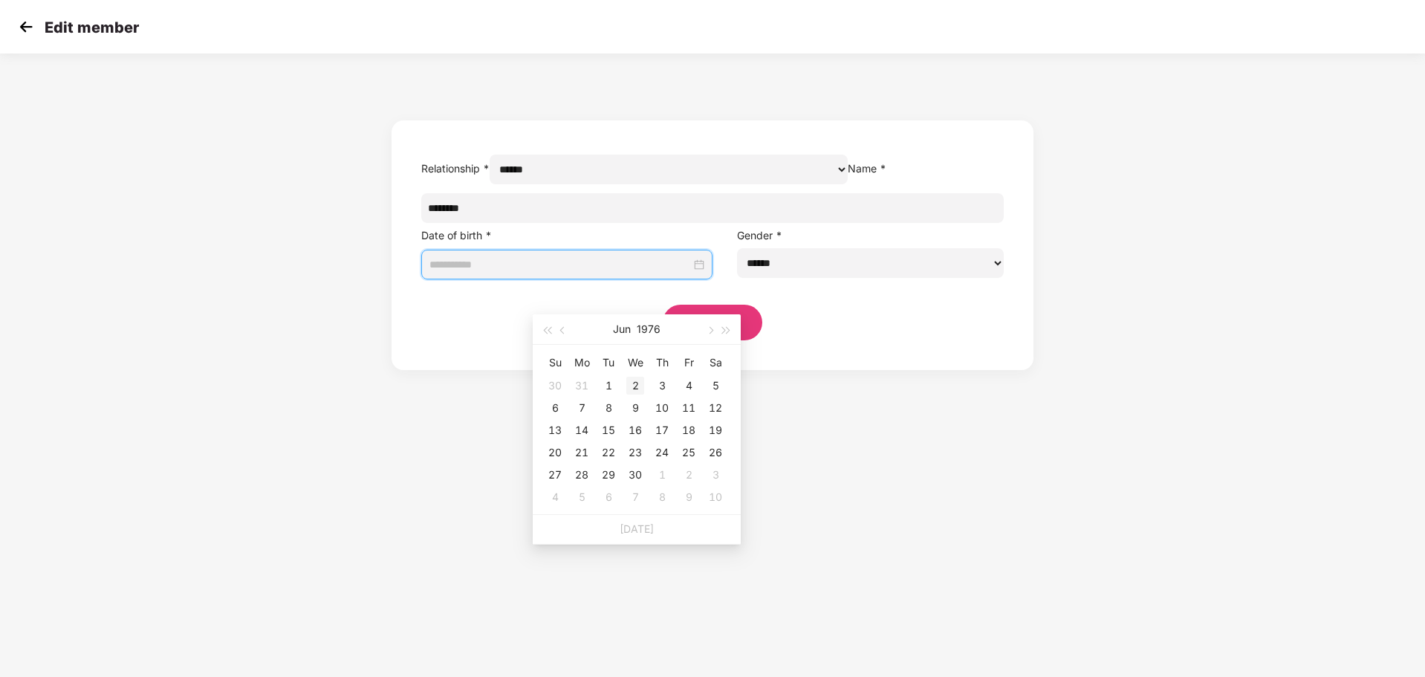
type input "**********"
click at [632, 385] on div "2" at bounding box center [635, 386] width 18 height 18
click at [709, 340] on button "Save" at bounding box center [713, 323] width 100 height 36
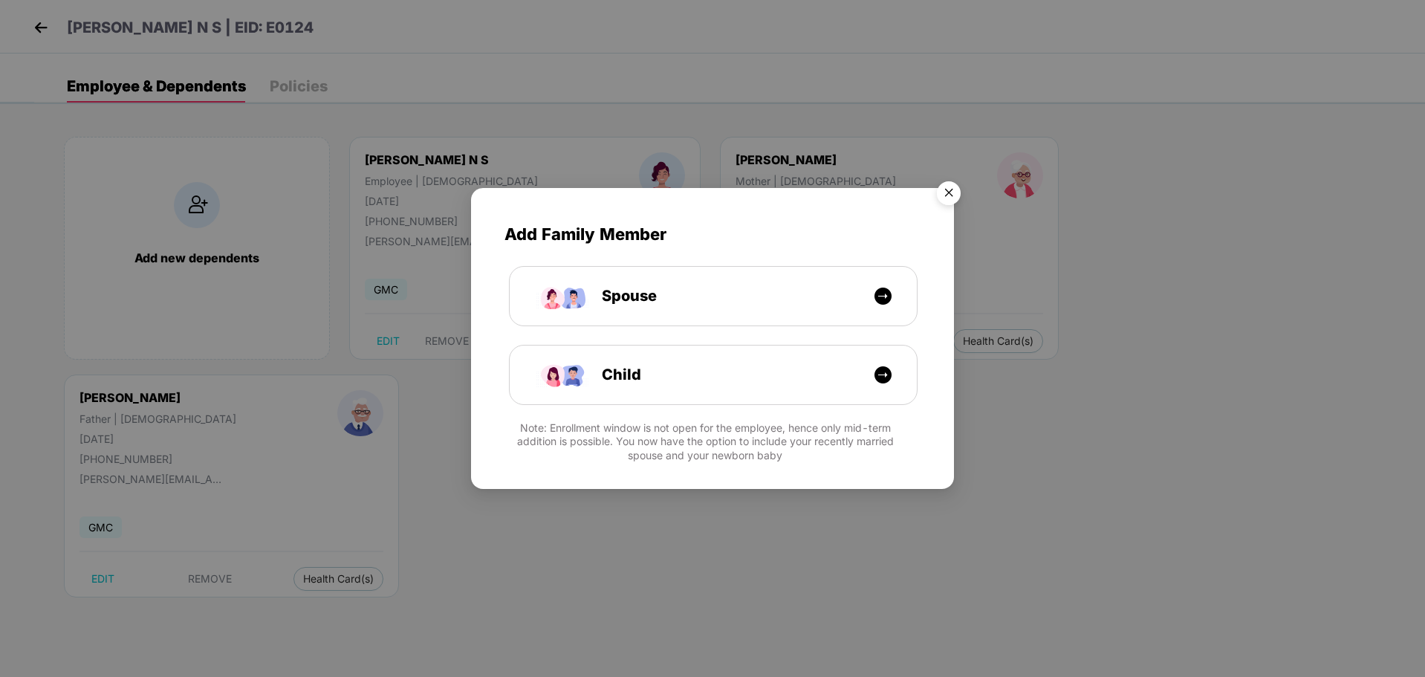
click at [953, 199] on img "Close" at bounding box center [949, 196] width 42 height 42
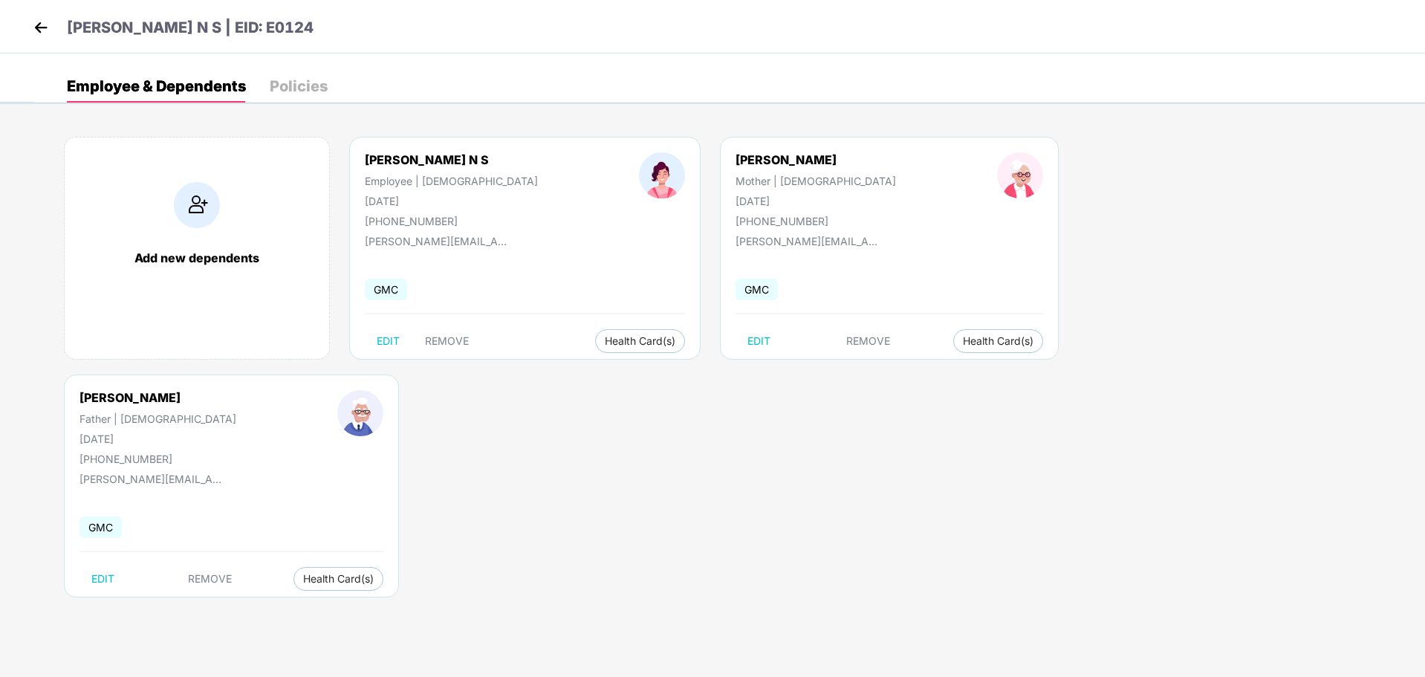
click at [36, 26] on img at bounding box center [41, 27] width 22 height 22
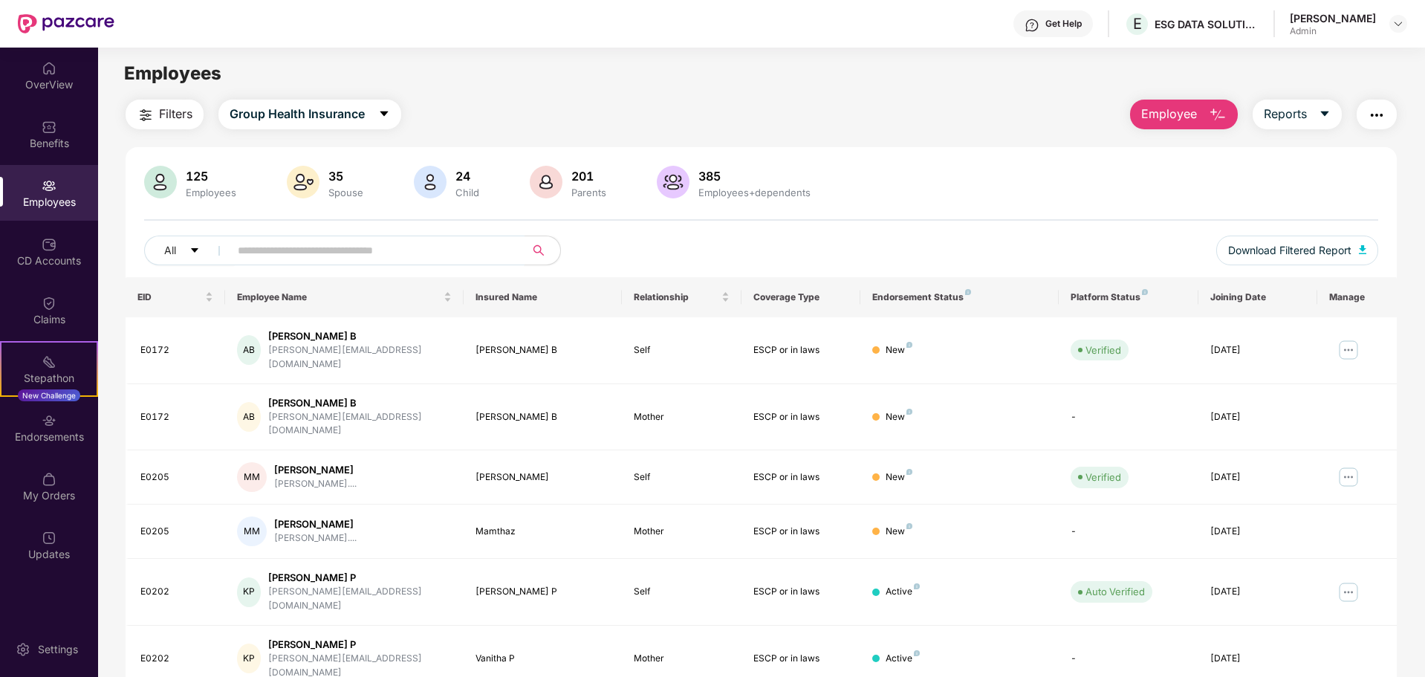
click at [259, 242] on input "text" at bounding box center [371, 250] width 267 height 22
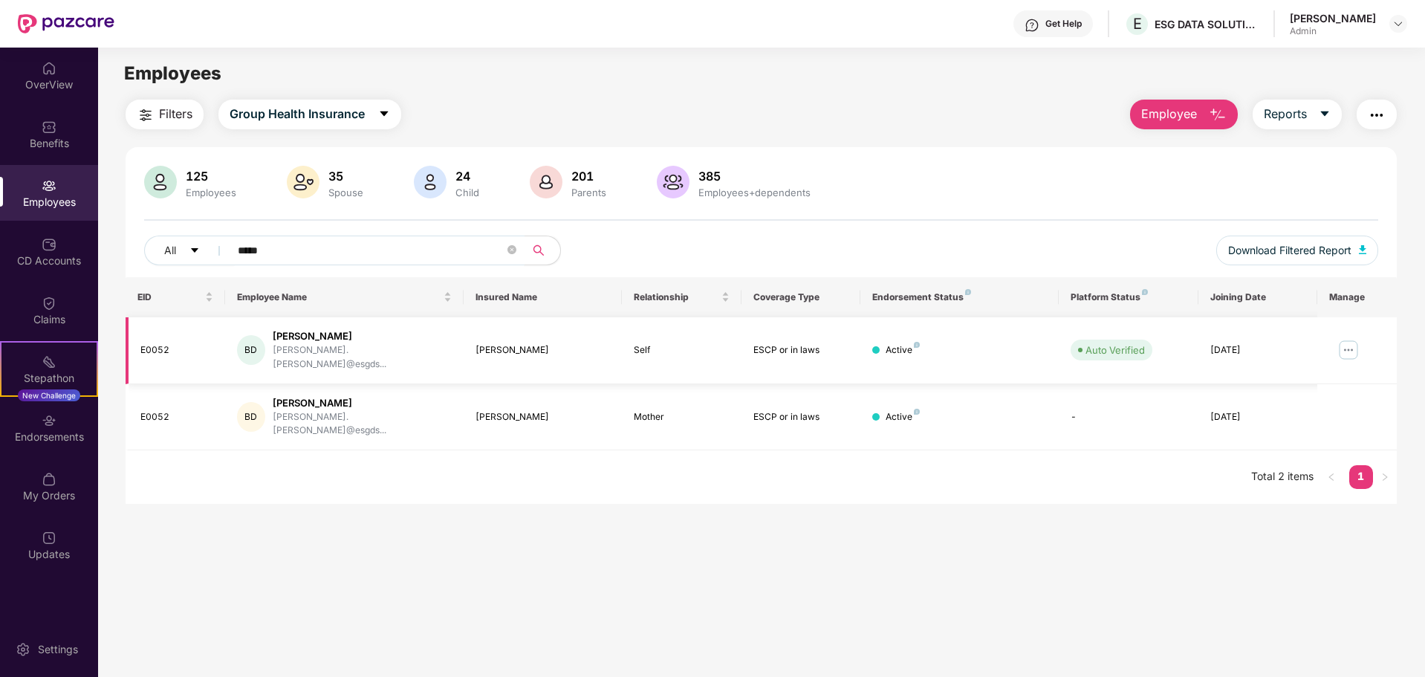
type input "*****"
click at [1341, 346] on img at bounding box center [1349, 350] width 24 height 24
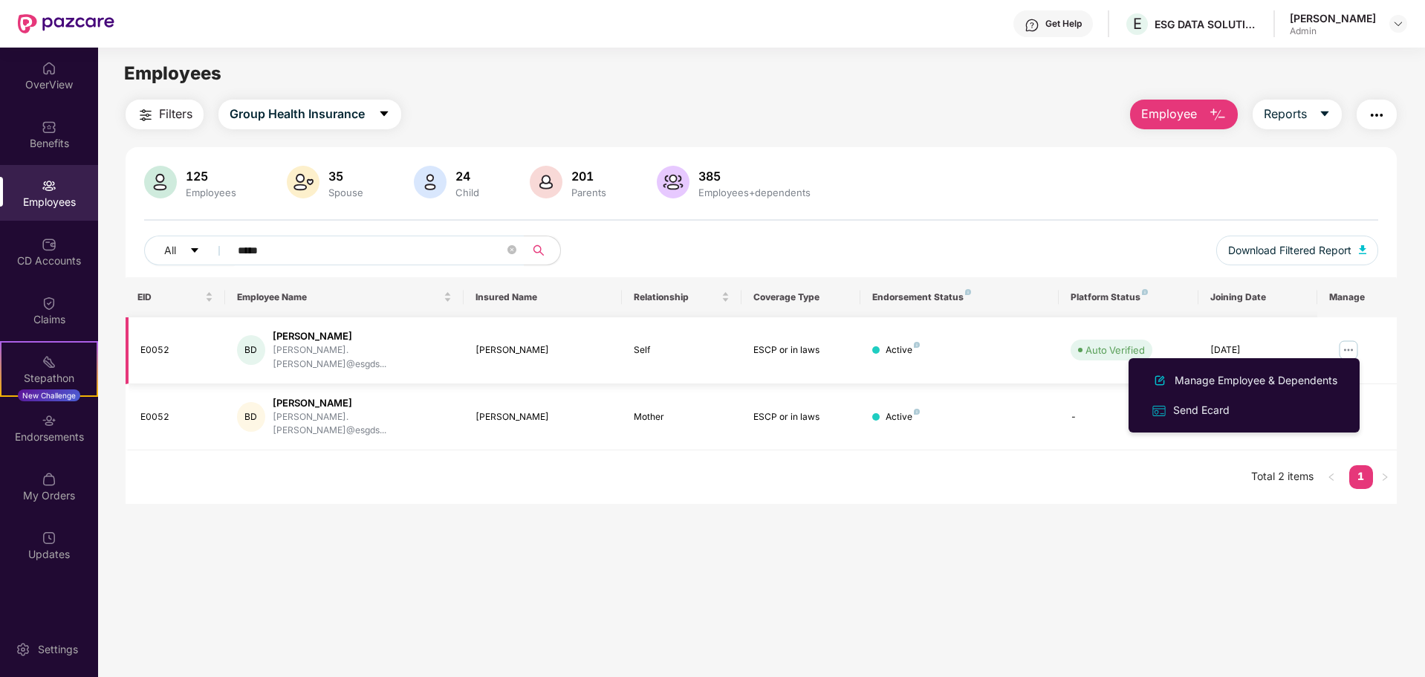
click at [1348, 349] on img at bounding box center [1349, 350] width 24 height 24
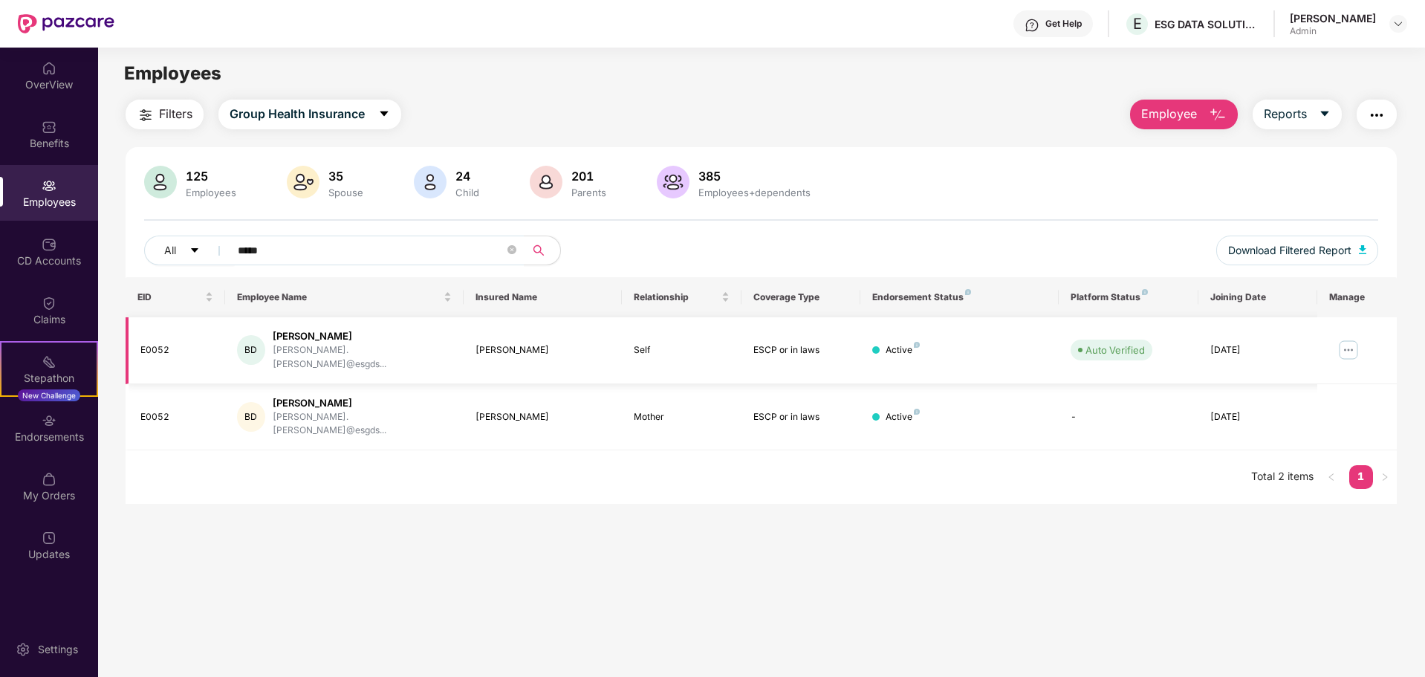
click at [1348, 349] on img at bounding box center [1349, 350] width 24 height 24
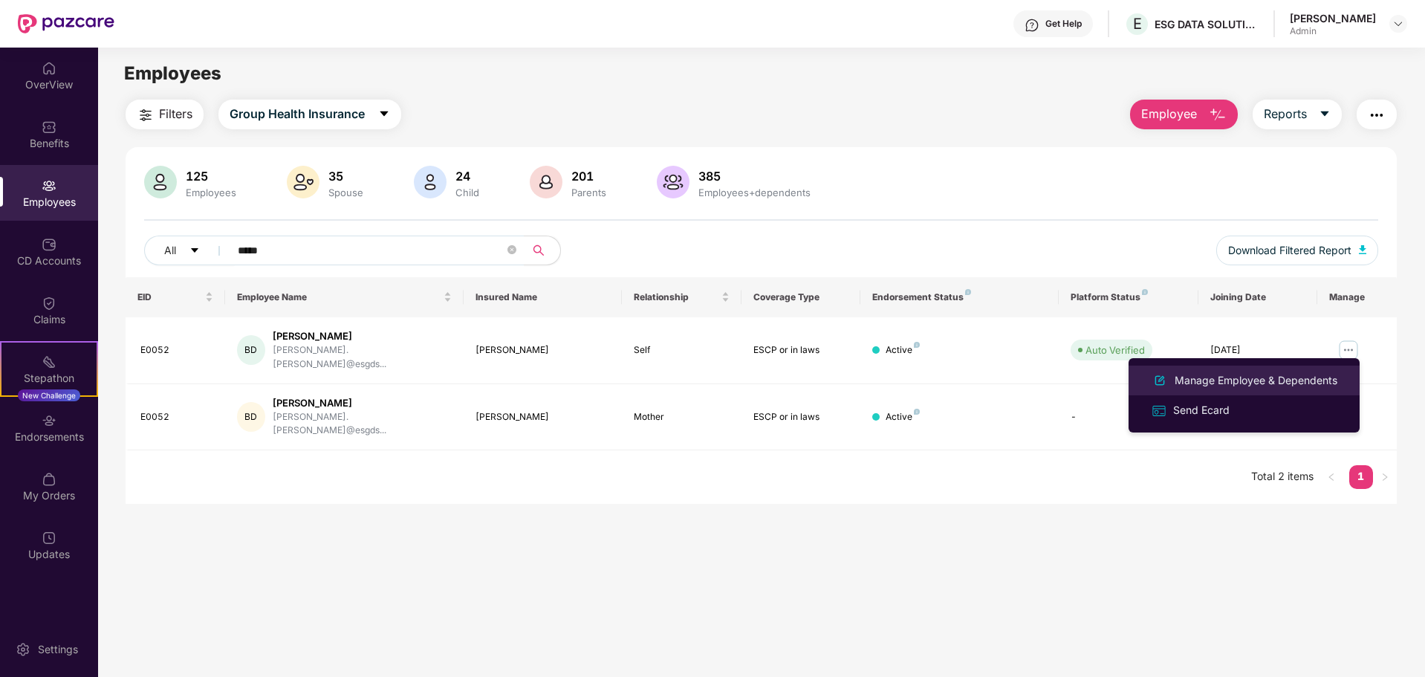
click at [1288, 381] on div "Manage Employee & Dependents" at bounding box center [1256, 380] width 169 height 16
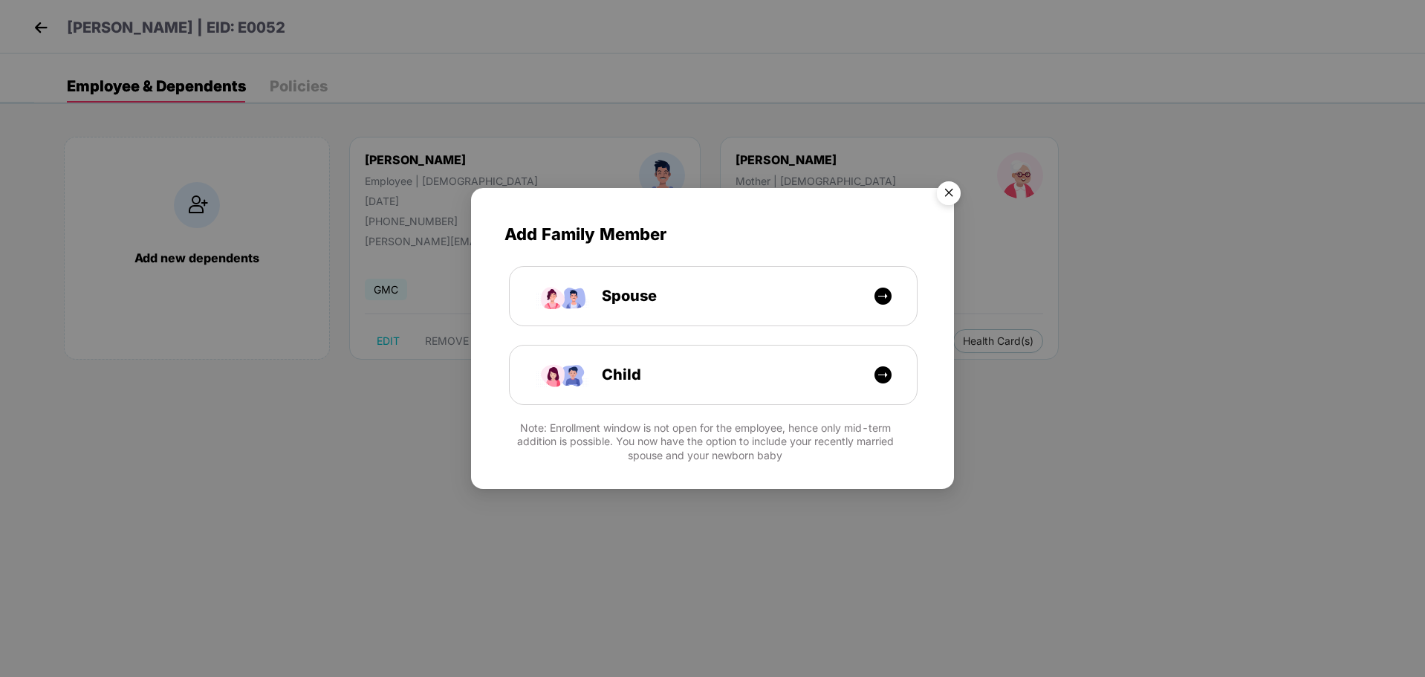
click at [954, 197] on img "Close" at bounding box center [949, 196] width 42 height 42
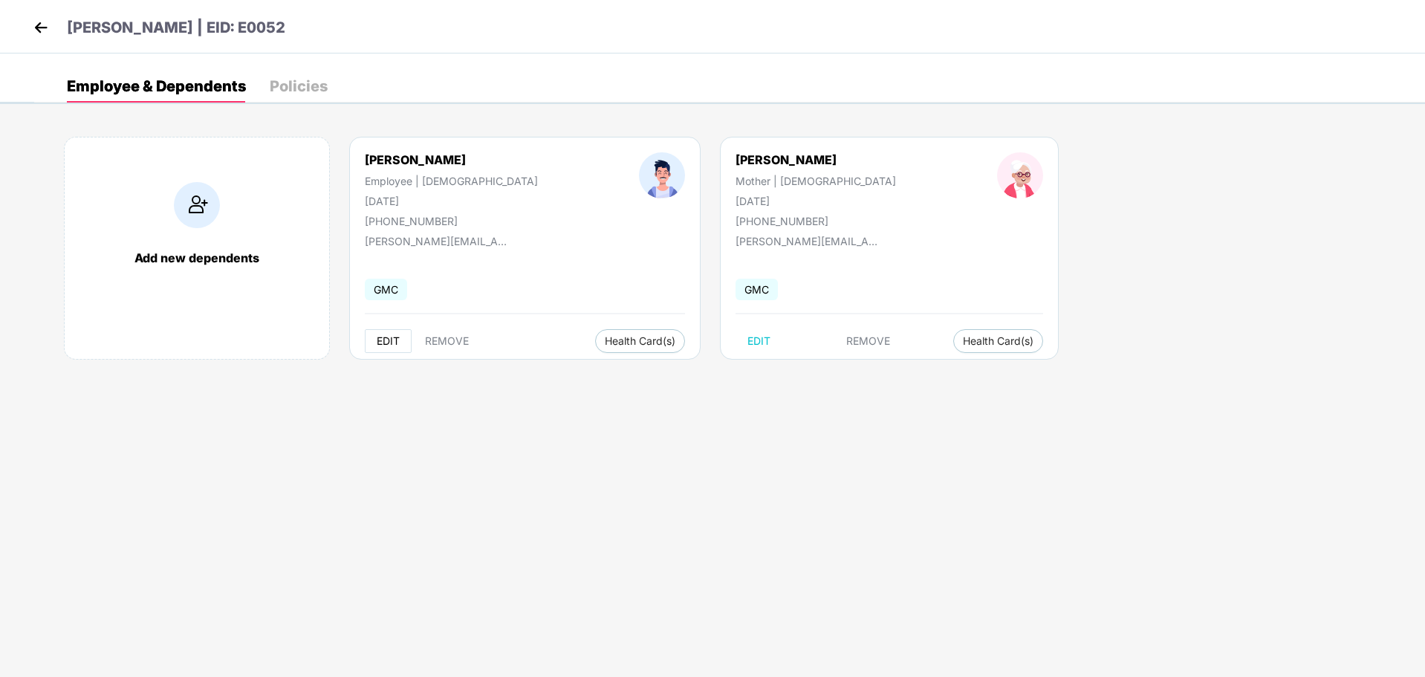
click at [389, 343] on span "EDIT" at bounding box center [388, 341] width 23 height 12
select select "****"
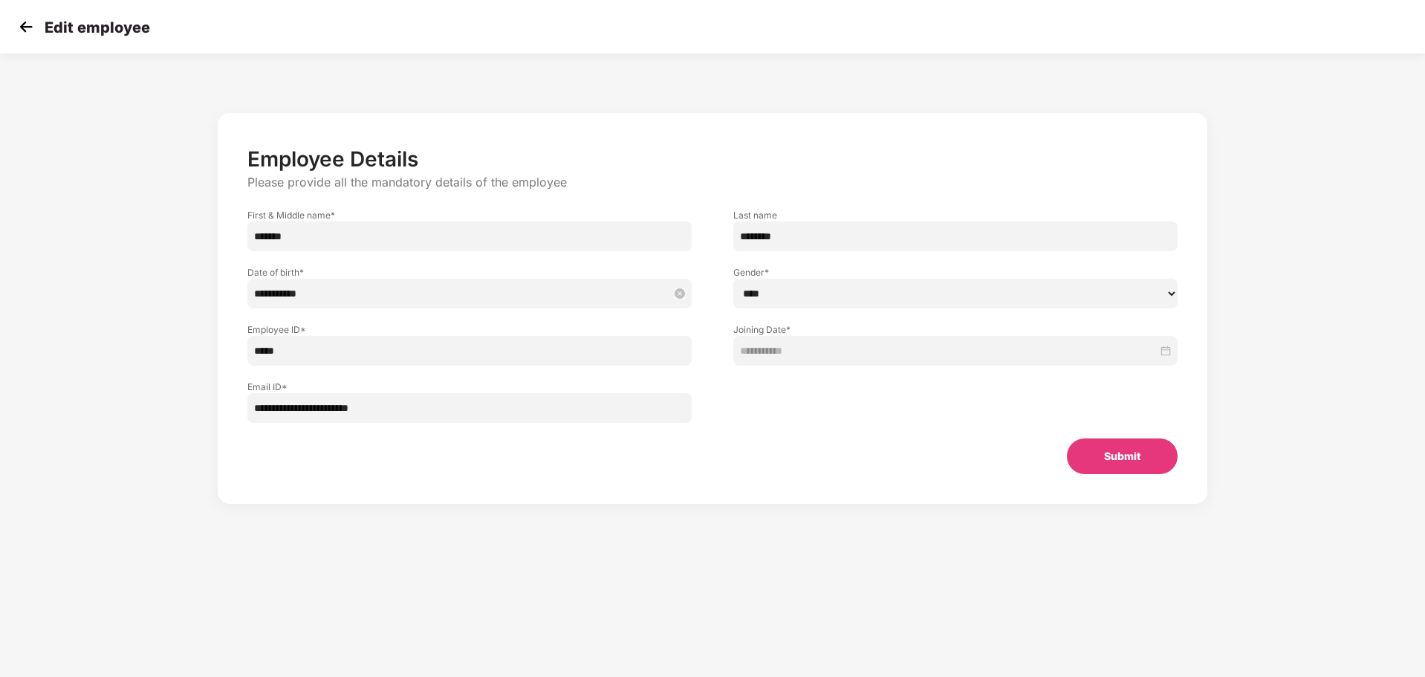
click at [632, 299] on input "**********" at bounding box center [462, 293] width 416 height 16
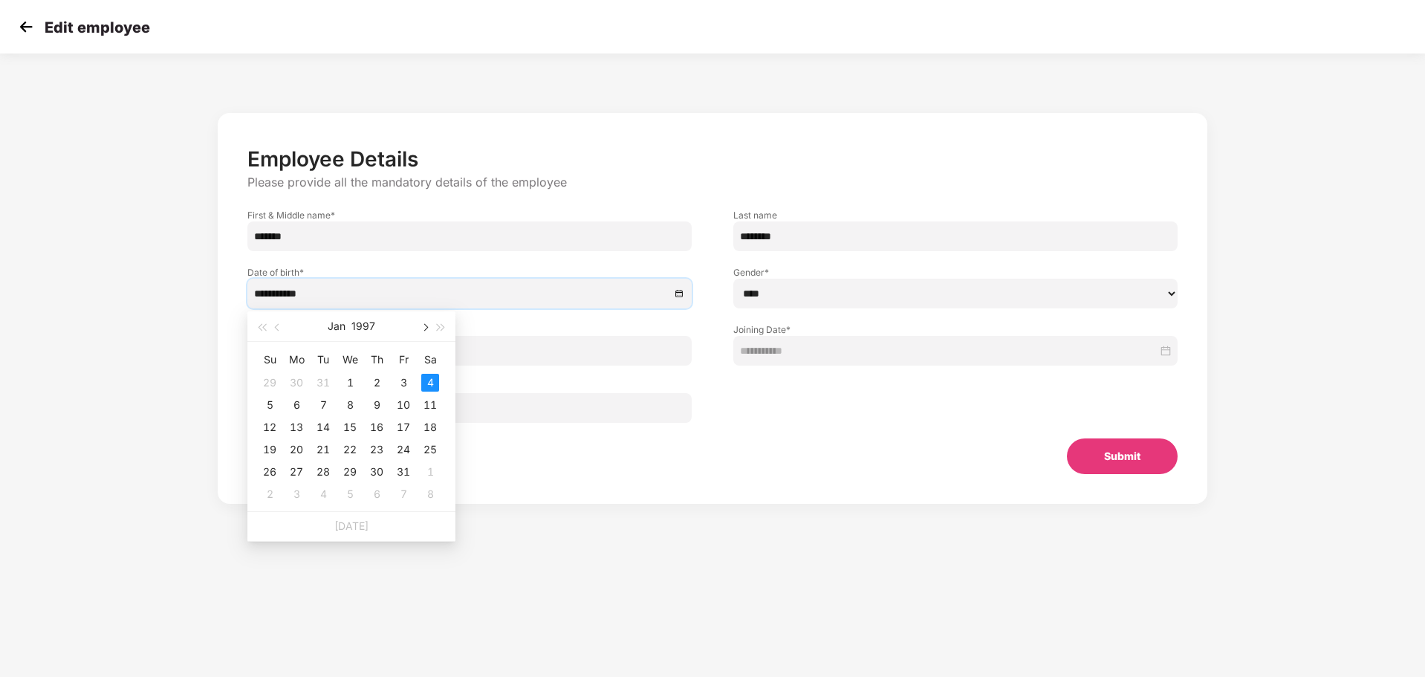
click at [422, 324] on button "button" at bounding box center [424, 326] width 16 height 30
type input "**********"
click at [324, 378] on div "1" at bounding box center [323, 383] width 18 height 18
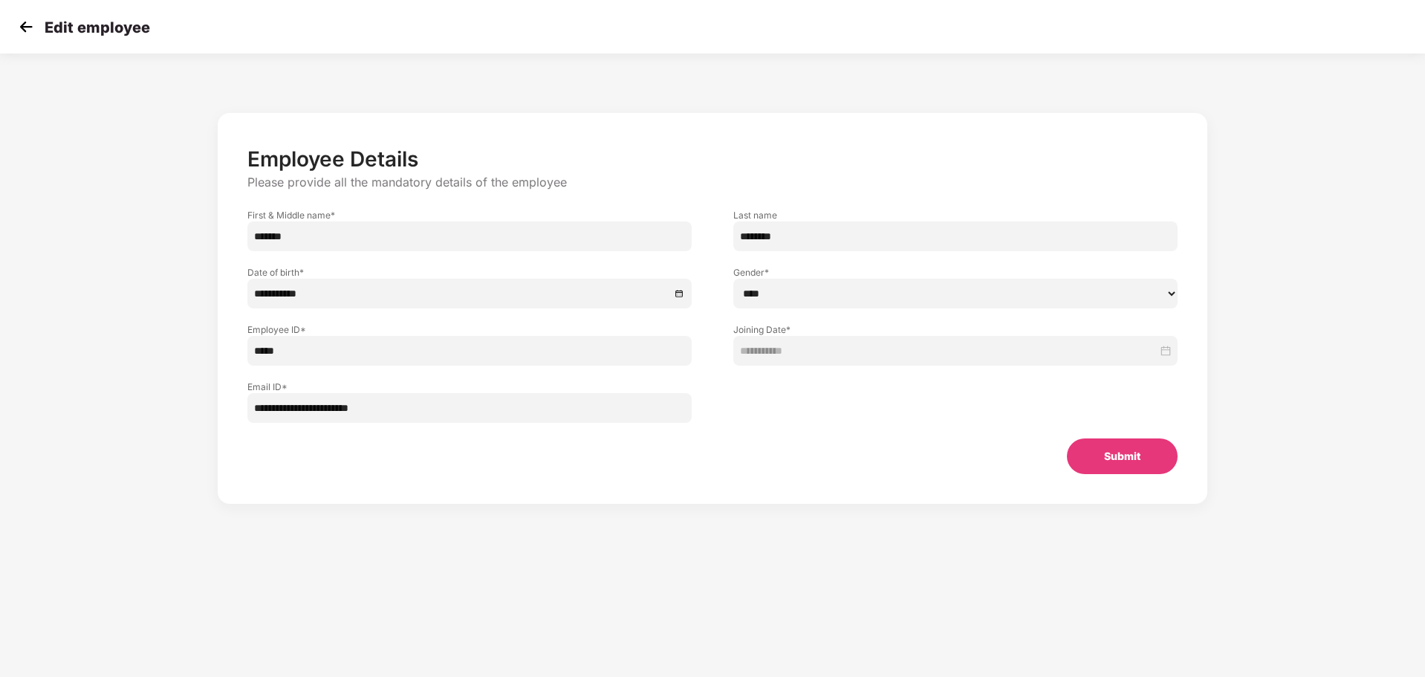
click at [1090, 447] on button "Submit" at bounding box center [1122, 456] width 111 height 36
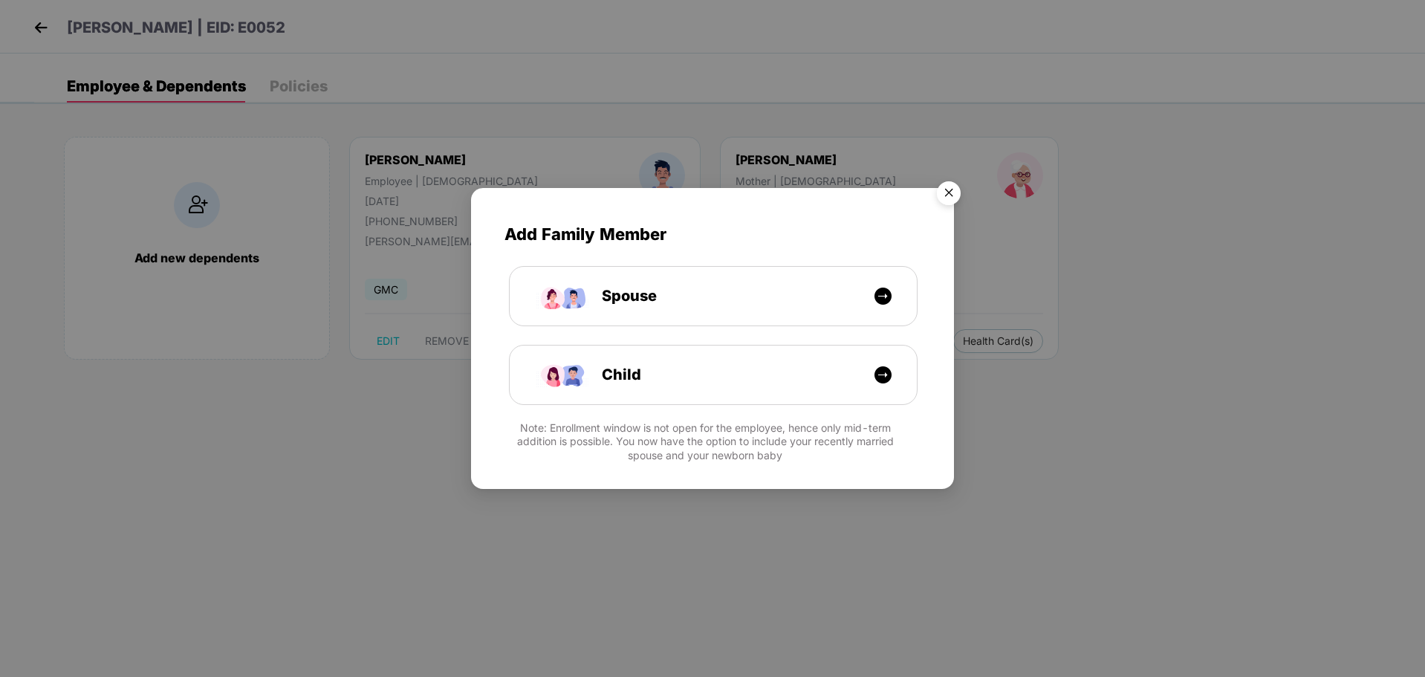
click at [942, 192] on img "Close" at bounding box center [949, 196] width 42 height 42
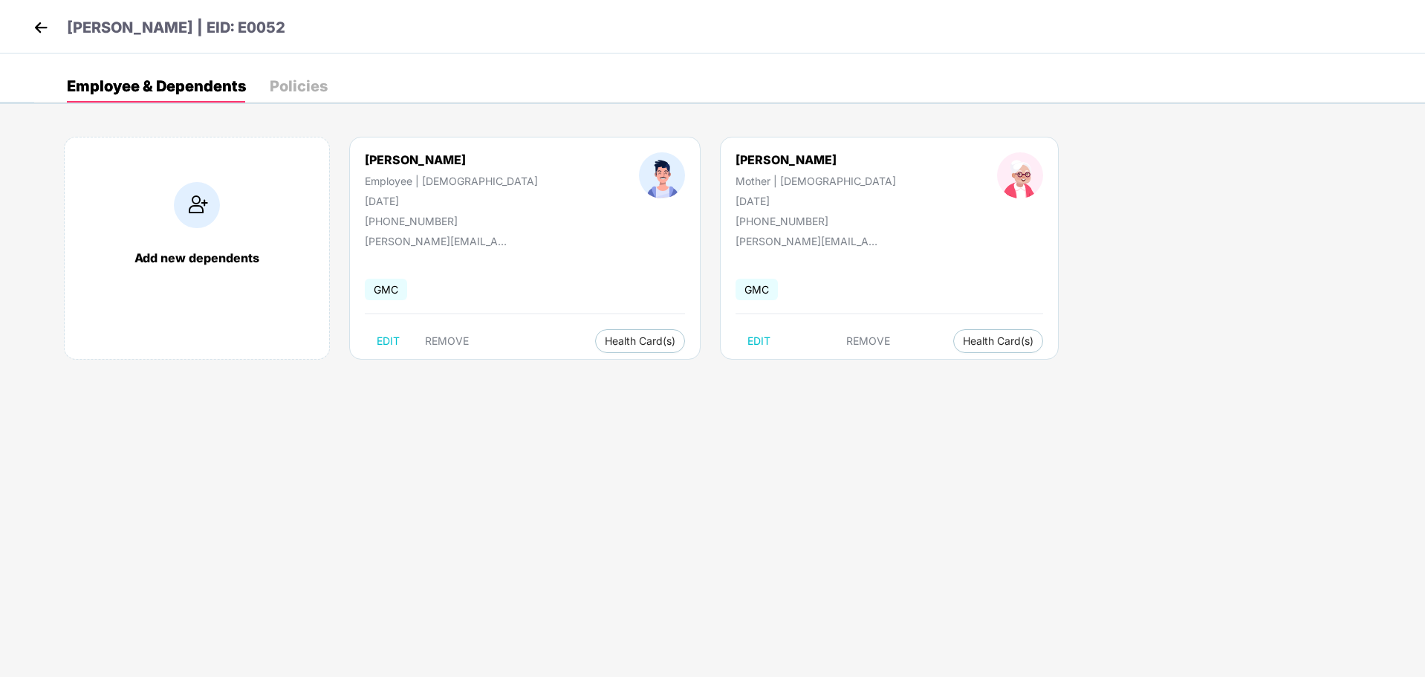
click at [43, 30] on img at bounding box center [41, 27] width 22 height 22
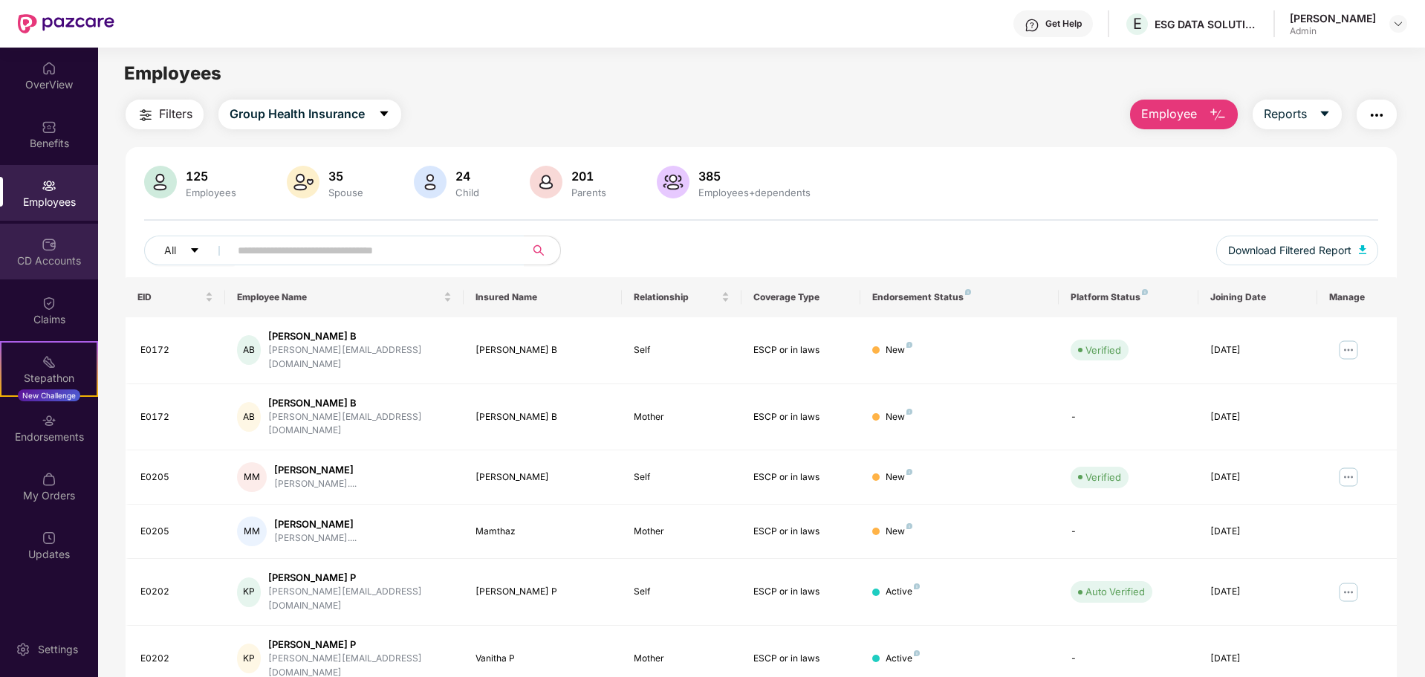
click at [62, 266] on div "CD Accounts" at bounding box center [49, 260] width 98 height 15
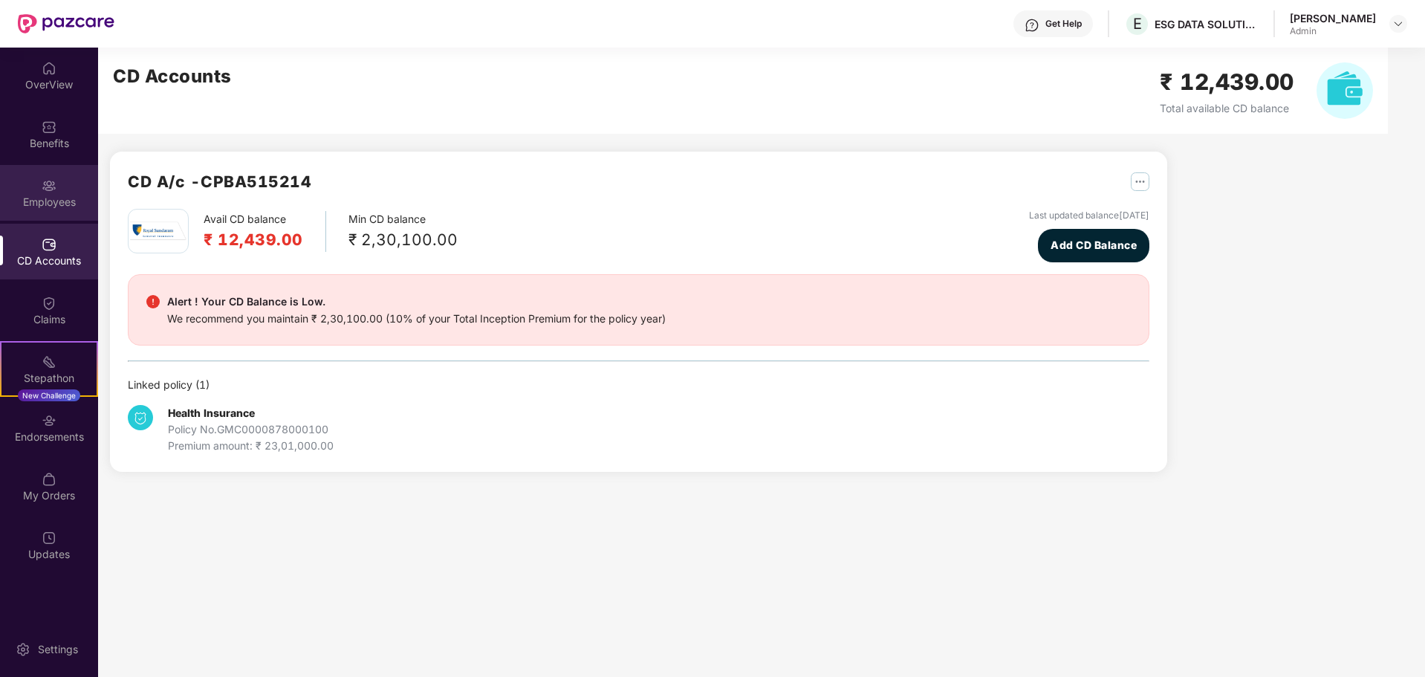
click at [56, 178] on img at bounding box center [49, 185] width 15 height 15
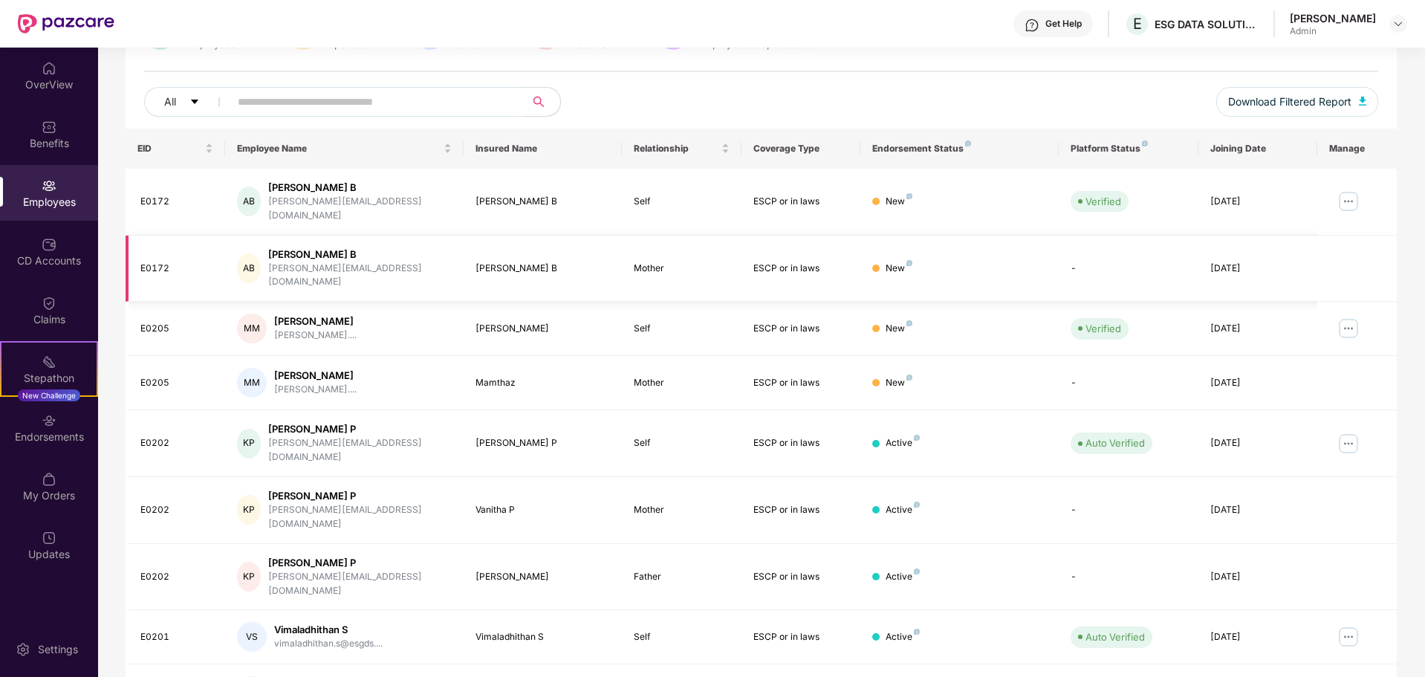
scroll to position [223, 0]
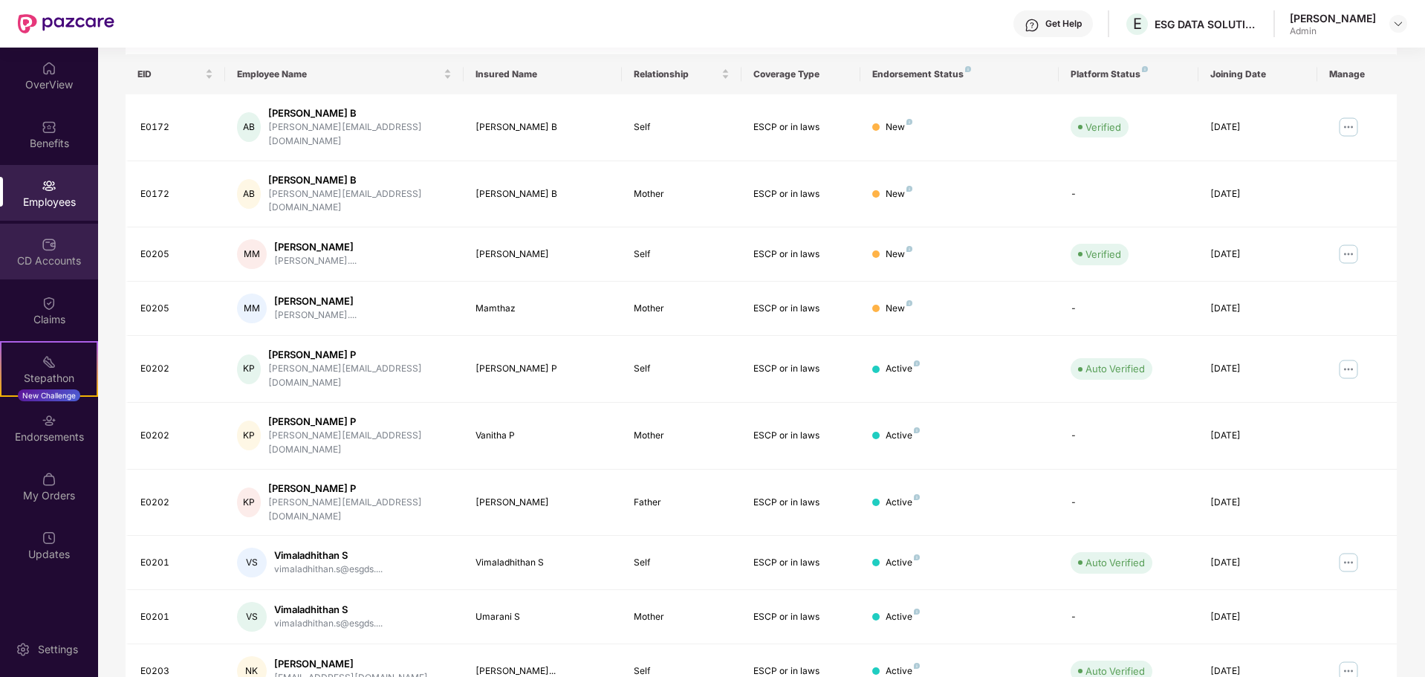
click at [59, 247] on div "CD Accounts" at bounding box center [49, 252] width 98 height 56
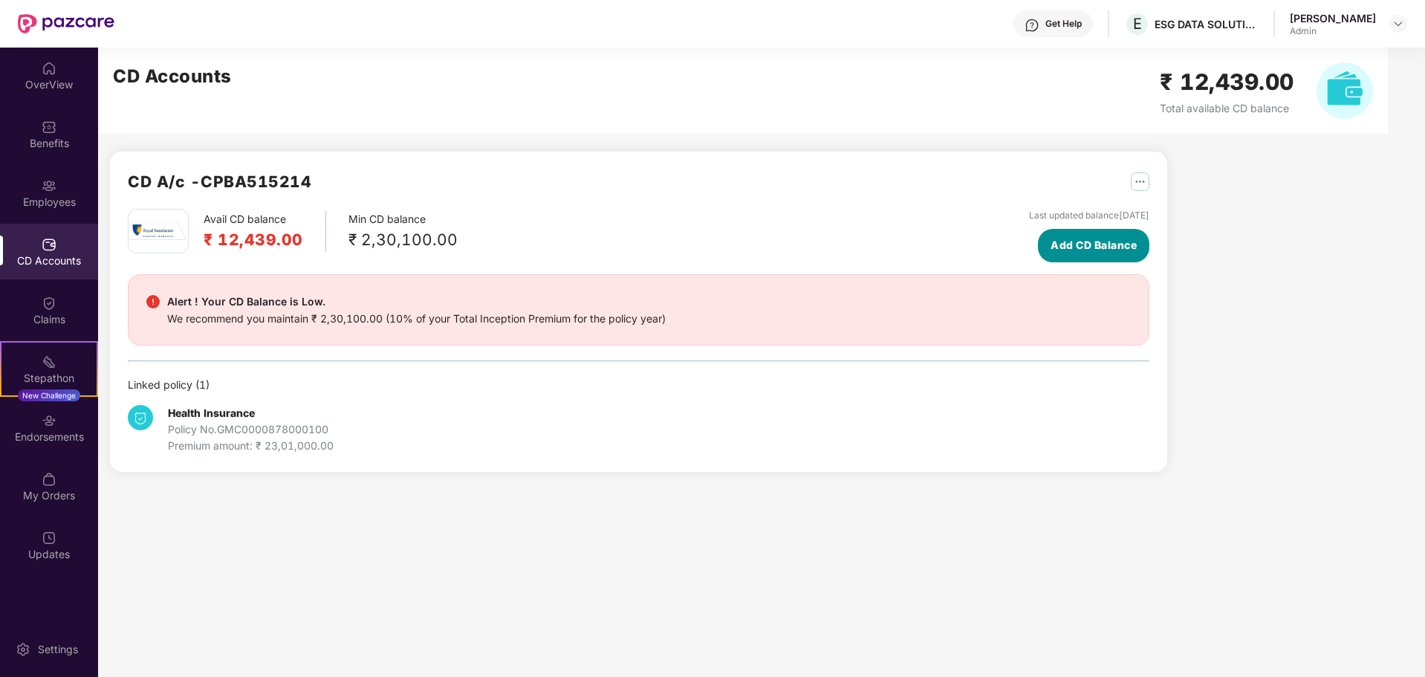
click at [1075, 250] on span "Add CD Balance" at bounding box center [1094, 245] width 86 height 16
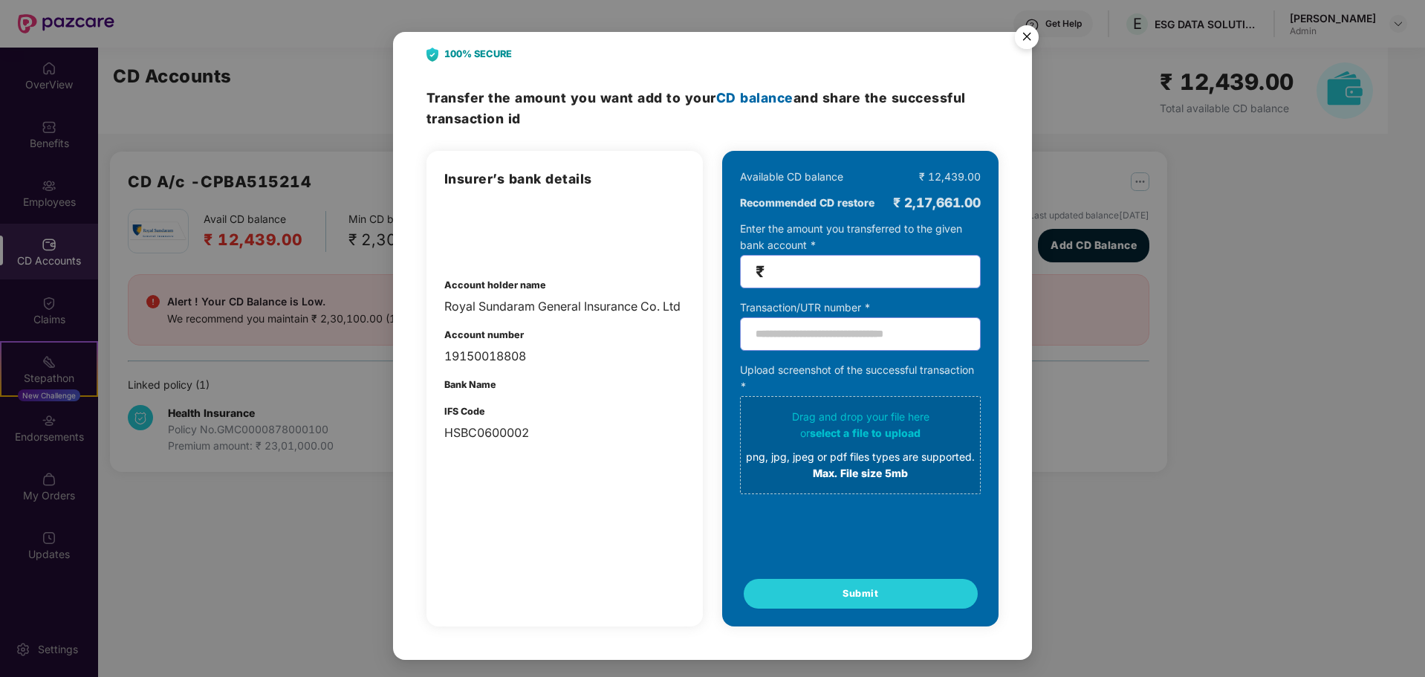
click at [780, 265] on input "number" at bounding box center [867, 271] width 198 height 17
type input "****"
click at [1027, 31] on img "Close" at bounding box center [1027, 40] width 42 height 42
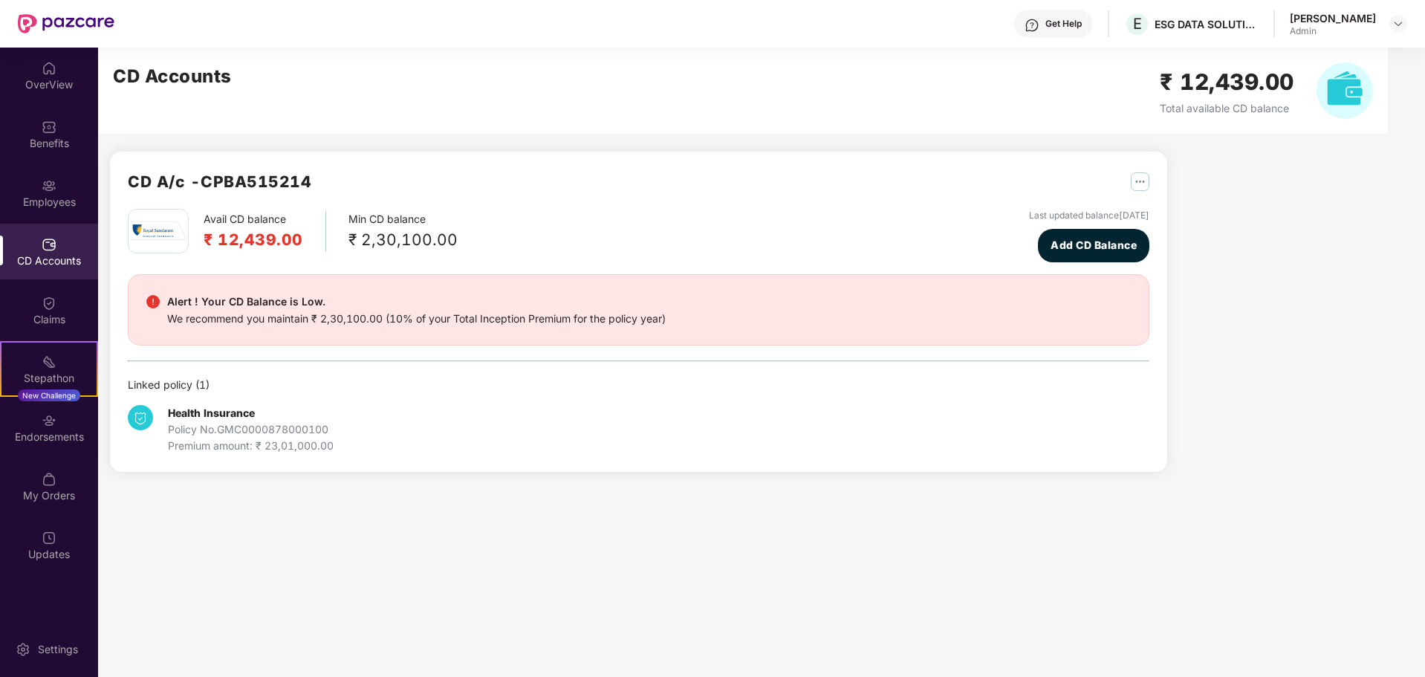
click at [1330, 82] on img at bounding box center [1345, 90] width 56 height 56
click at [1353, 92] on img at bounding box center [1345, 90] width 56 height 56
click at [1136, 184] on img "button" at bounding box center [1140, 181] width 19 height 19
click at [1080, 241] on span "Add CD Balance" at bounding box center [1094, 245] width 86 height 16
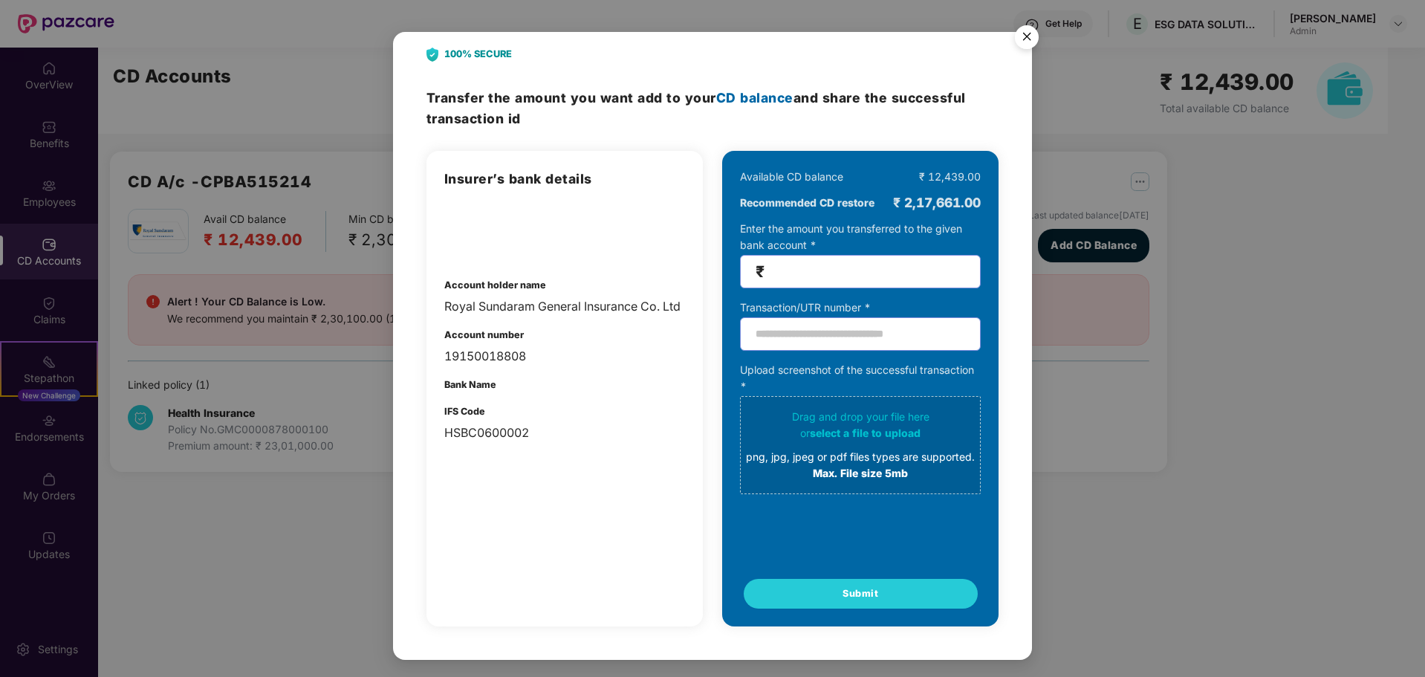
click at [1024, 35] on img "Close" at bounding box center [1027, 40] width 42 height 42
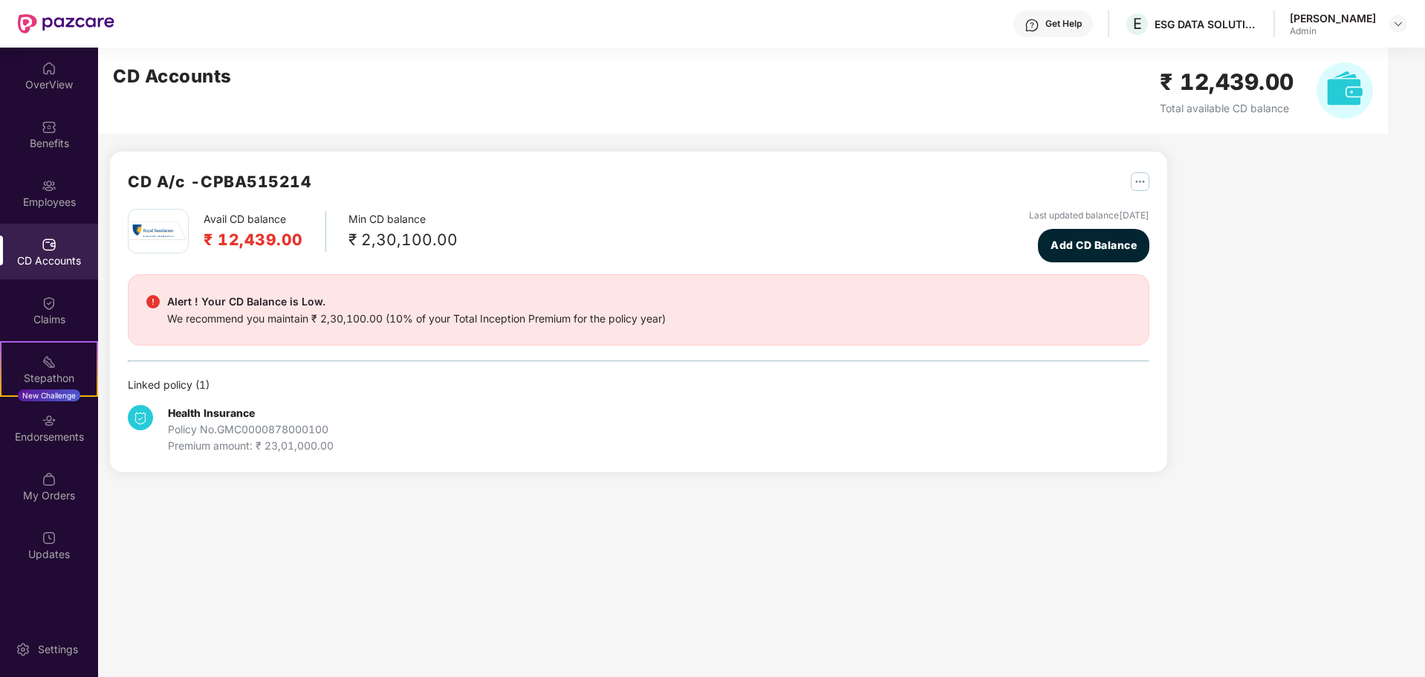
click at [1324, 77] on img at bounding box center [1345, 90] width 56 height 56
click at [1077, 245] on span "Add CD Balance" at bounding box center [1094, 245] width 86 height 16
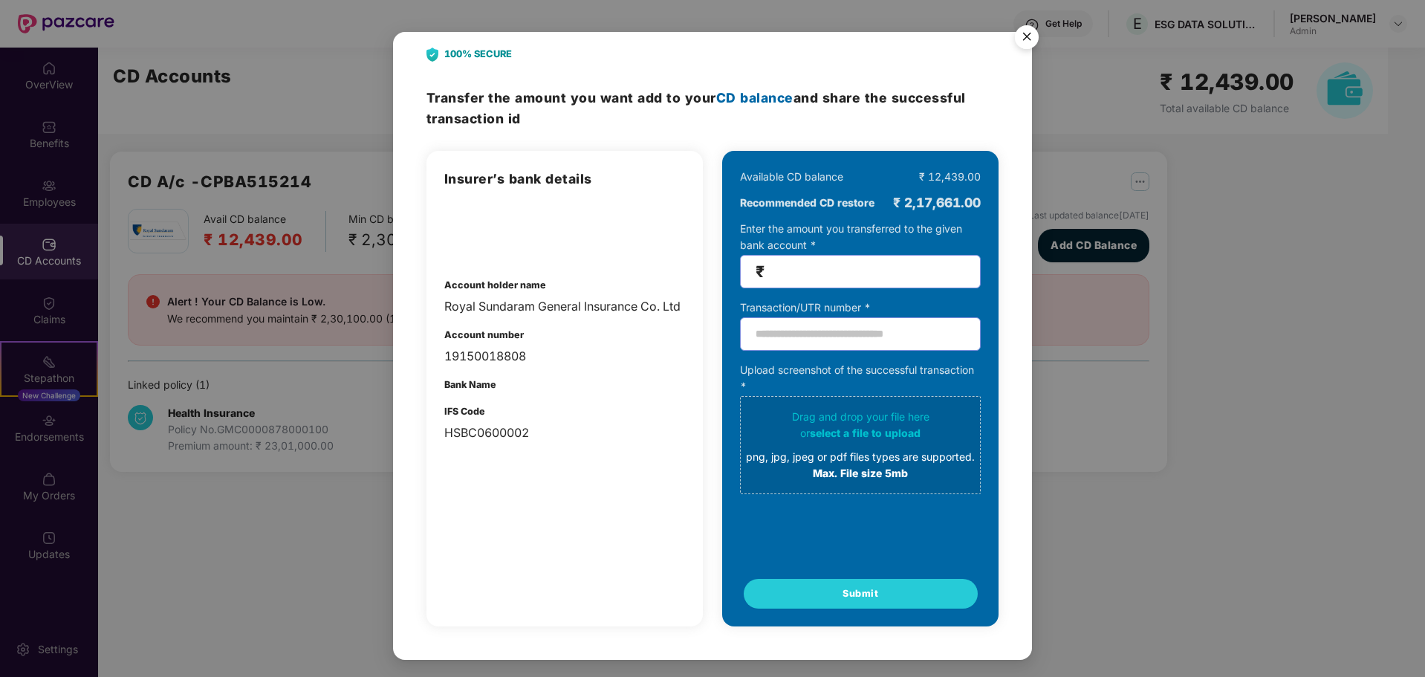
click at [753, 96] on span "CD balance" at bounding box center [754, 98] width 77 height 16
click at [505, 208] on img at bounding box center [482, 230] width 77 height 52
drag, startPoint x: 444, startPoint y: 307, endPoint x: 685, endPoint y: 308, distance: 241.5
click at [685, 308] on div "Insurer’s bank details Account holder name Royal Sundaram General Insurance Co.…" at bounding box center [565, 389] width 276 height 476
copy div "Royal Sundaram General Insurance Co. Ltd"
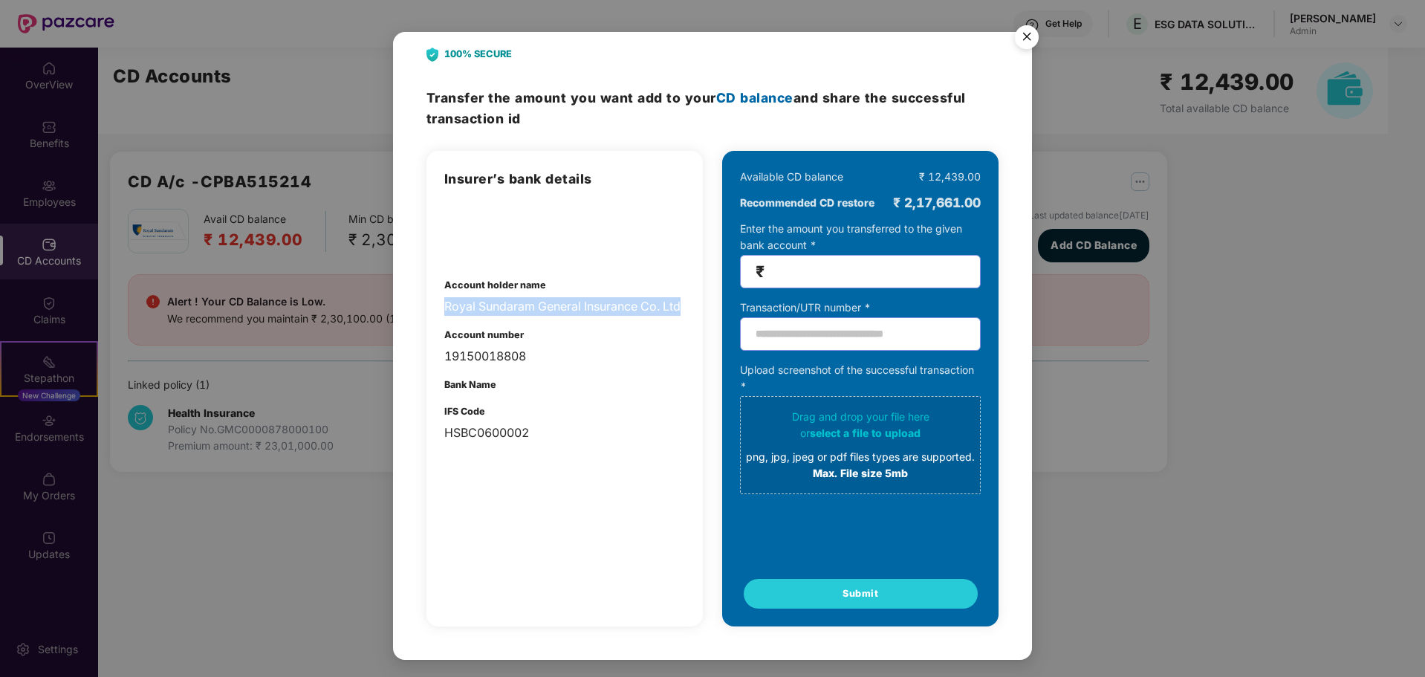
drag, startPoint x: 520, startPoint y: 313, endPoint x: 450, endPoint y: 310, distance: 70.7
click at [450, 310] on div "Royal Sundaram General Insurance Co. Ltd" at bounding box center [564, 306] width 241 height 19
drag, startPoint x: 443, startPoint y: 282, endPoint x: 540, endPoint y: 422, distance: 170.9
click at [540, 422] on div "Insurer’s bank details Account holder name Royal Sundaram General Insurance Co.…" at bounding box center [565, 389] width 276 height 476
copy div "Account holder name Royal Sundaram General Insurance Co. Ltd Account number 191…"
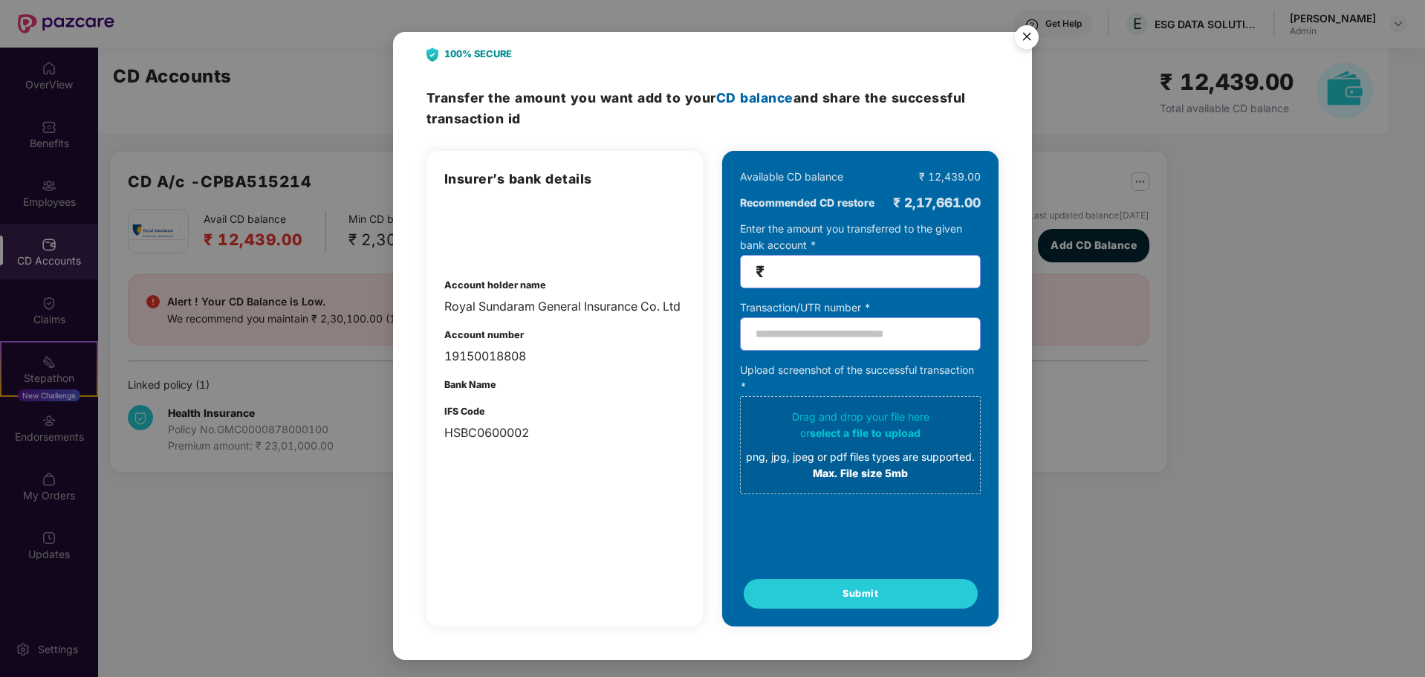
click at [595, 237] on div at bounding box center [564, 230] width 241 height 52
click at [840, 268] on input "****" at bounding box center [867, 271] width 198 height 17
type input "*"
